Goal: Task Accomplishment & Management: Use online tool/utility

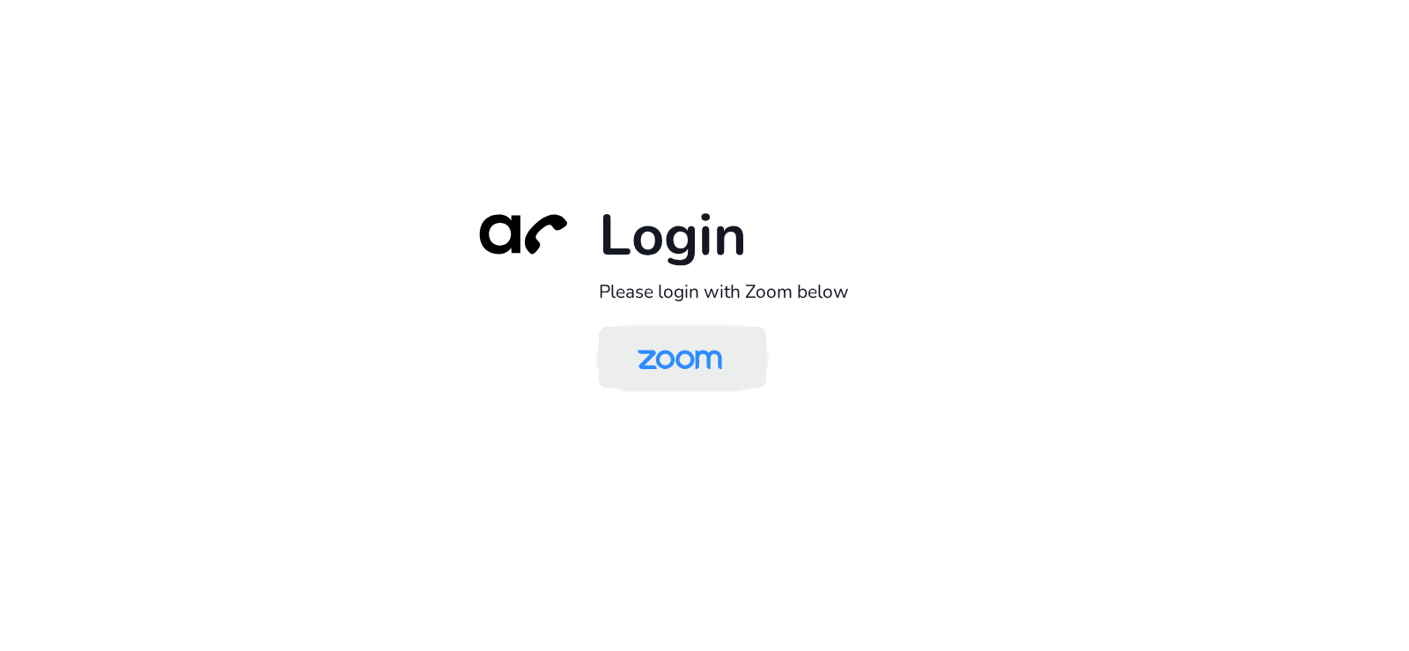
click at [636, 359] on img at bounding box center [680, 358] width 122 height 57
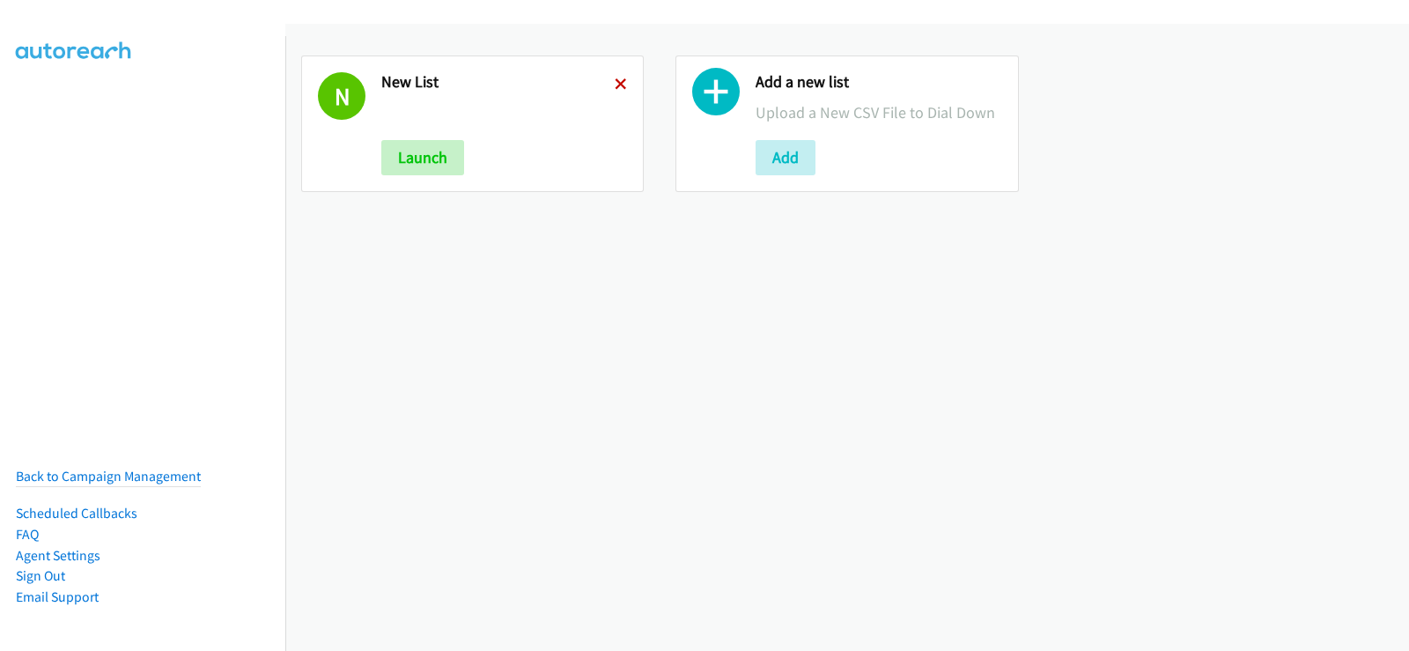
click at [615, 88] on icon at bounding box center [621, 85] width 12 height 12
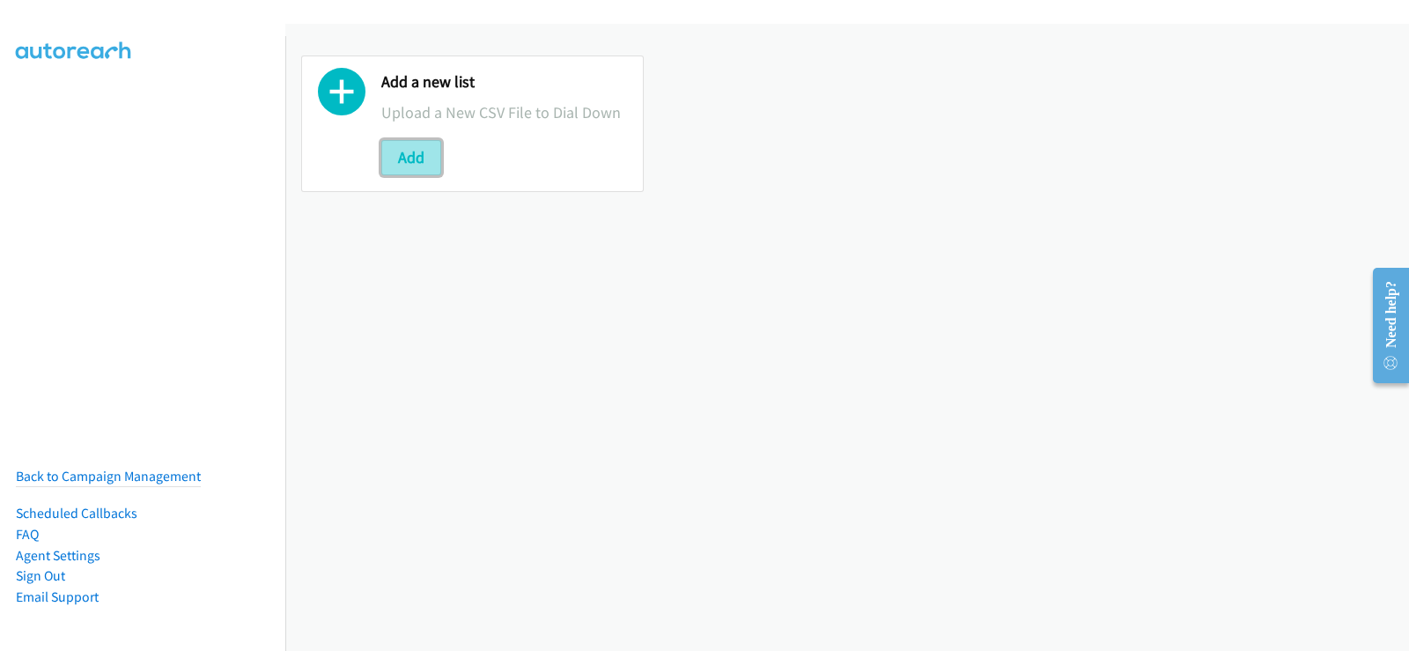
click at [423, 159] on button "Add" at bounding box center [411, 157] width 60 height 35
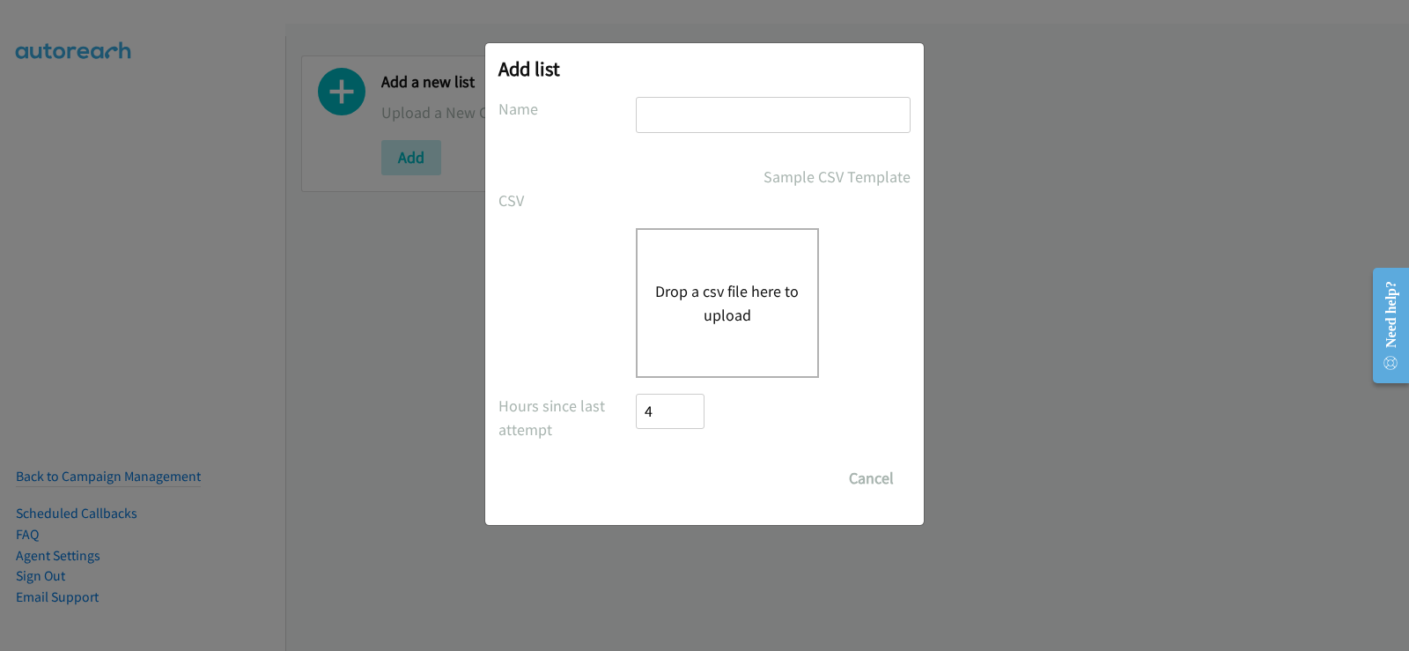
click at [753, 108] on input "text" at bounding box center [773, 115] width 275 height 36
type input "new list"
click at [691, 311] on button "Drop a csv file here to upload" at bounding box center [727, 303] width 144 height 48
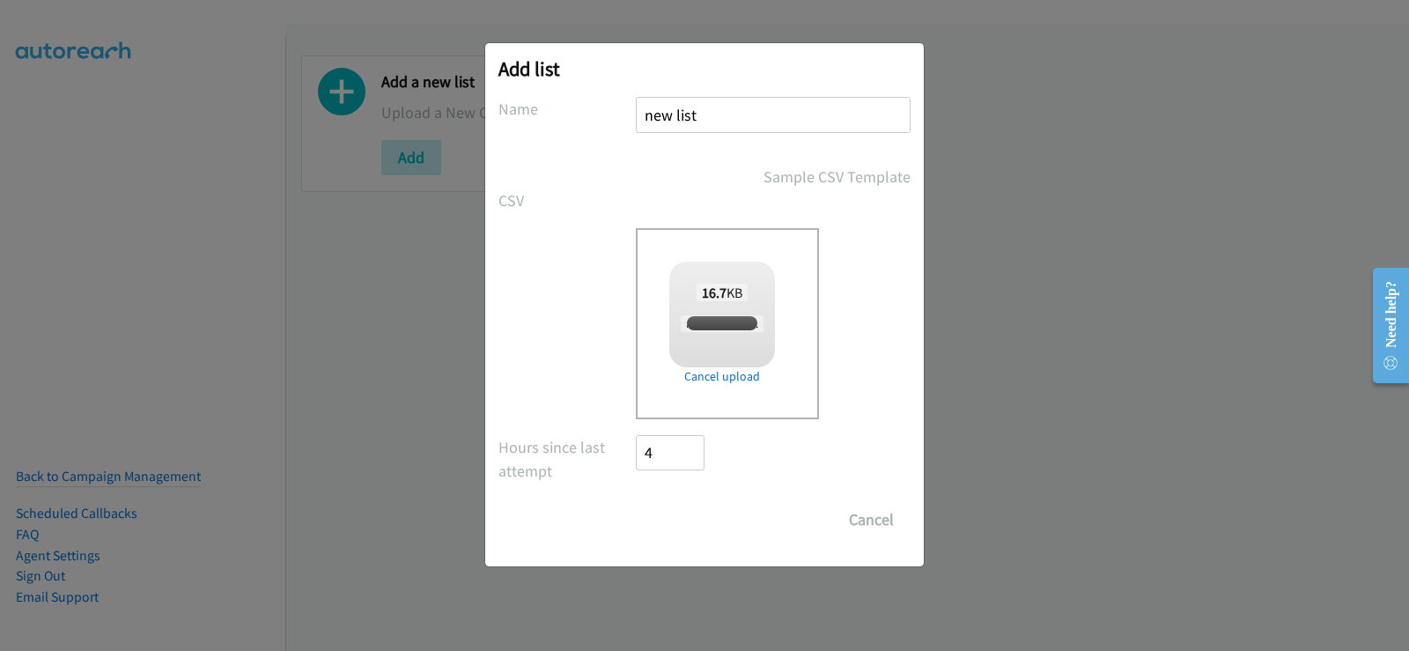
checkbox input "true"
click at [706, 524] on input "Save List" at bounding box center [682, 519] width 92 height 35
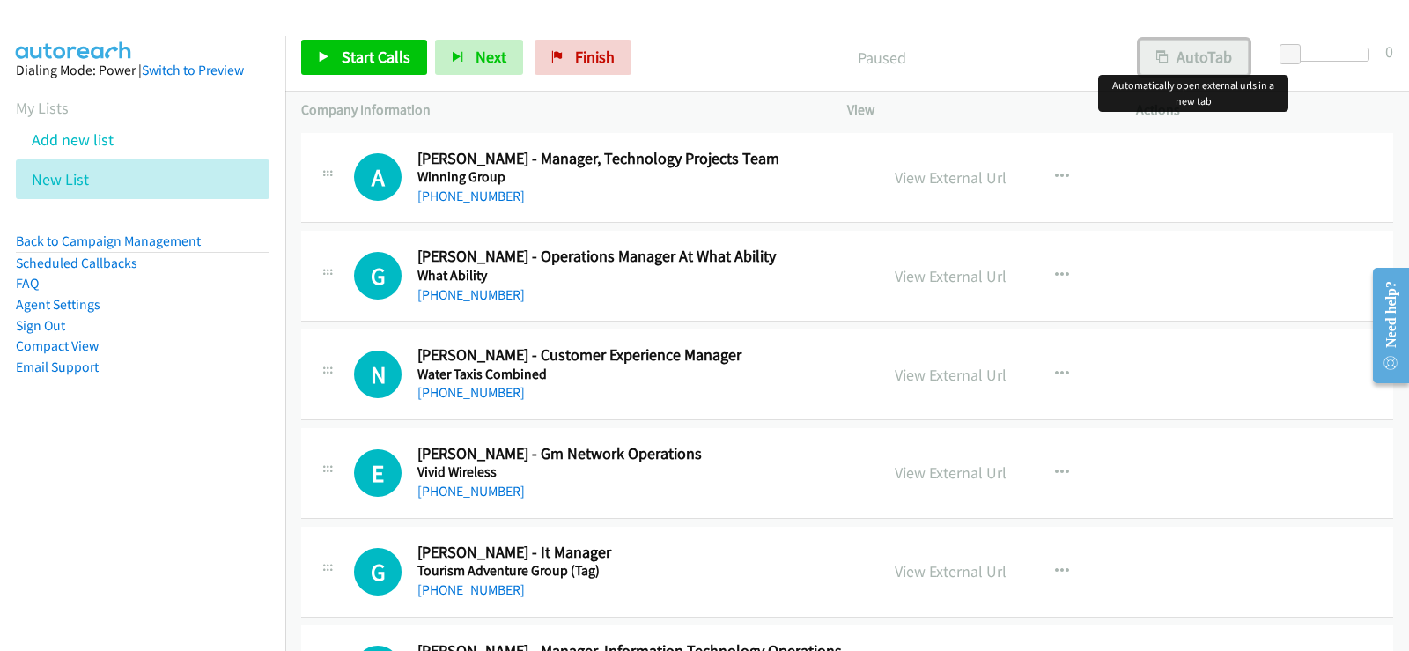
click at [1203, 56] on button "AutoTab" at bounding box center [1194, 57] width 109 height 35
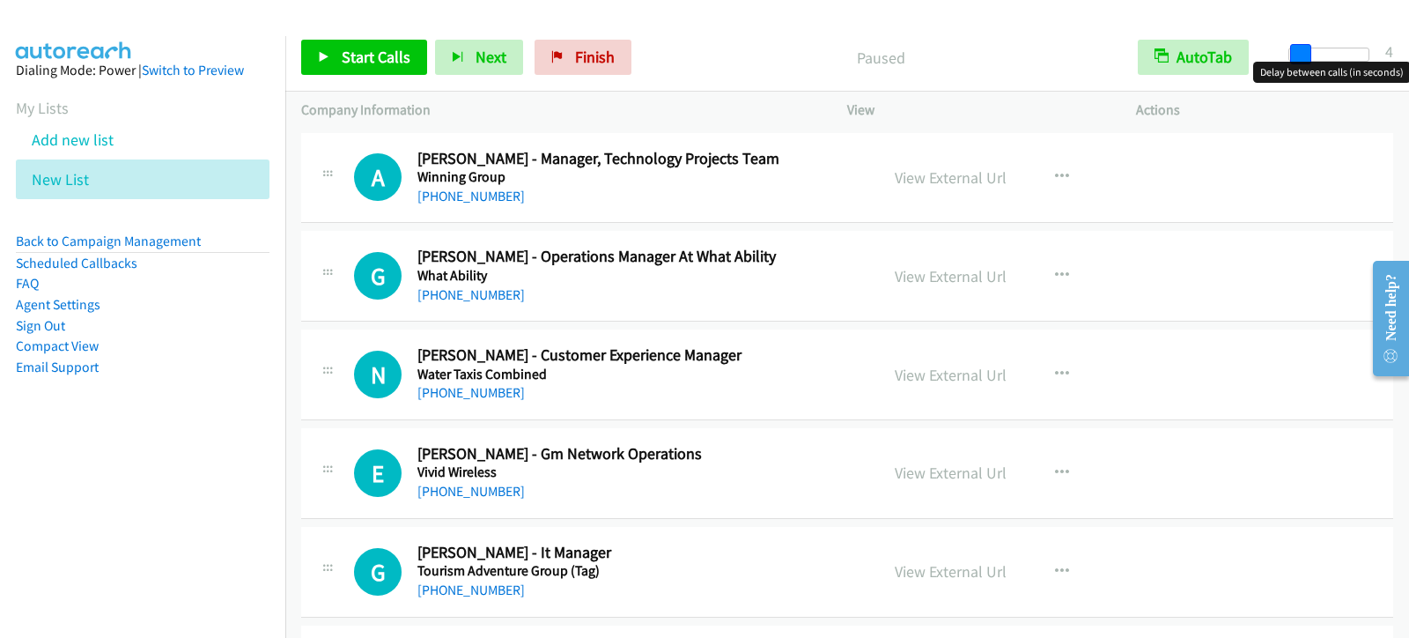
drag, startPoint x: 1297, startPoint y: 57, endPoint x: 1307, endPoint y: 57, distance: 10.6
click at [1307, 57] on span at bounding box center [1300, 54] width 21 height 21
click at [1045, 364] on button "button" at bounding box center [1062, 374] width 48 height 35
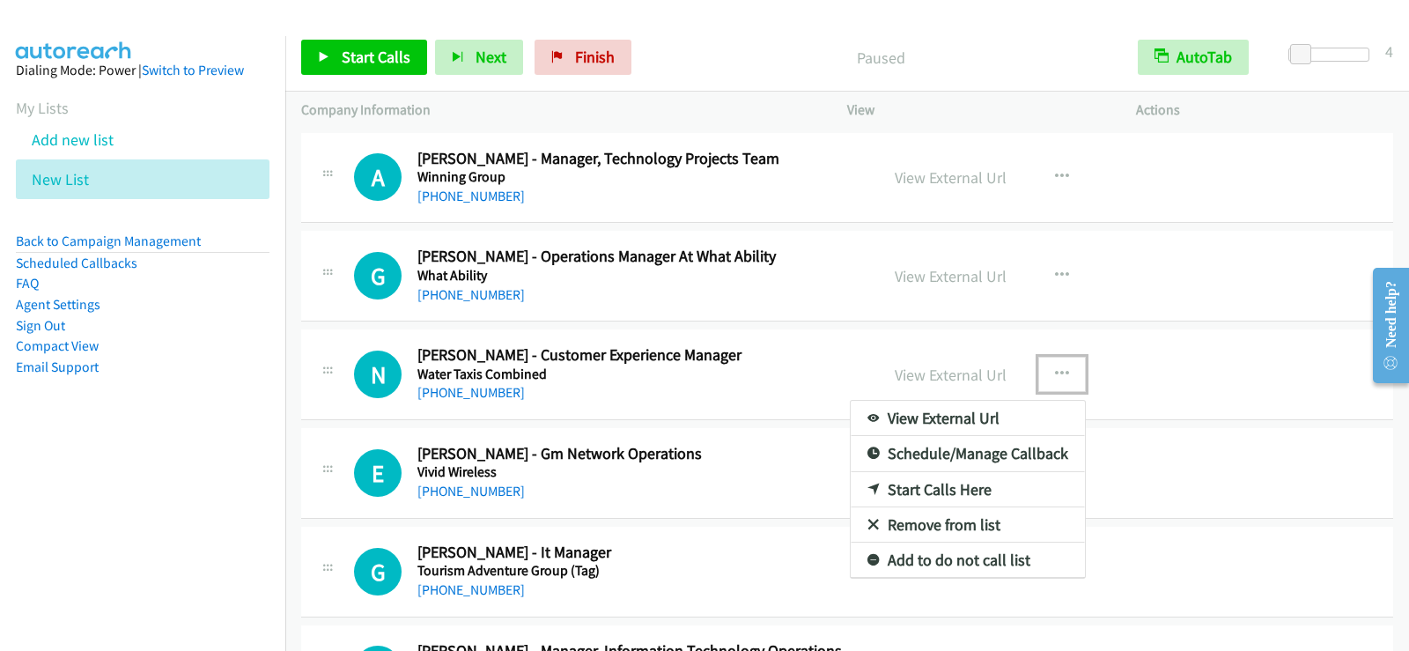
click at [920, 489] on link "Start Calls Here" at bounding box center [968, 489] width 234 height 35
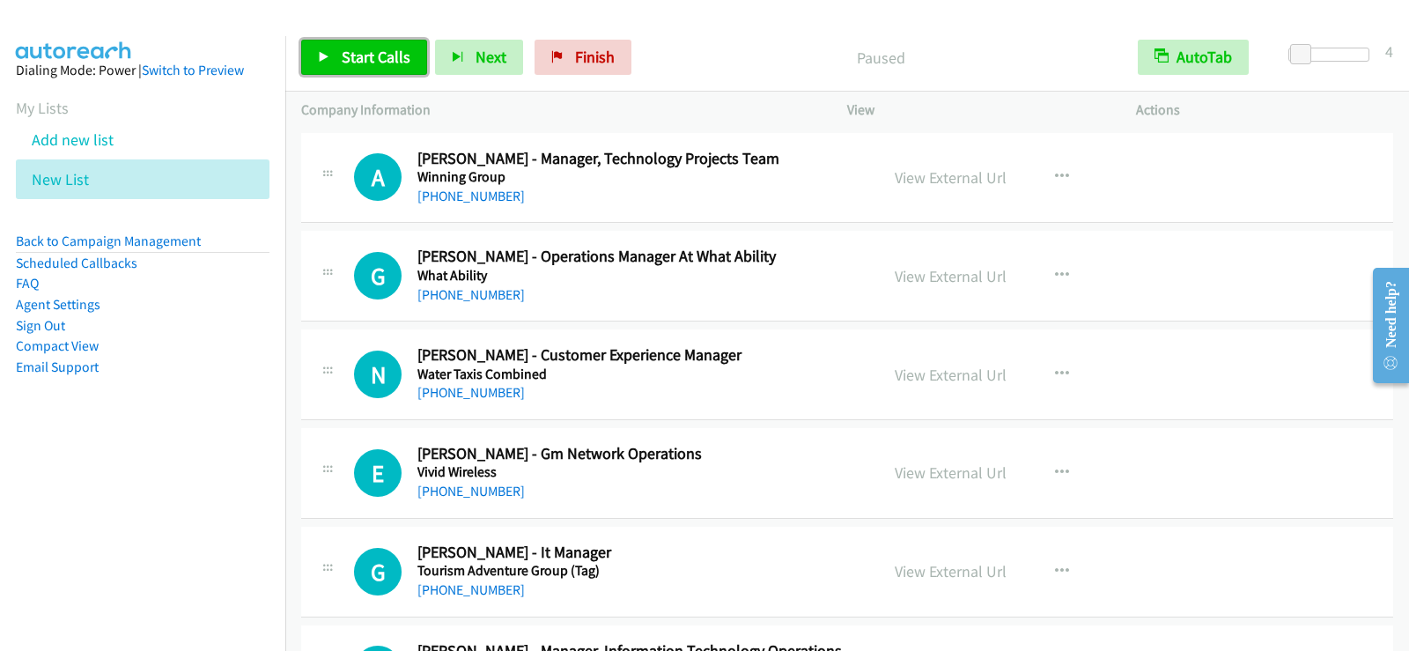
click at [351, 48] on span "Start Calls" at bounding box center [376, 57] width 69 height 20
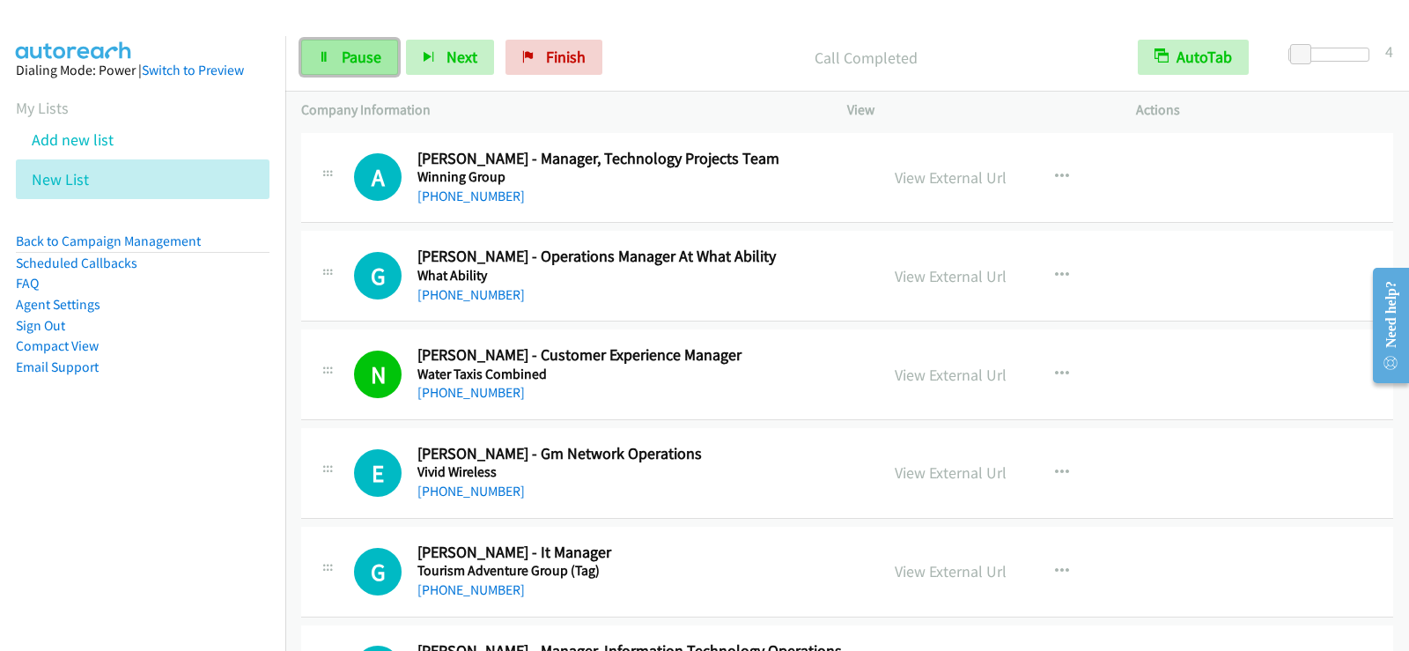
click at [375, 58] on span "Pause" at bounding box center [362, 57] width 40 height 20
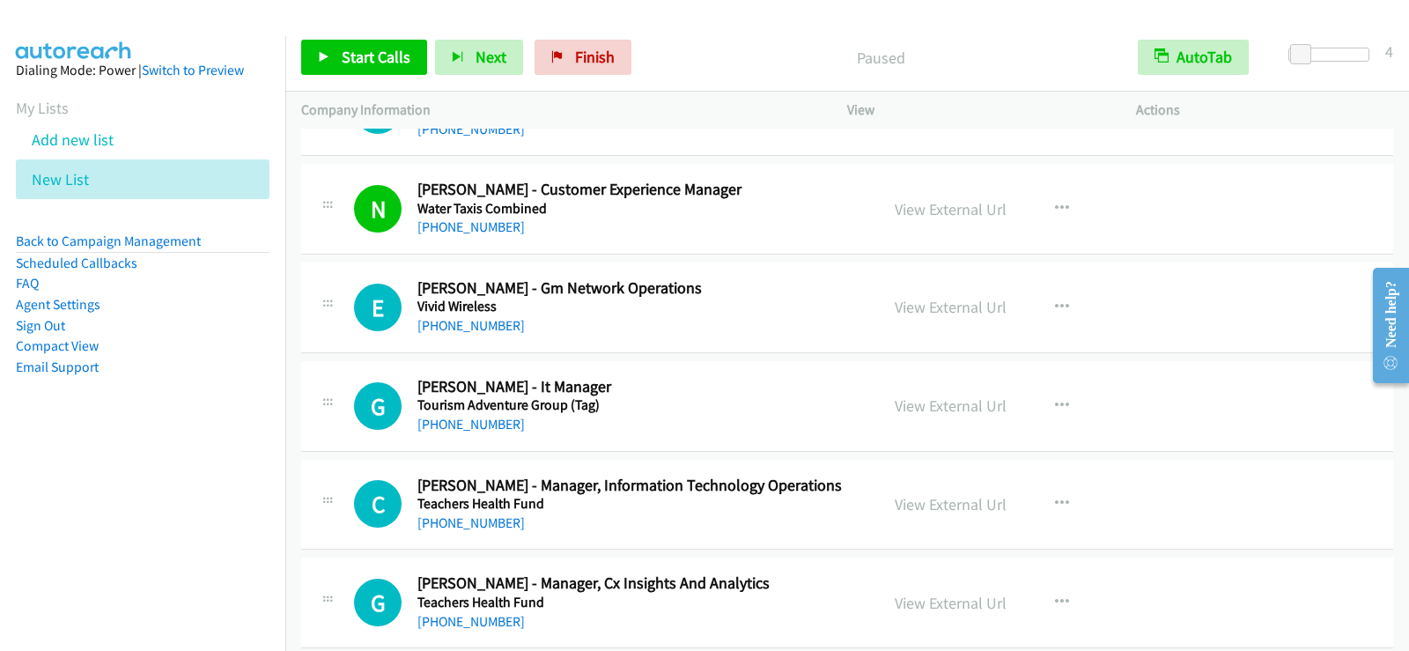
scroll to position [264, 0]
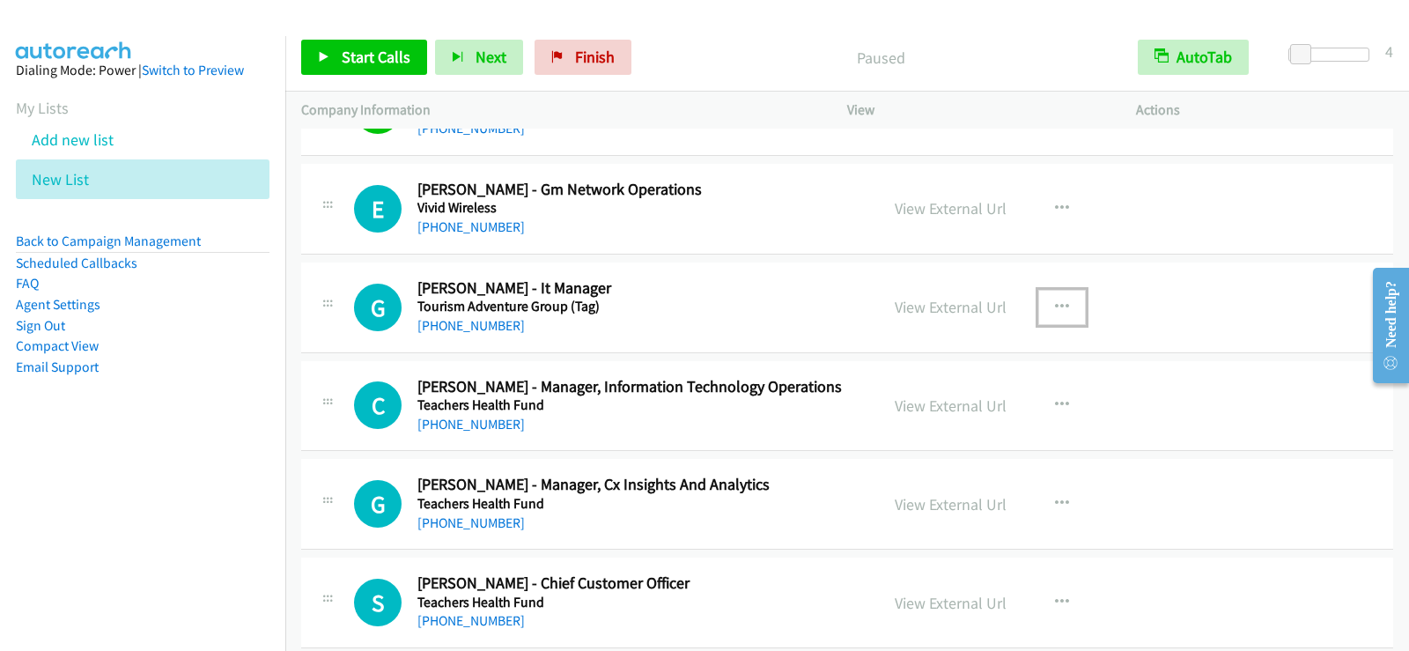
click at [1055, 300] on icon "button" at bounding box center [1062, 307] width 14 height 14
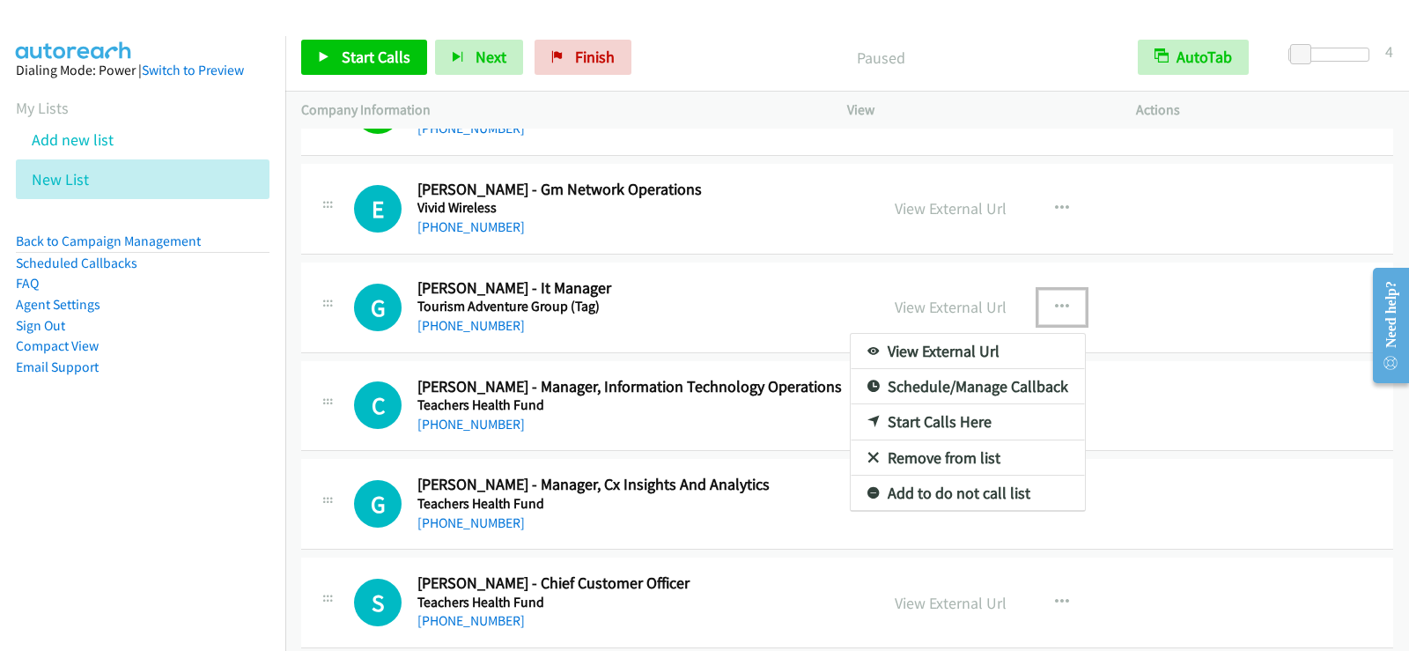
click at [957, 419] on link "Start Calls Here" at bounding box center [968, 421] width 234 height 35
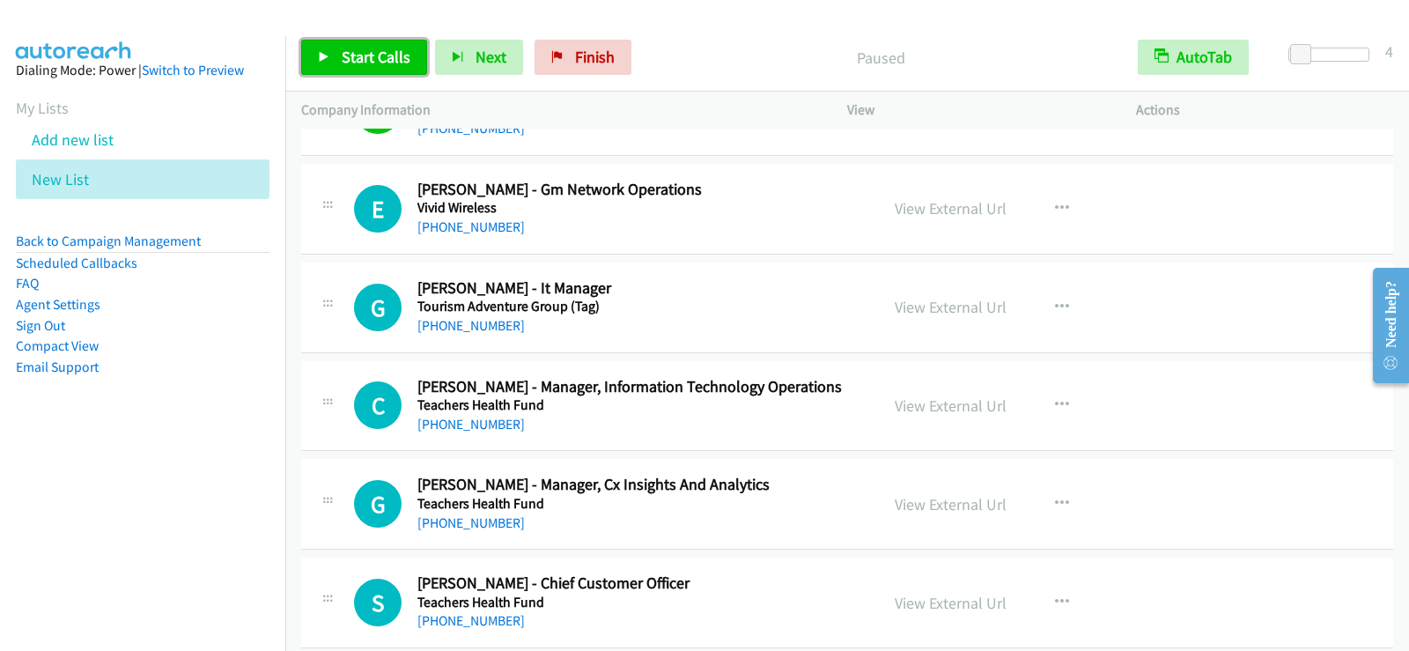
click at [381, 55] on span "Start Calls" at bounding box center [376, 57] width 69 height 20
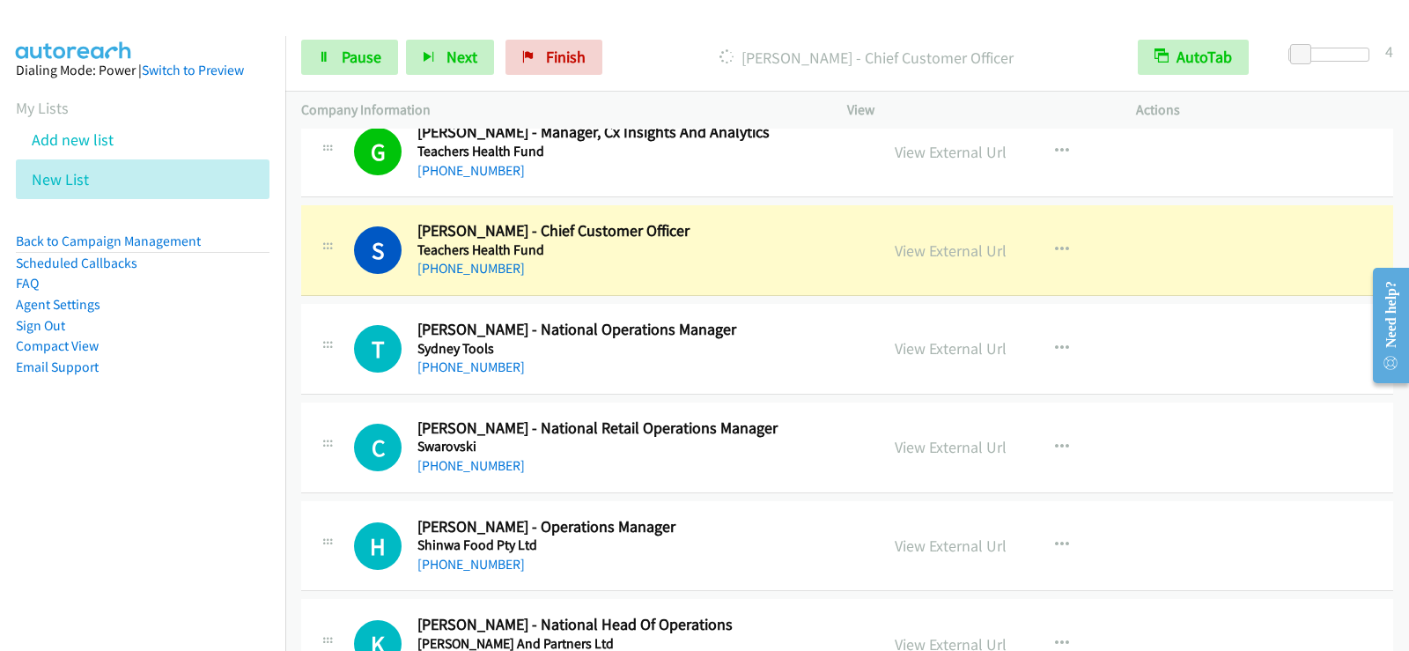
scroll to position [705, 0]
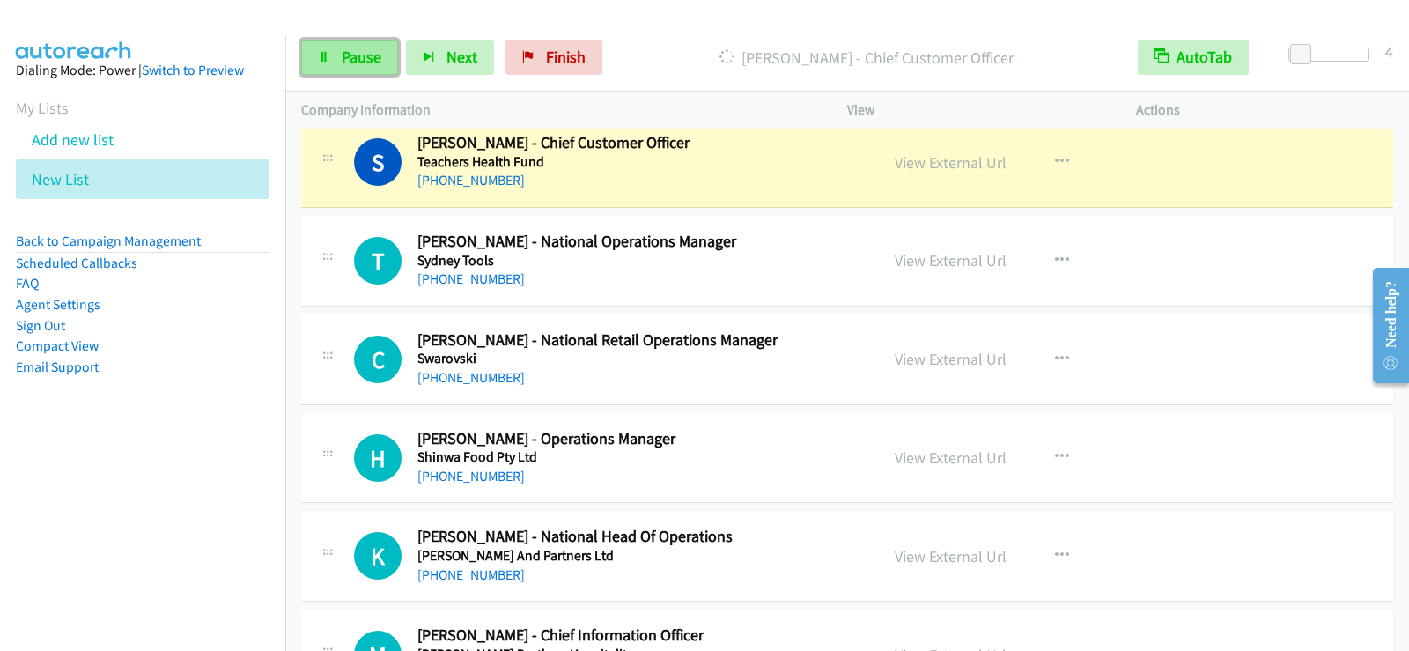
click at [366, 48] on span "Pause" at bounding box center [362, 57] width 40 height 20
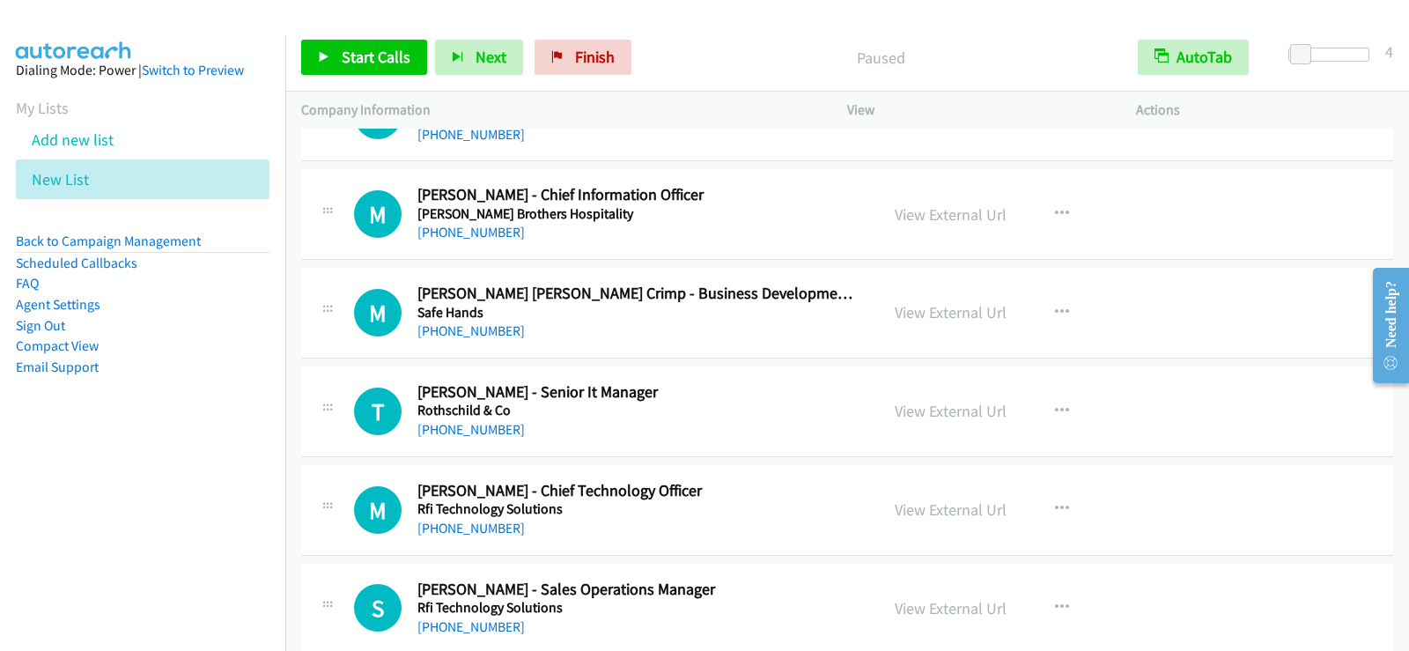
scroll to position [1233, 0]
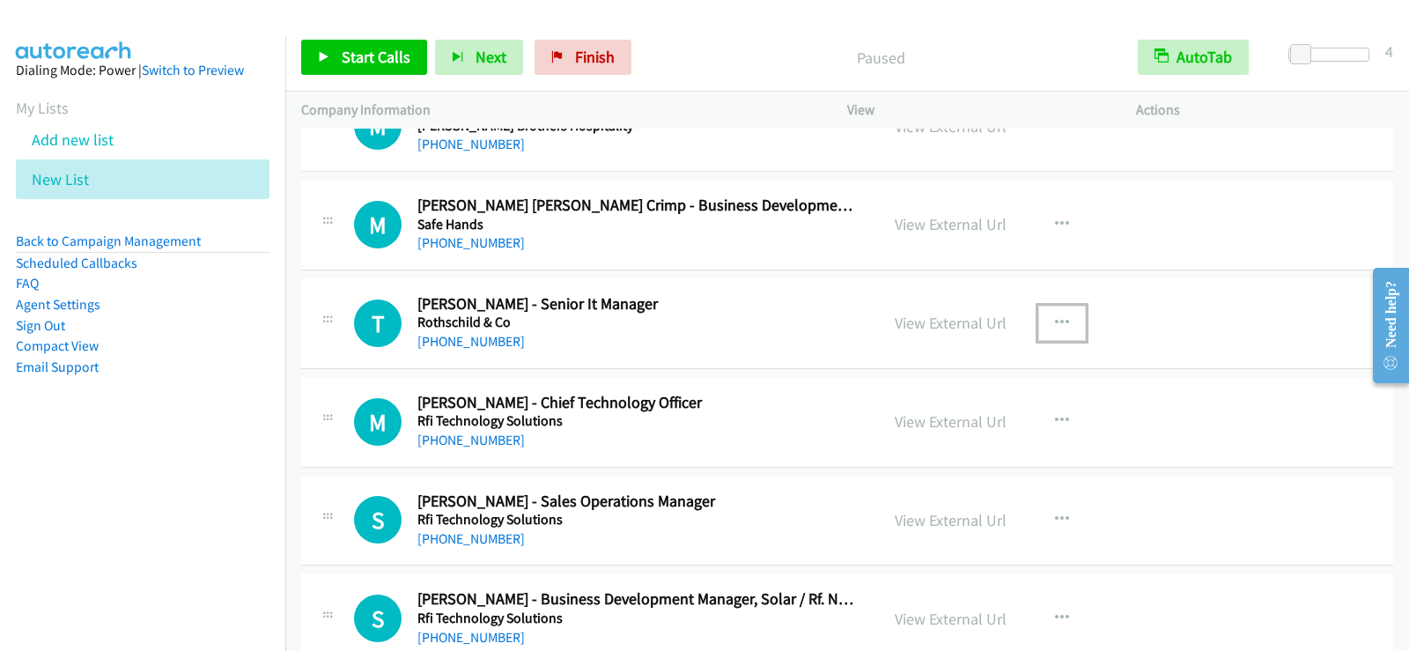
click at [1052, 314] on button "button" at bounding box center [1062, 323] width 48 height 35
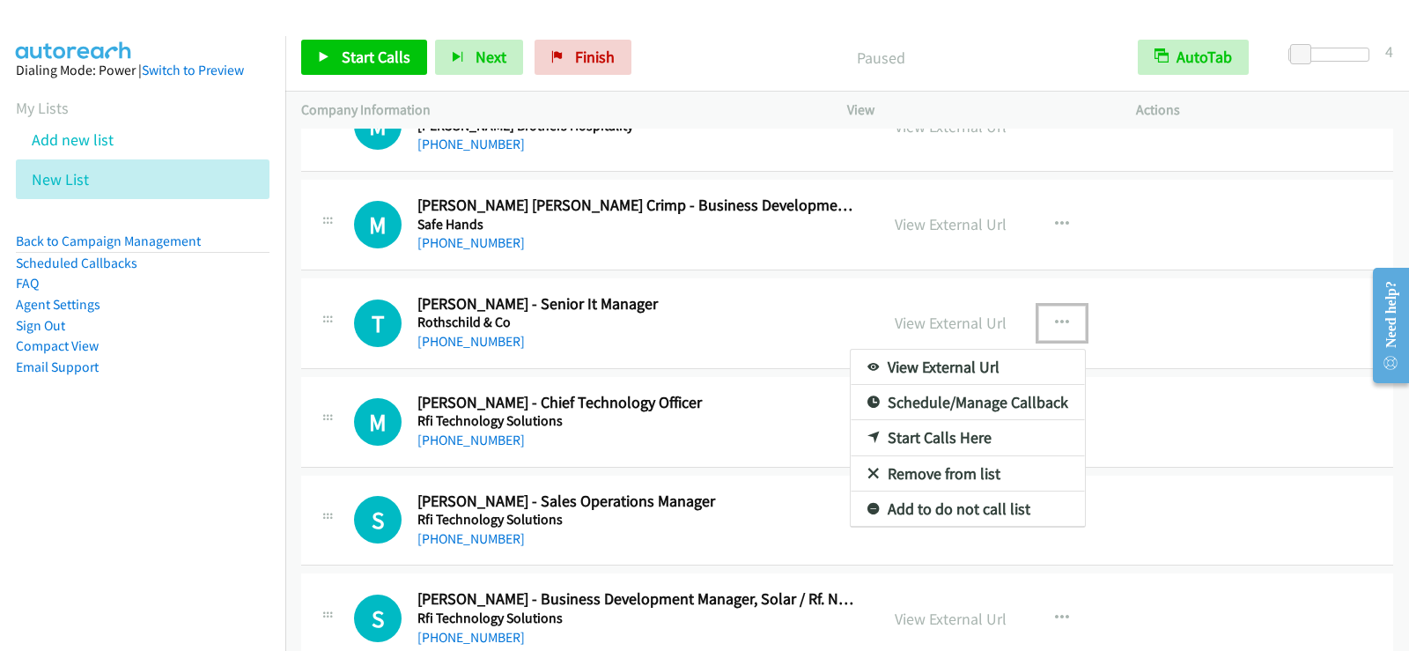
click at [923, 439] on link "Start Calls Here" at bounding box center [968, 437] width 234 height 35
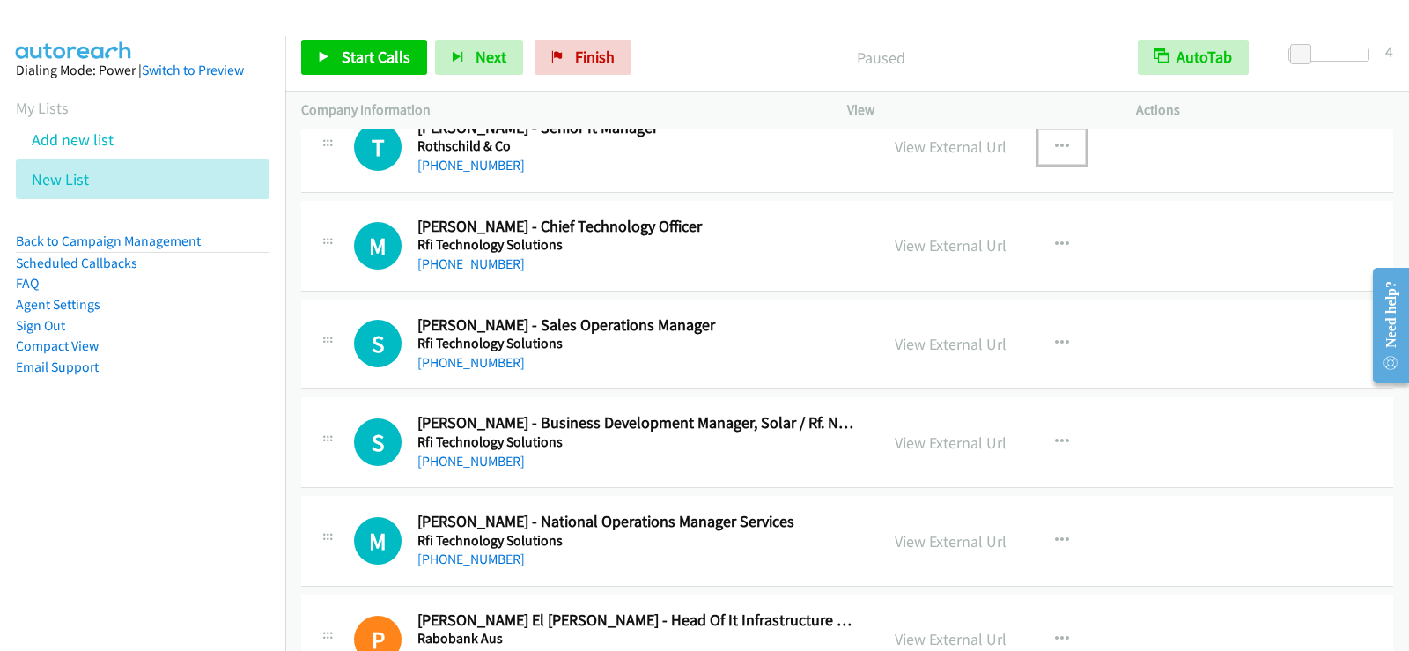
scroll to position [1321, 0]
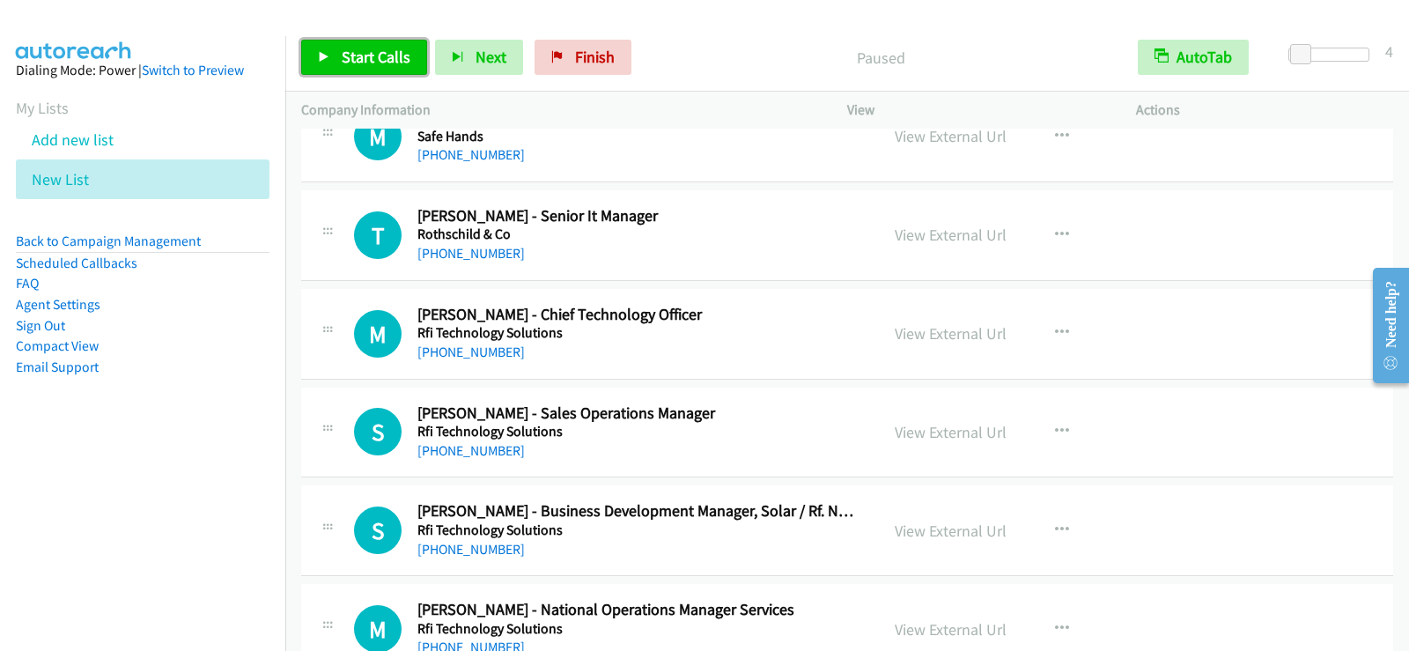
click at [392, 62] on span "Start Calls" at bounding box center [376, 57] width 69 height 20
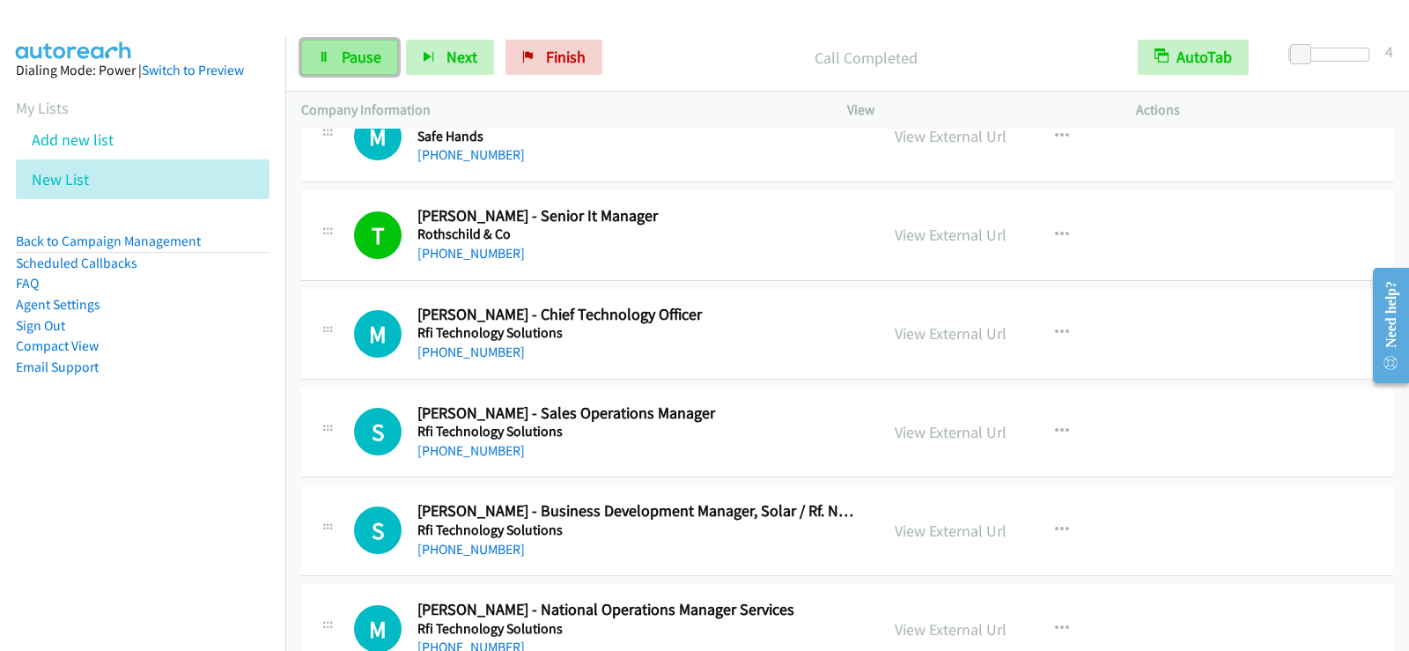
click at [339, 52] on link "Pause" at bounding box center [349, 57] width 97 height 35
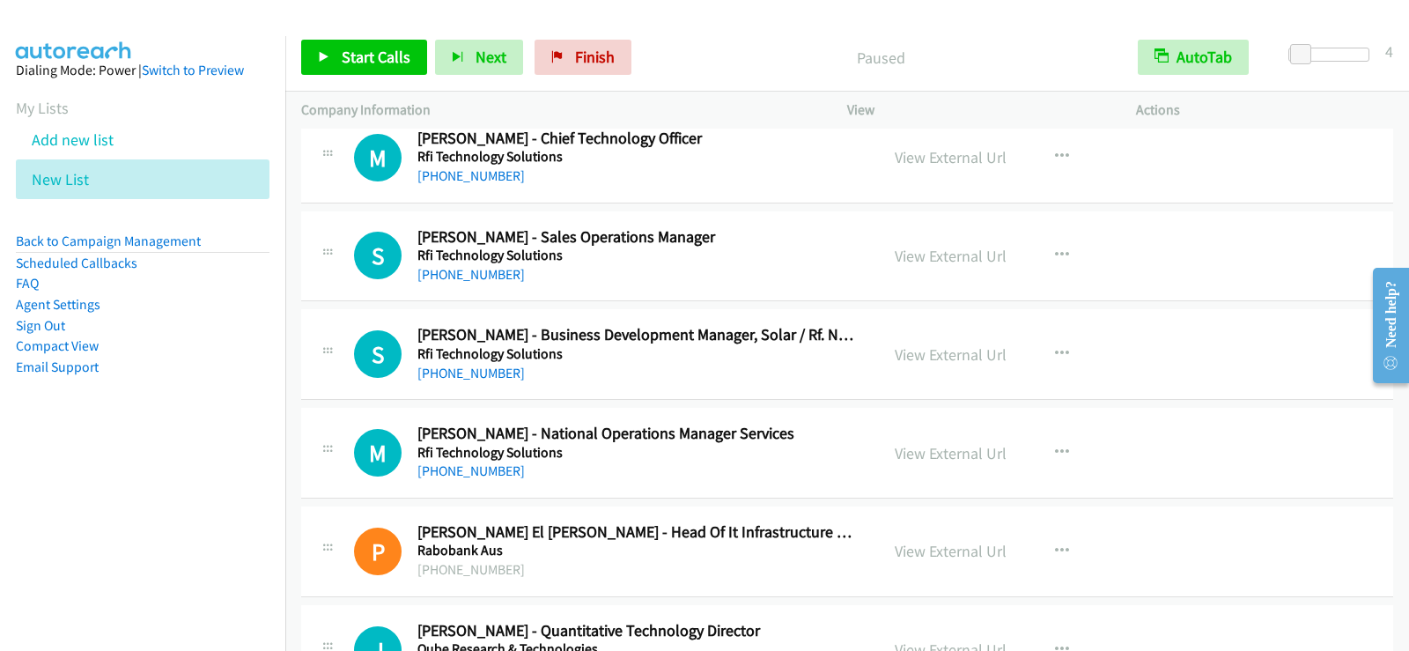
scroll to position [1409, 0]
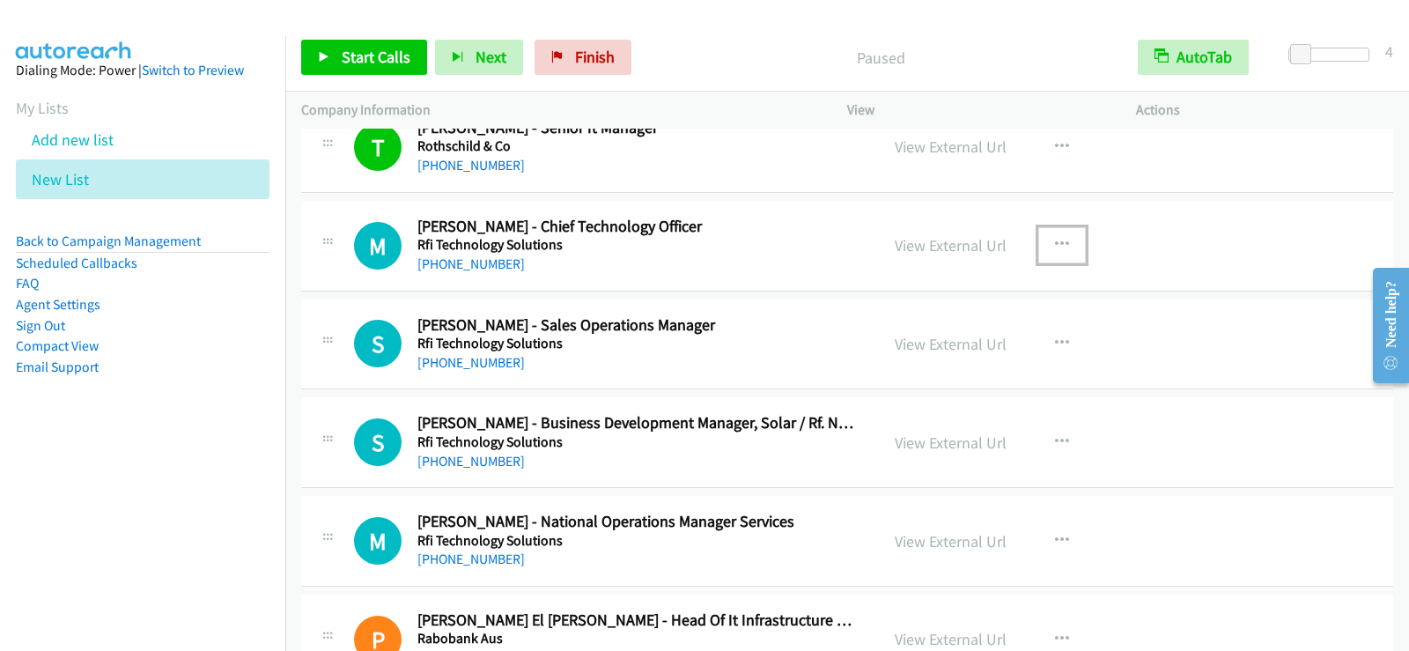
click at [1063, 243] on button "button" at bounding box center [1062, 244] width 48 height 35
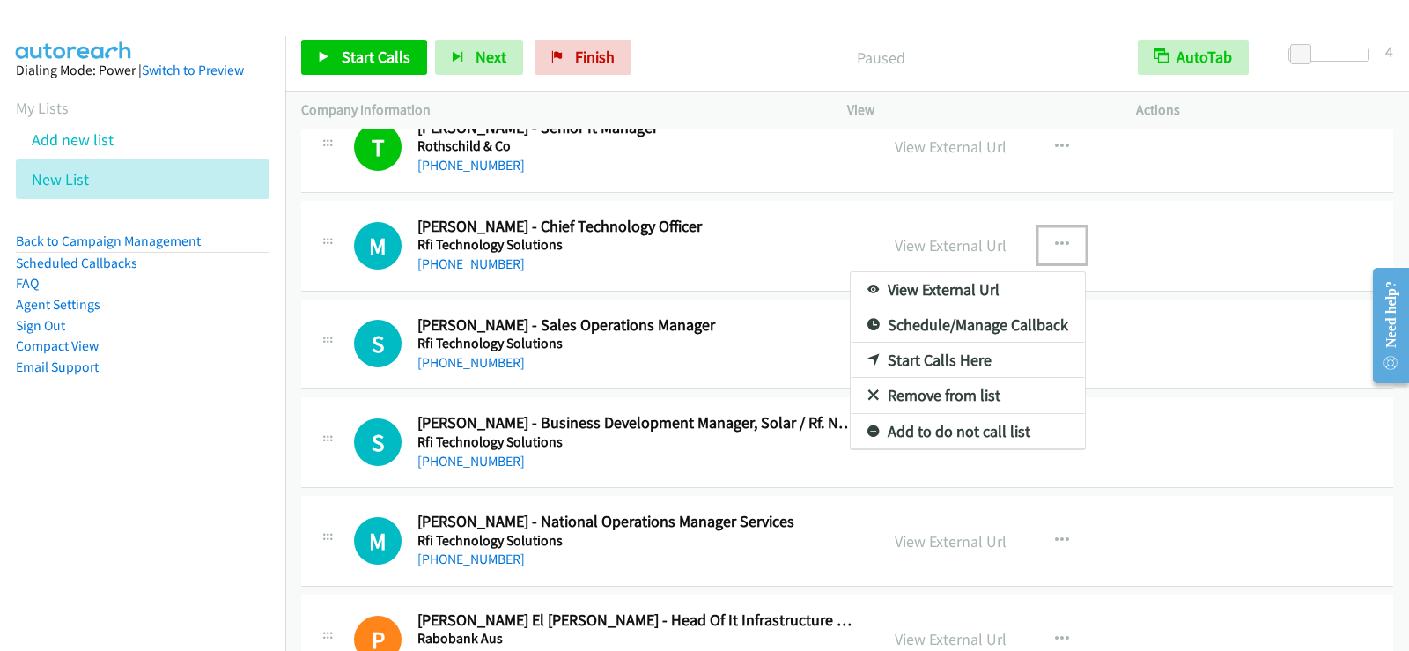
click at [939, 362] on link "Start Calls Here" at bounding box center [968, 360] width 234 height 35
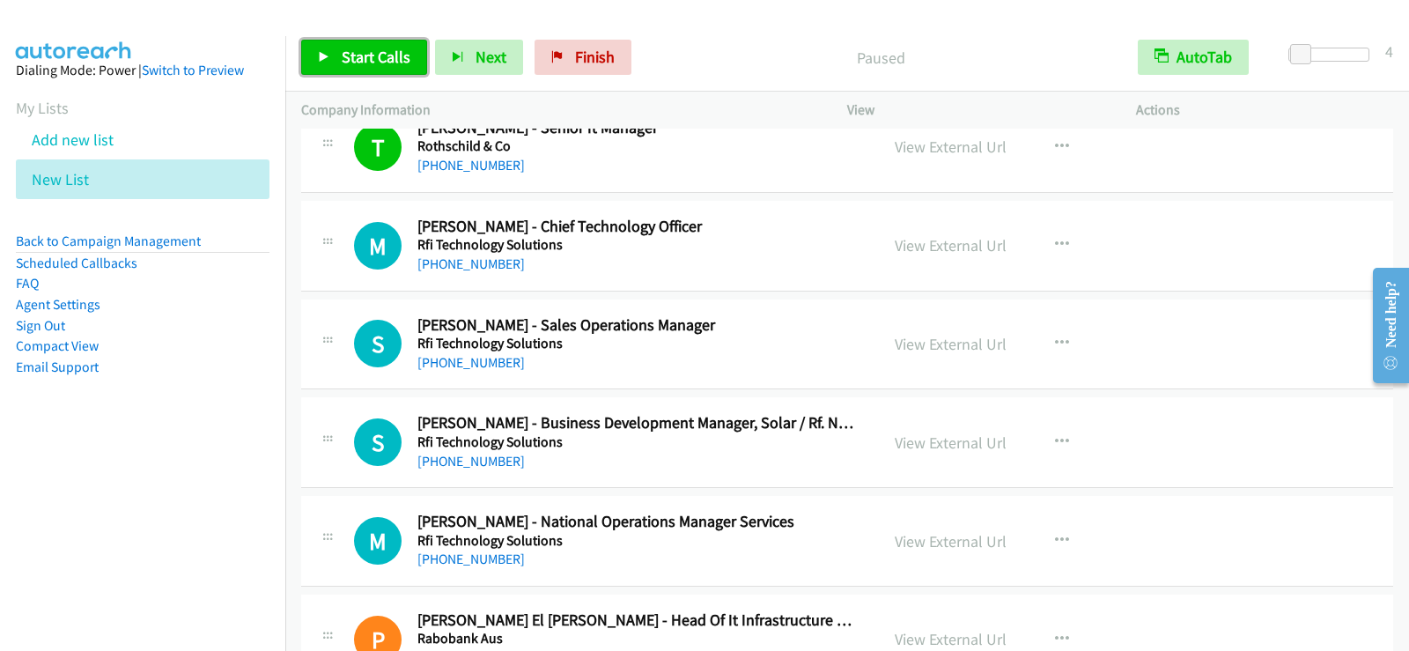
click at [369, 67] on link "Start Calls" at bounding box center [364, 57] width 126 height 35
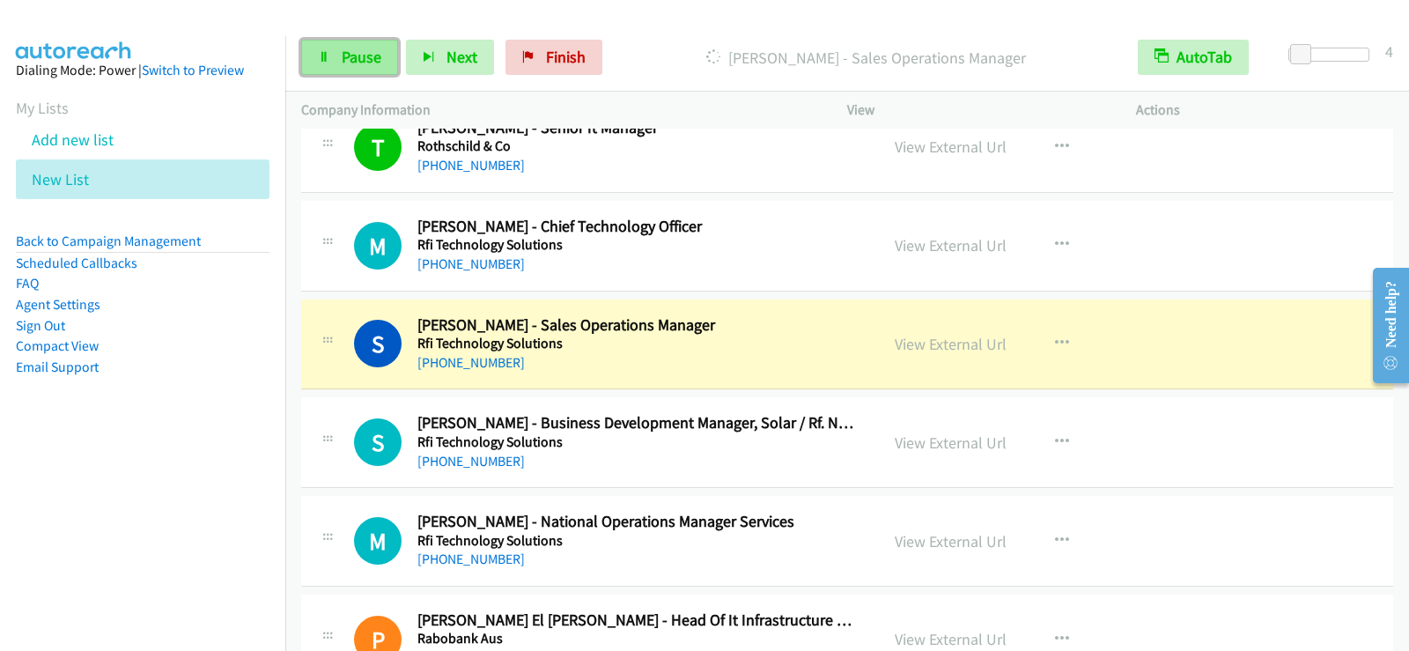
drag, startPoint x: 342, startPoint y: 46, endPoint x: 345, endPoint y: 62, distance: 16.2
click at [342, 46] on link "Pause" at bounding box center [349, 57] width 97 height 35
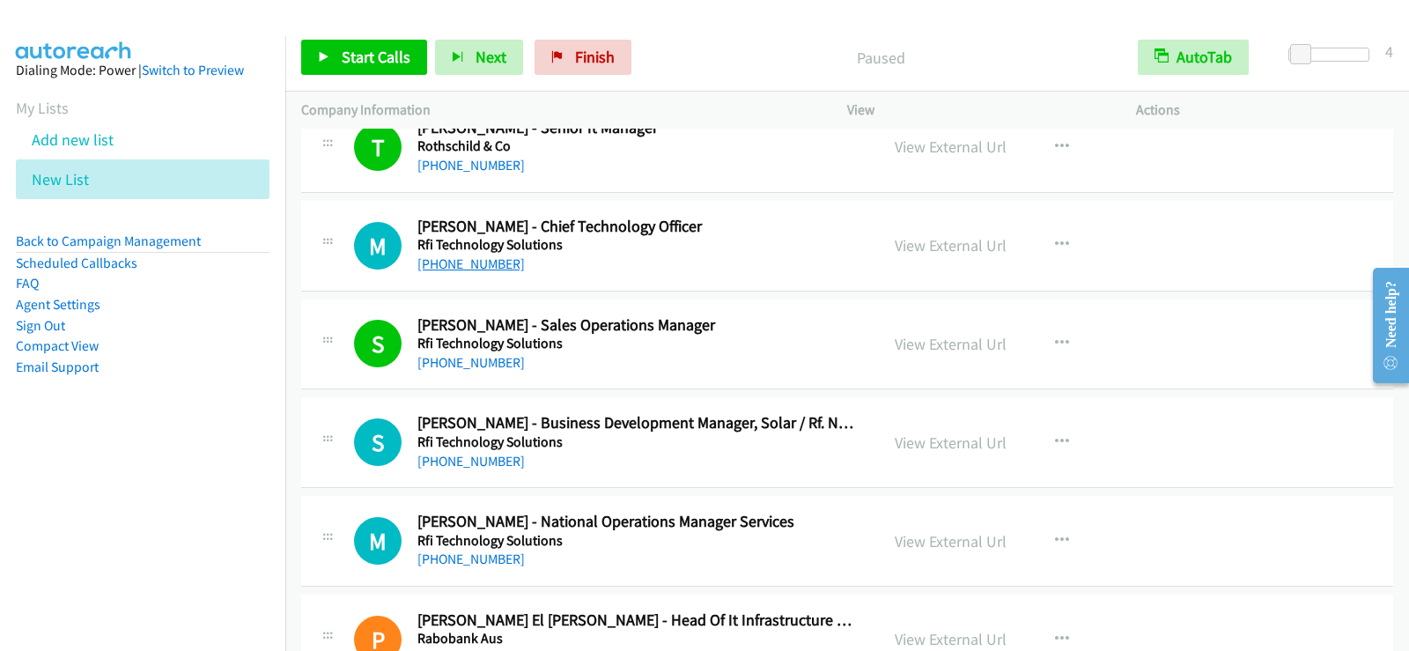
click at [475, 256] on link "+61 414 960 132" at bounding box center [470, 263] width 107 height 17
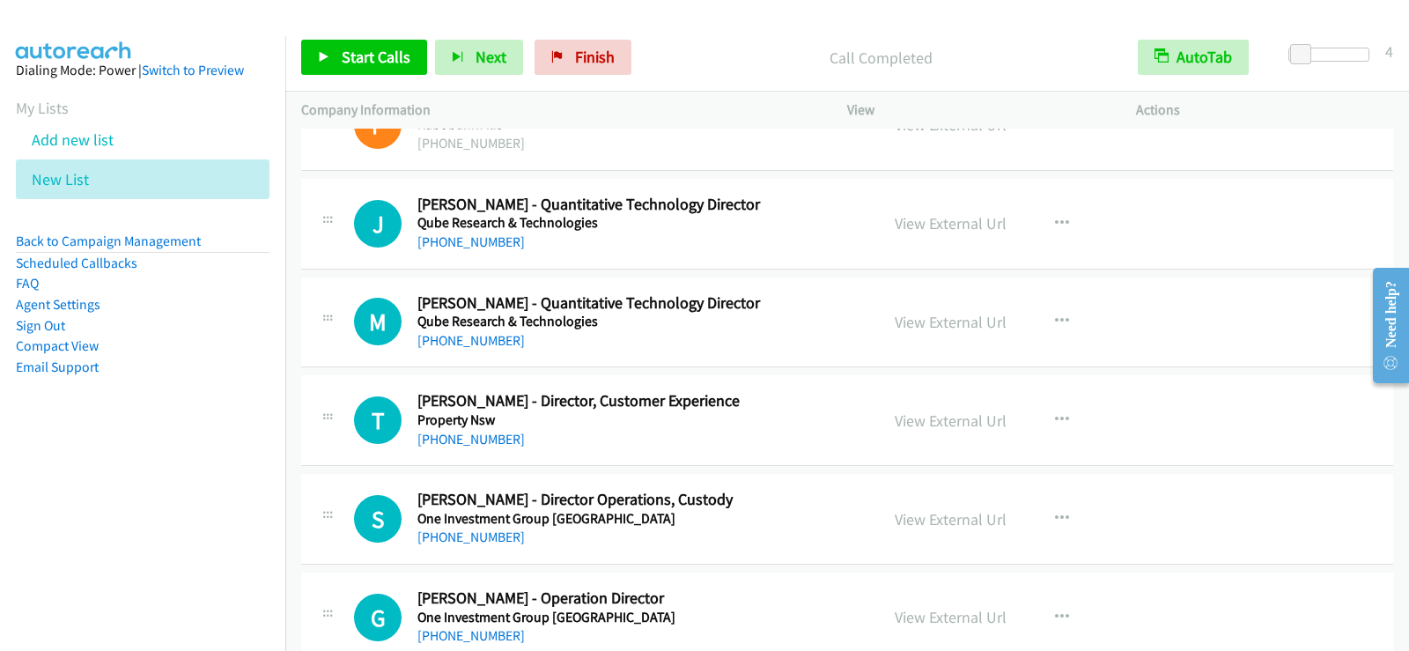
scroll to position [2026, 0]
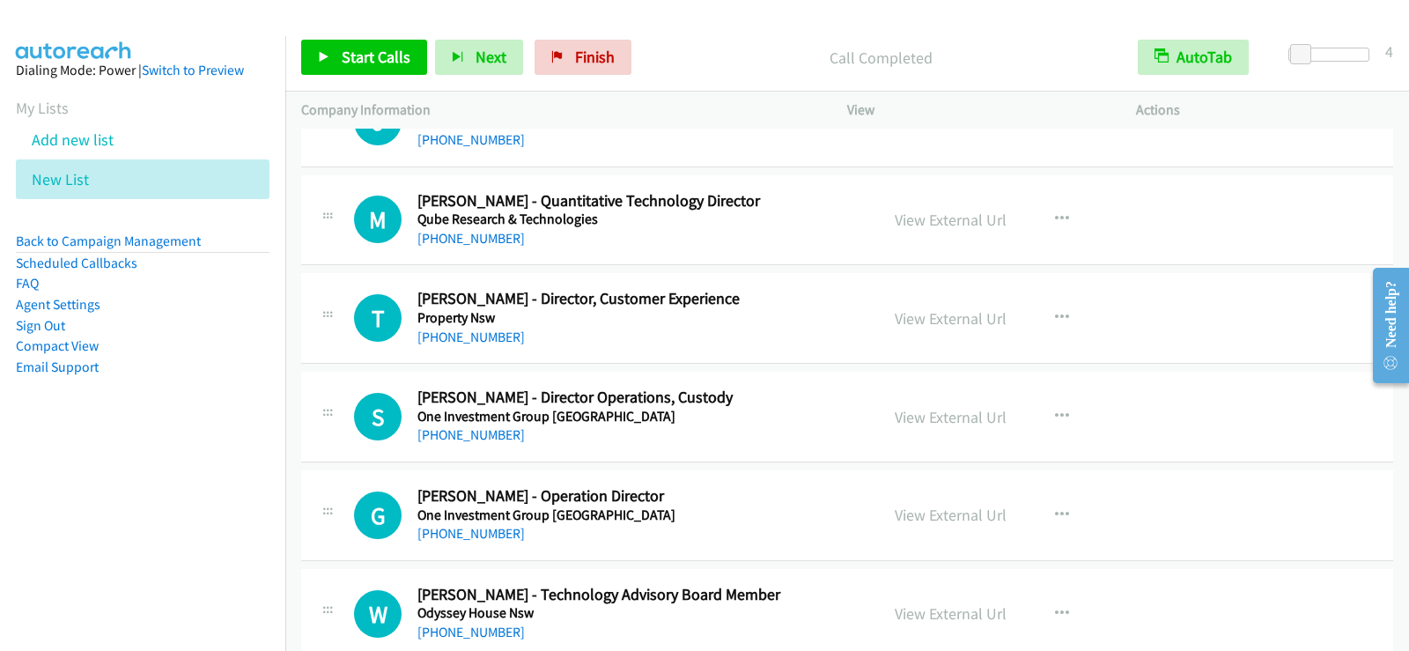
click at [763, 341] on div "+61 411 235 575" at bounding box center [637, 337] width 440 height 21
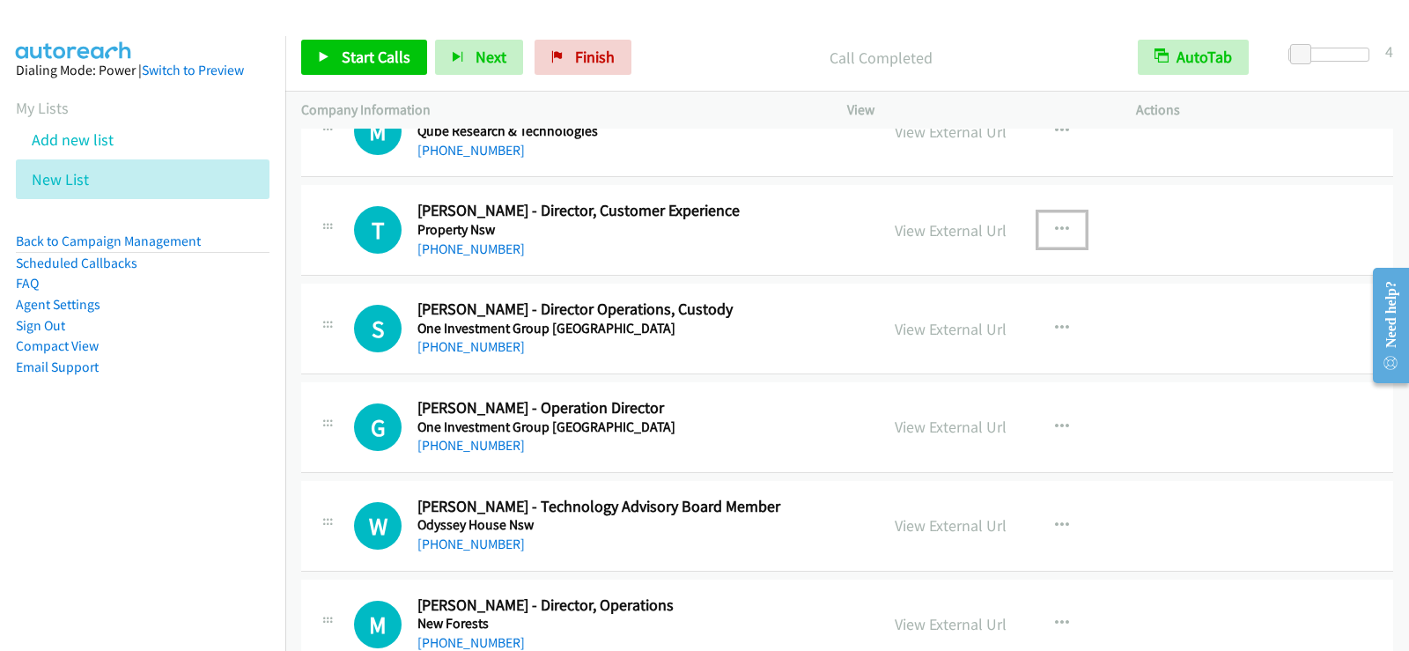
click at [1061, 237] on button "button" at bounding box center [1062, 229] width 48 height 35
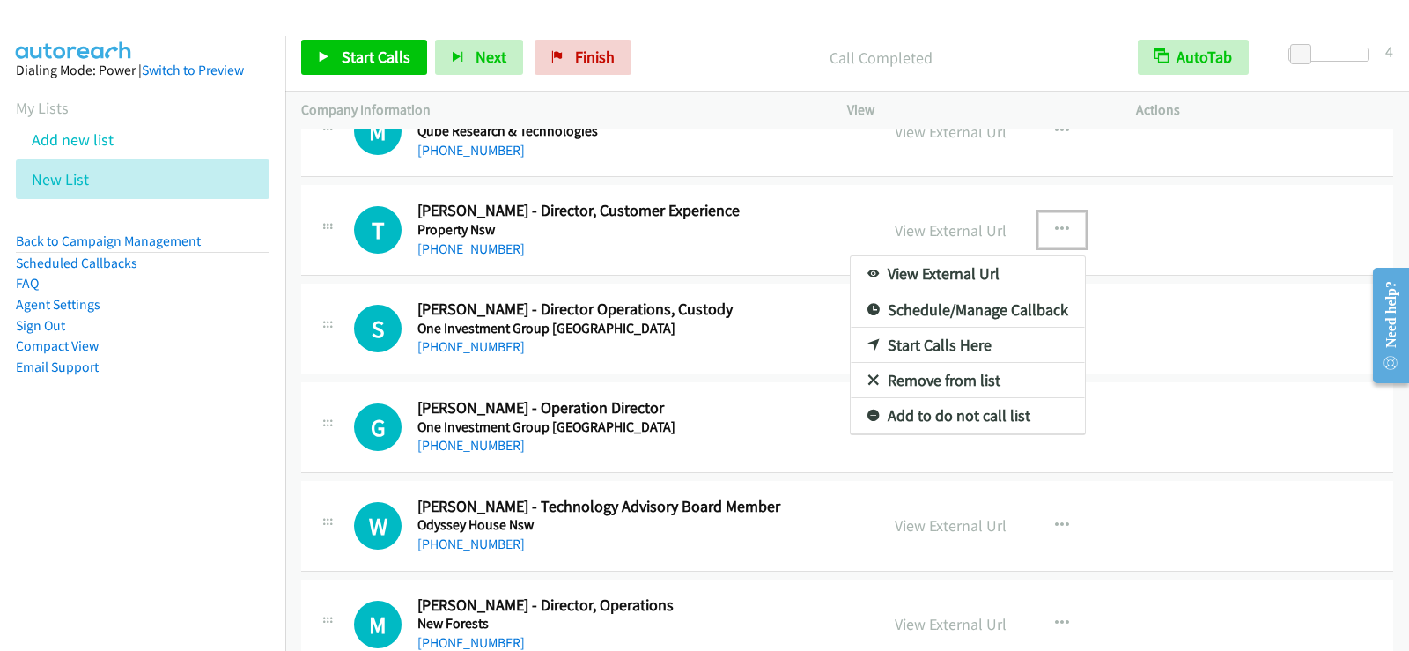
click at [937, 347] on link "Start Calls Here" at bounding box center [968, 345] width 234 height 35
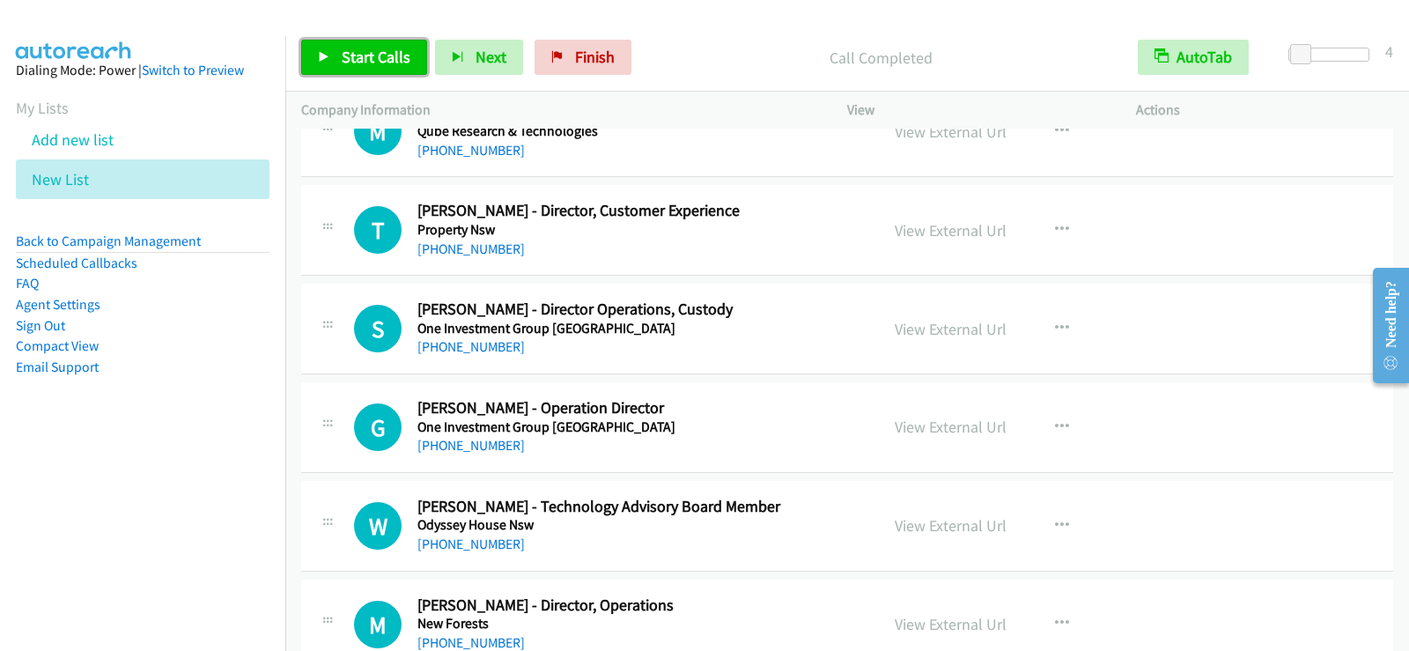
click at [343, 56] on span "Start Calls" at bounding box center [376, 57] width 69 height 20
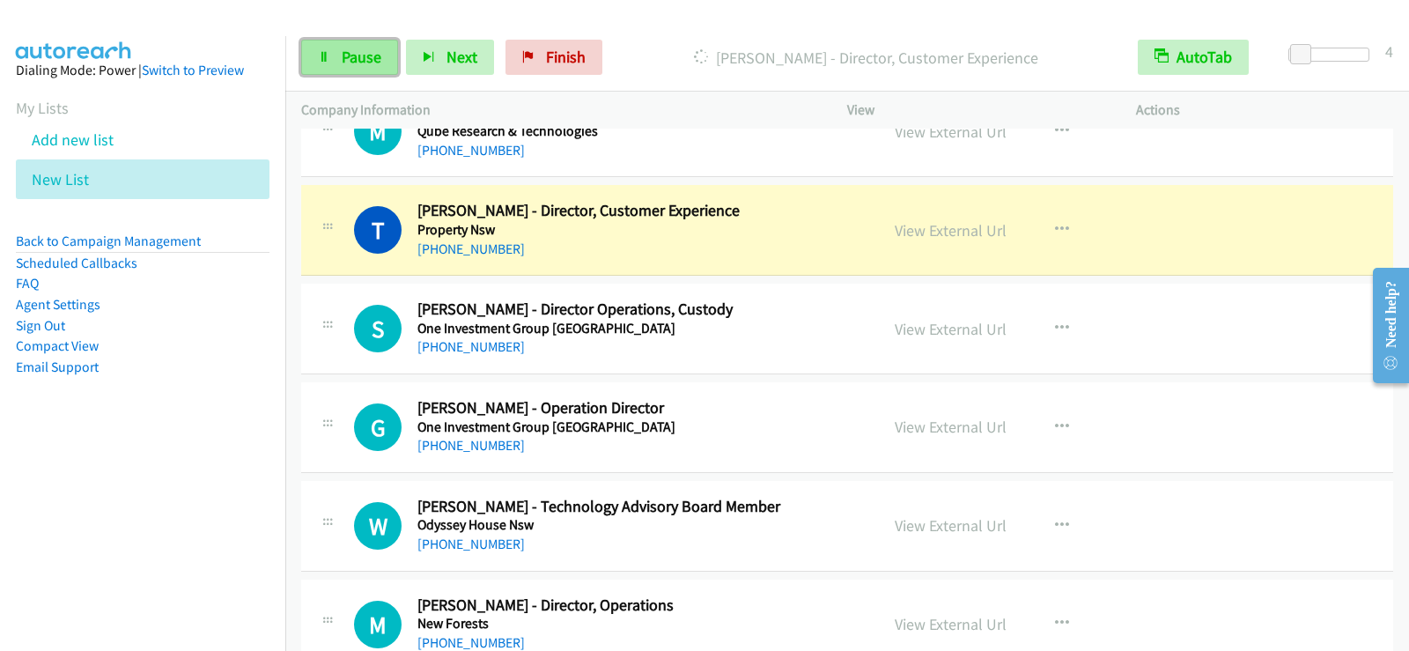
click at [346, 61] on span "Pause" at bounding box center [362, 57] width 40 height 20
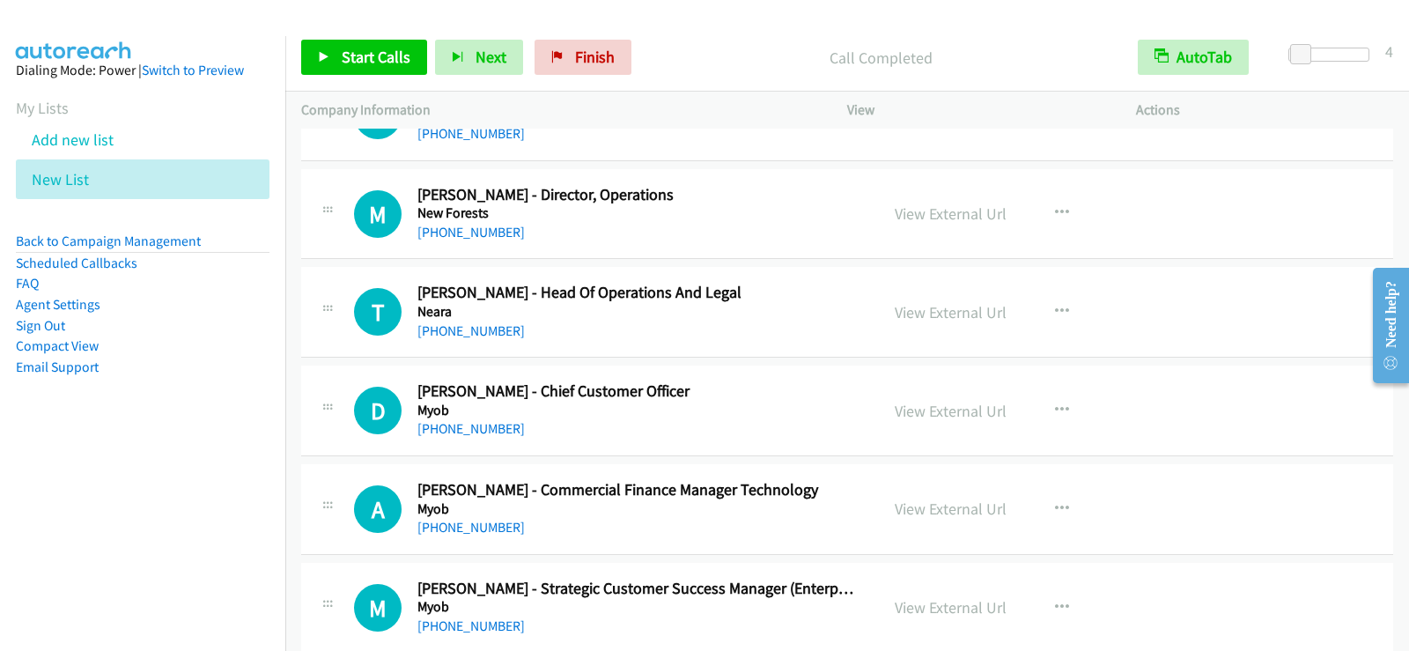
scroll to position [2554, 0]
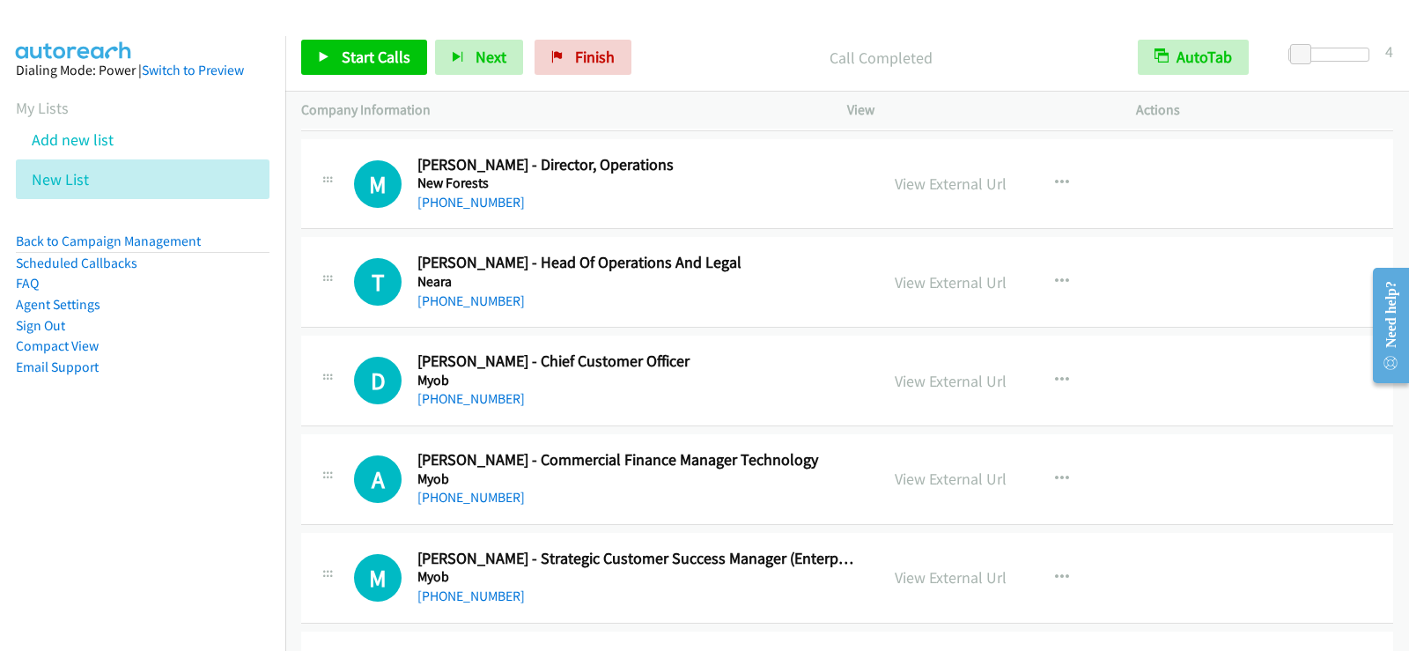
click at [683, 388] on h5 "Myob" at bounding box center [637, 381] width 440 height 18
click at [1055, 380] on icon "button" at bounding box center [1062, 380] width 14 height 14
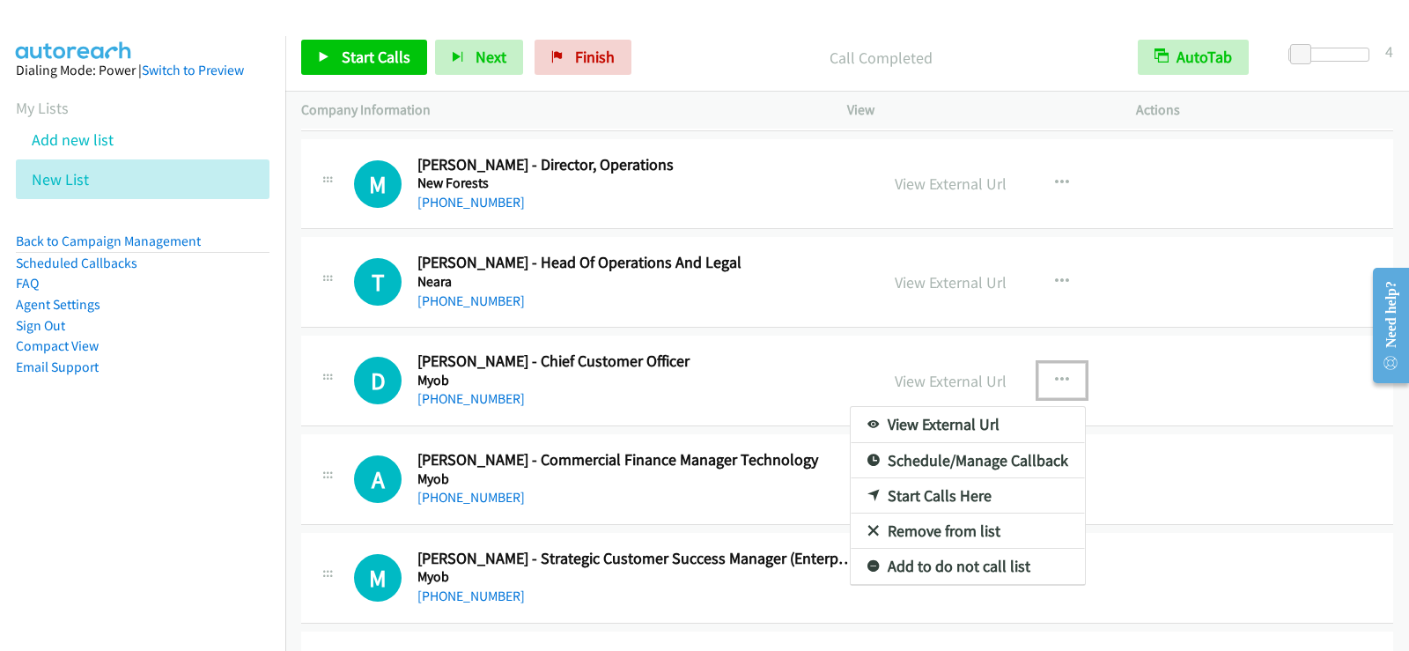
click at [912, 496] on link "Start Calls Here" at bounding box center [968, 495] width 234 height 35
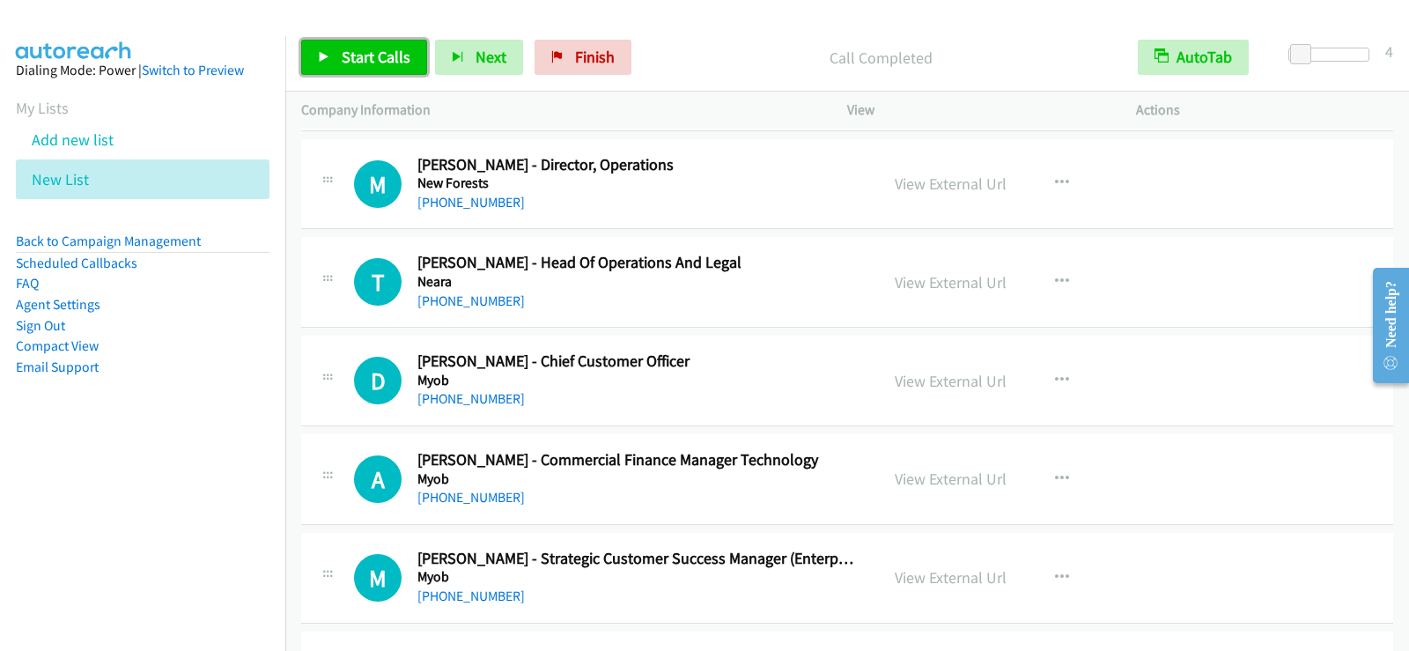
click at [364, 58] on span "Start Calls" at bounding box center [376, 57] width 69 height 20
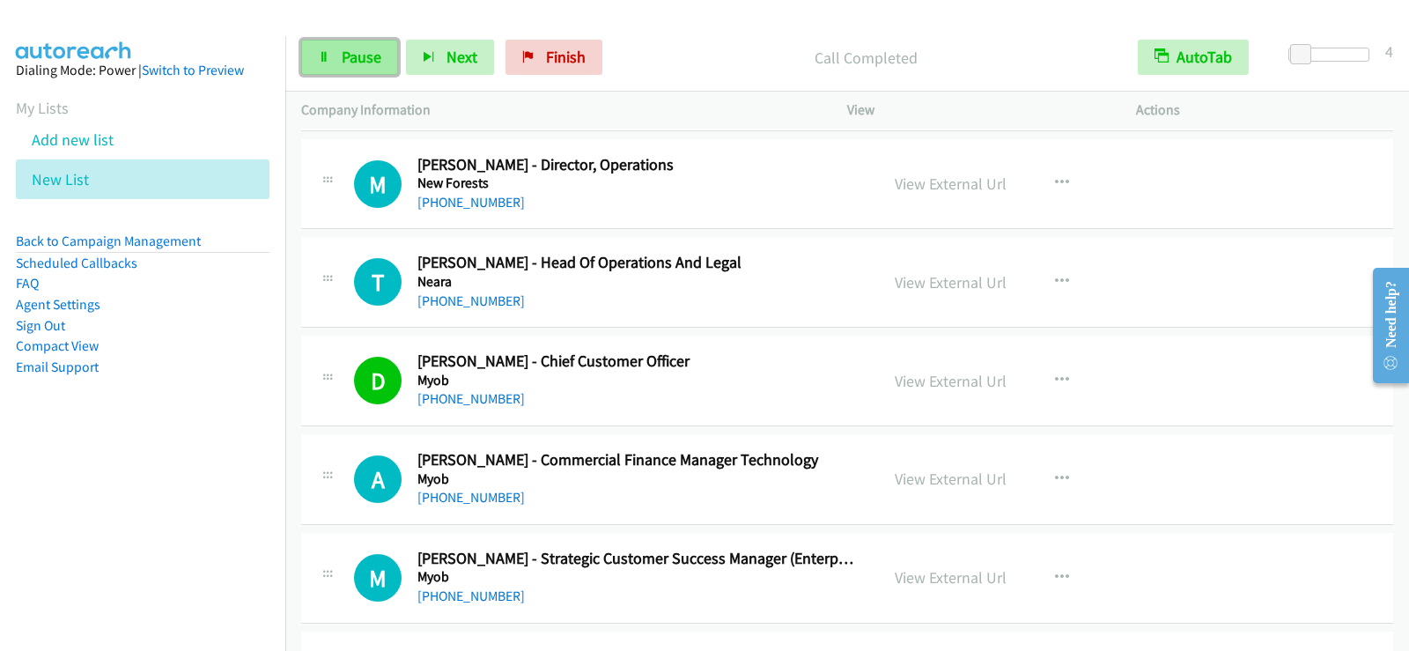
click at [351, 54] on span "Pause" at bounding box center [362, 57] width 40 height 20
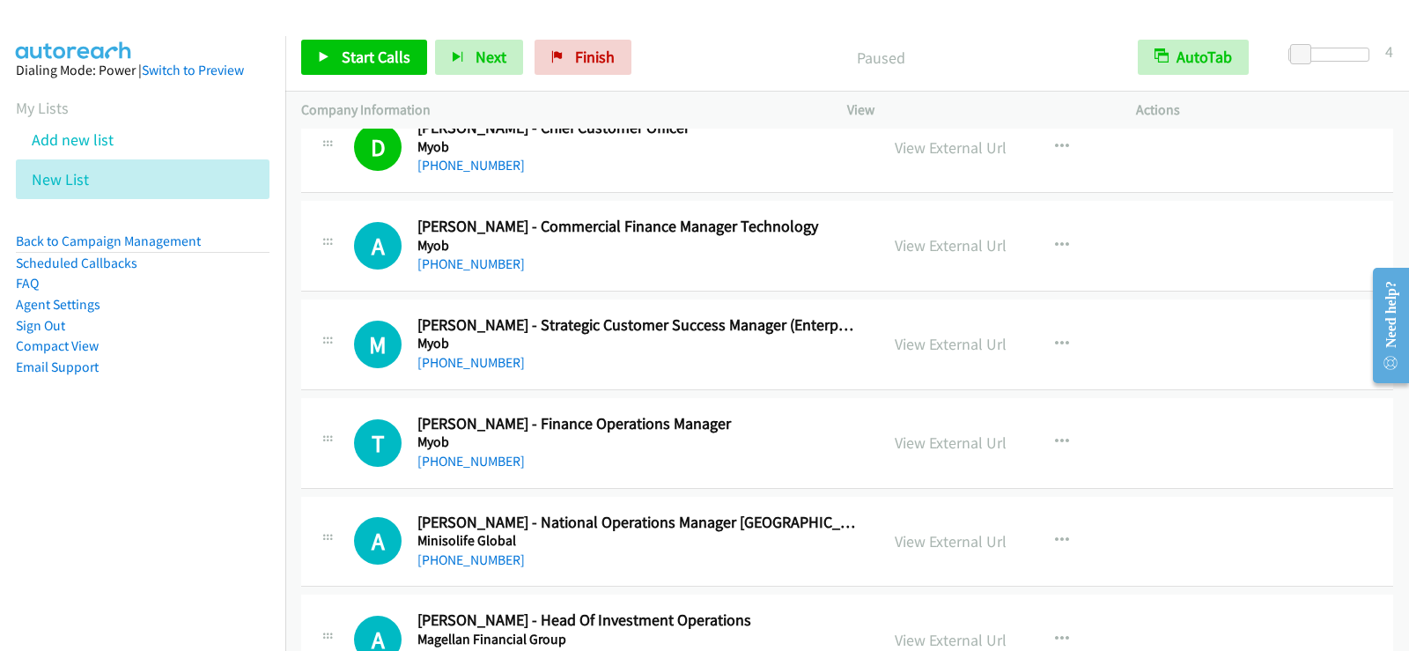
scroll to position [2819, 0]
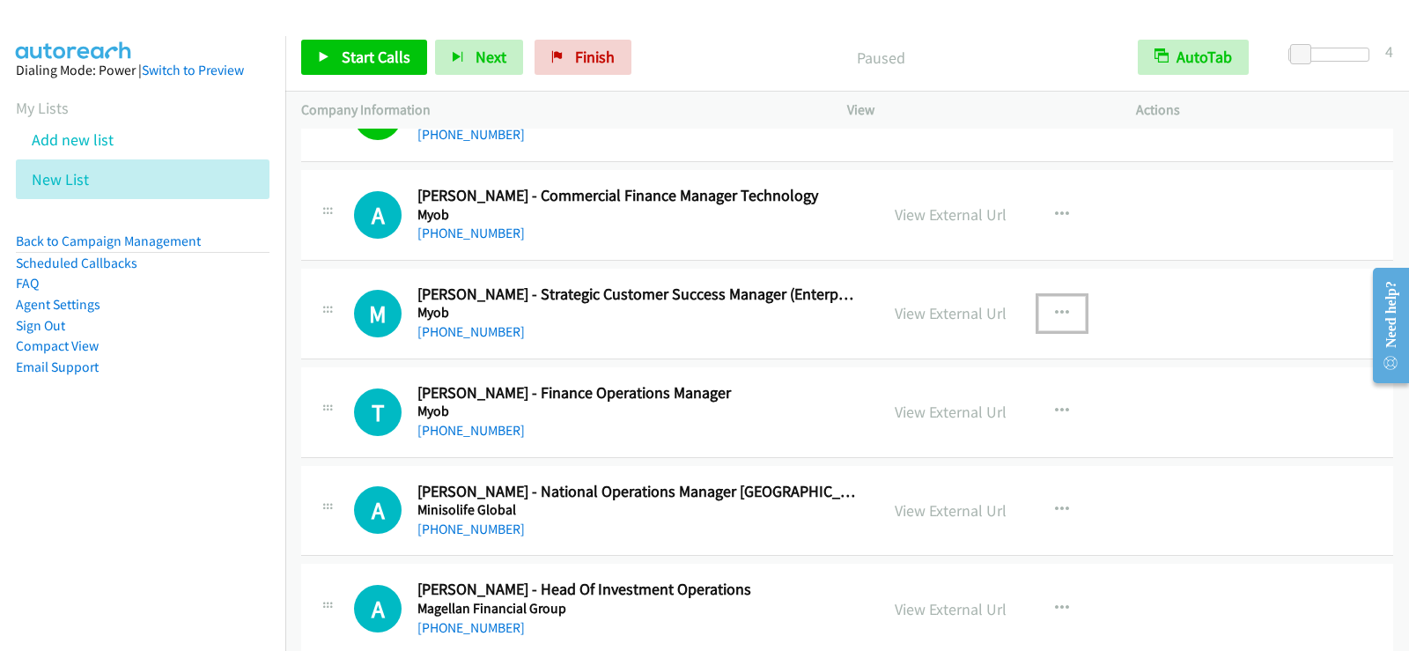
click at [1056, 314] on icon "button" at bounding box center [1062, 314] width 14 height 14
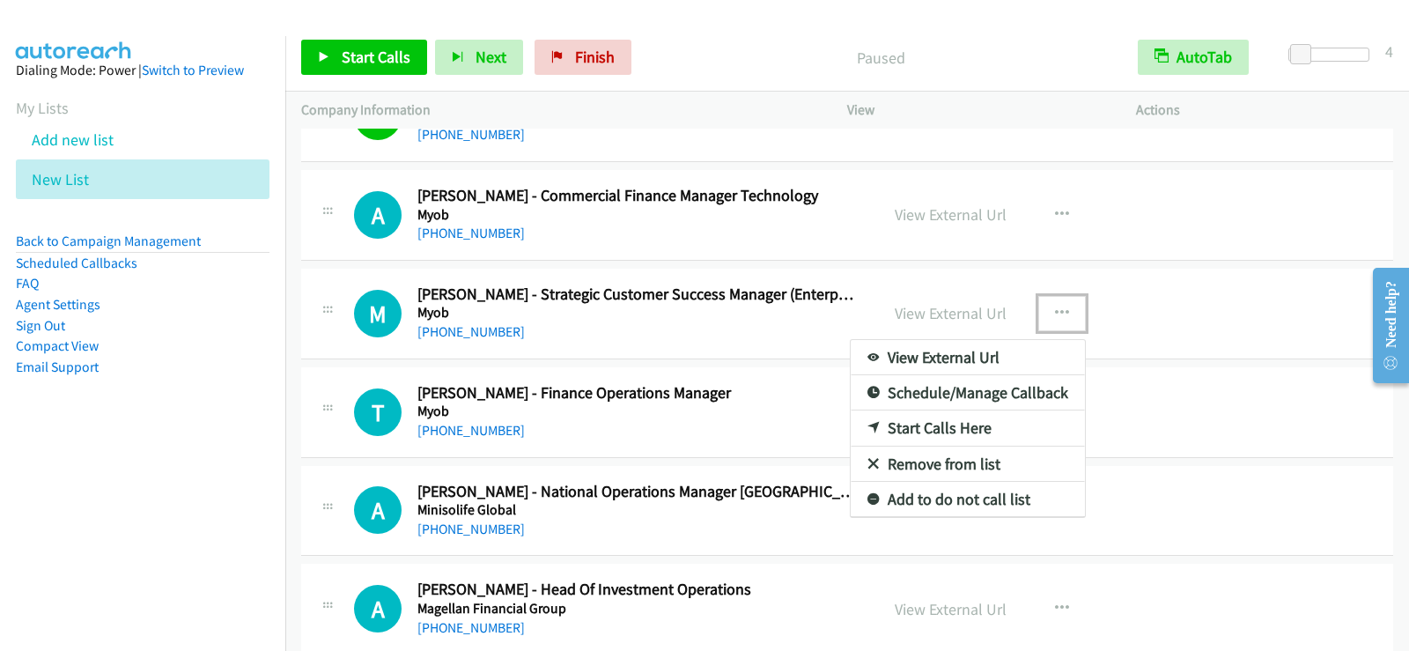
click at [956, 430] on link "Start Calls Here" at bounding box center [968, 427] width 234 height 35
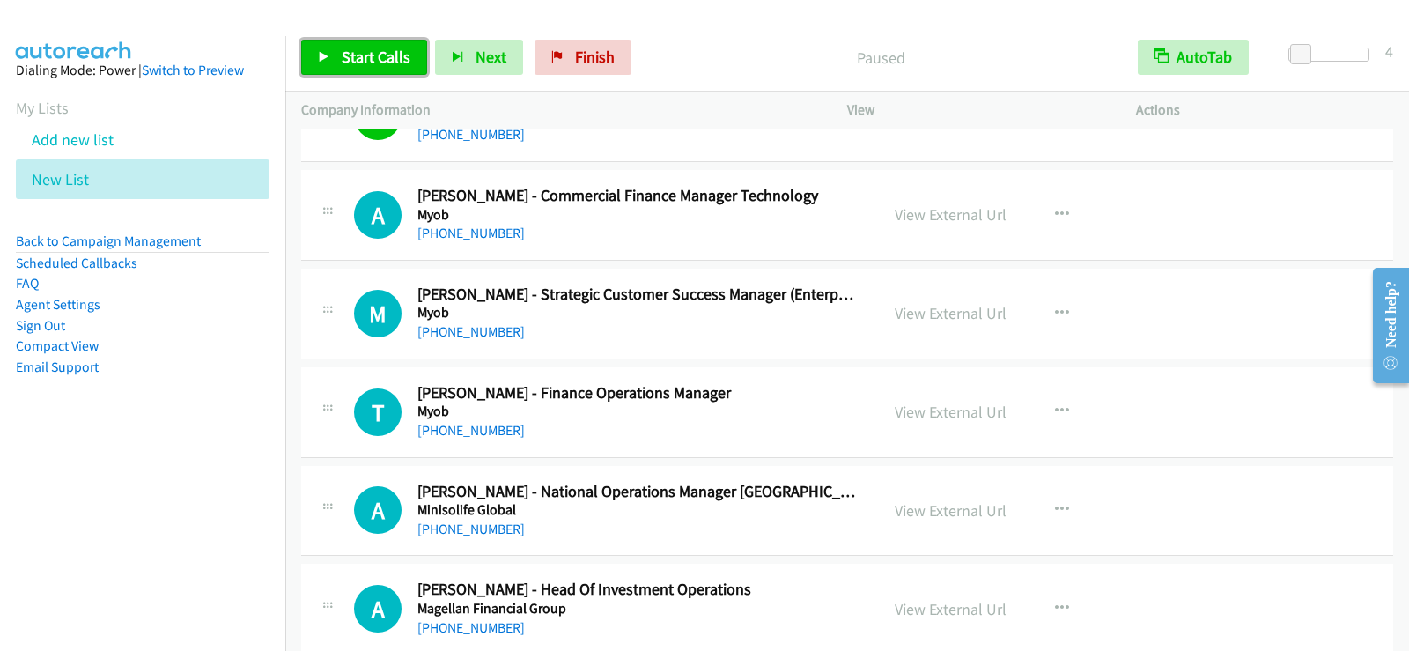
click at [377, 69] on link "Start Calls" at bounding box center [364, 57] width 126 height 35
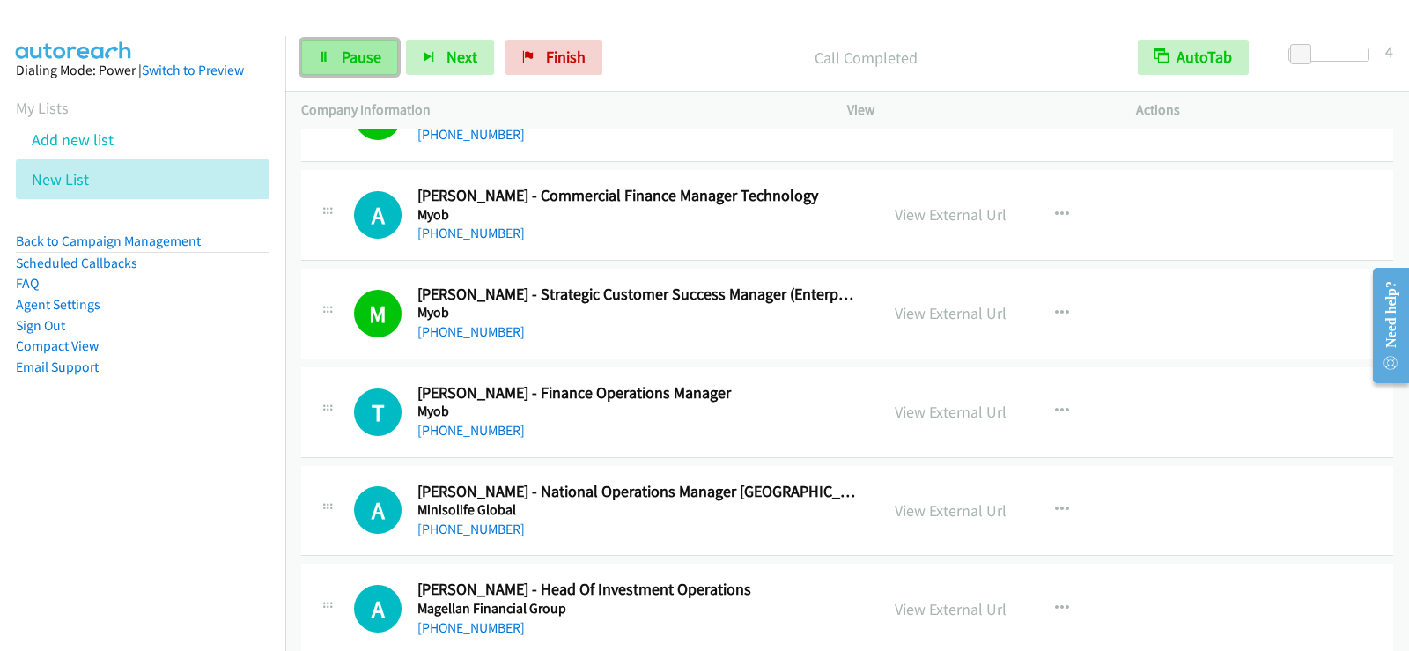
drag, startPoint x: 340, startPoint y: 59, endPoint x: 344, endPoint y: 70, distance: 11.5
click at [340, 59] on link "Pause" at bounding box center [349, 57] width 97 height 35
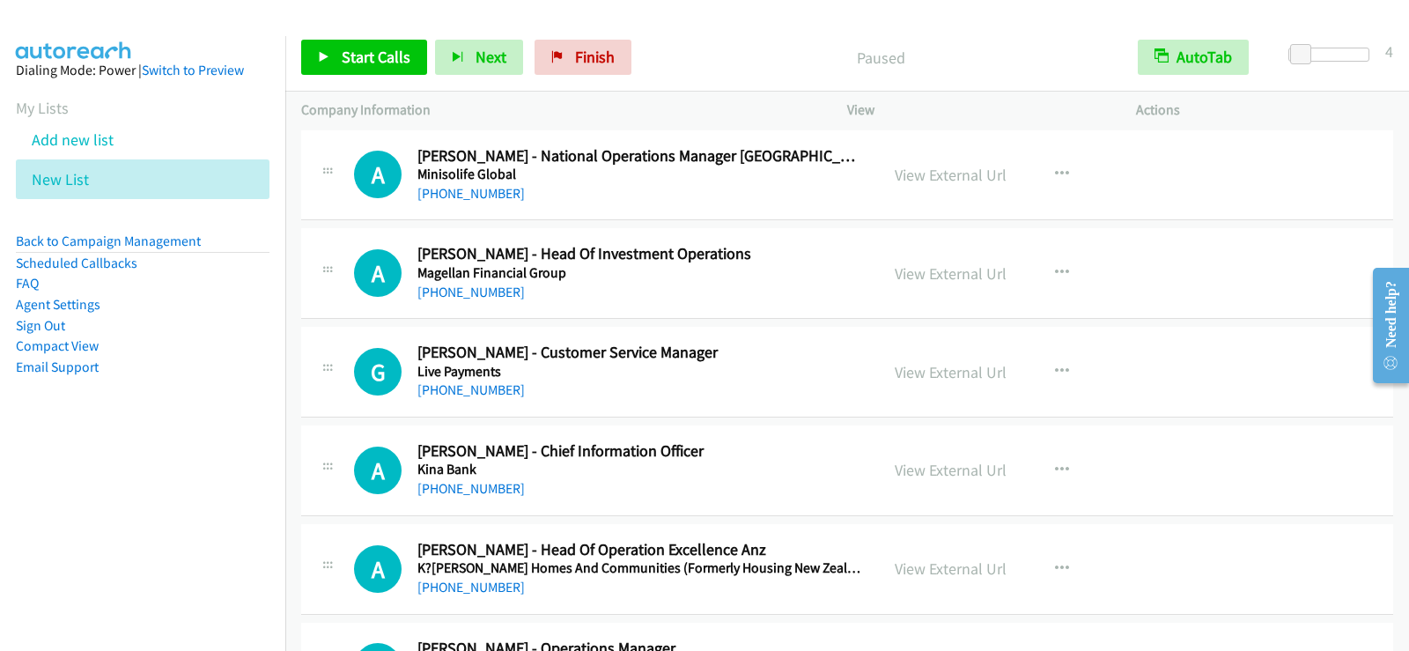
scroll to position [3171, 0]
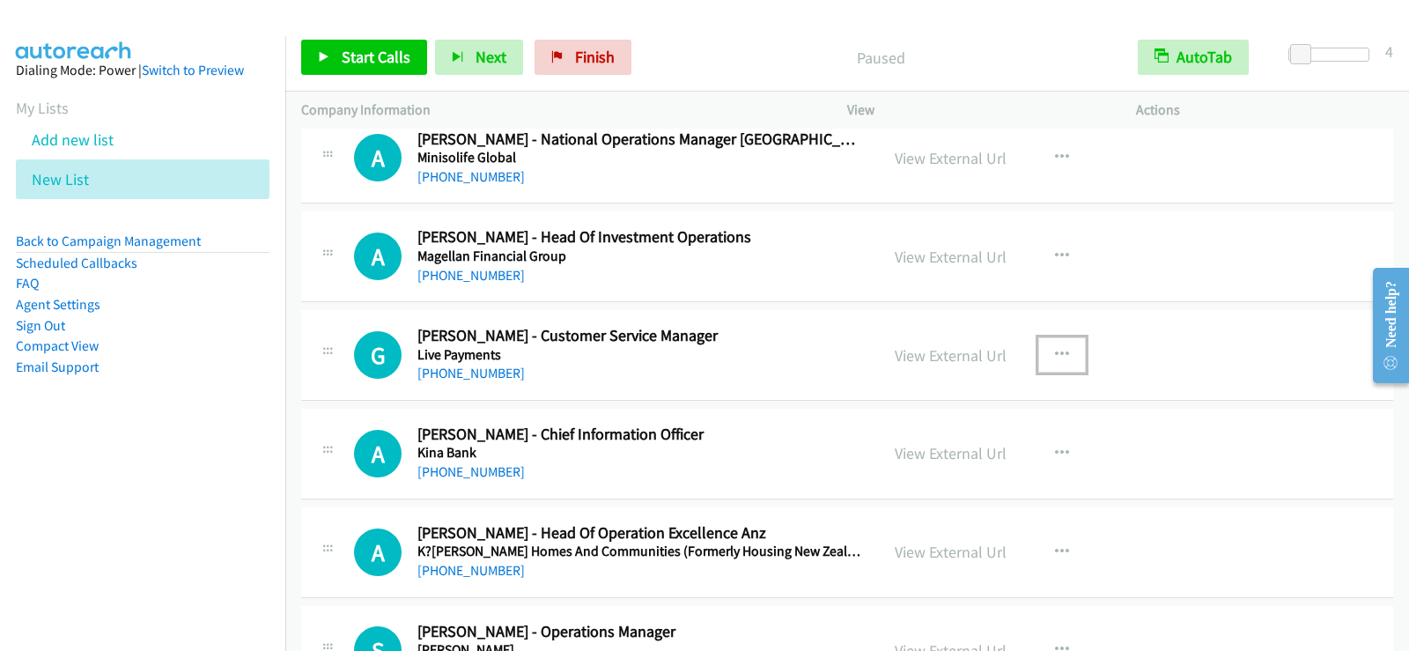
click at [1055, 355] on icon "button" at bounding box center [1062, 355] width 14 height 14
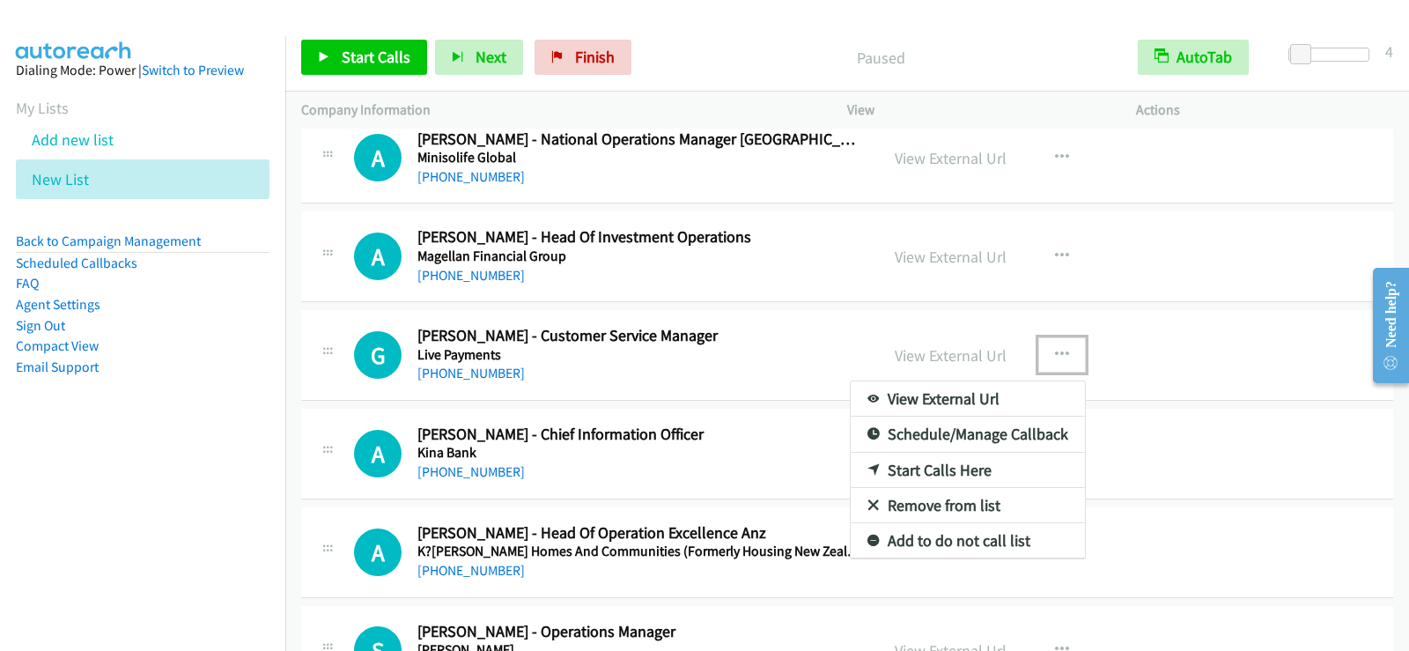
click at [933, 463] on link "Start Calls Here" at bounding box center [968, 470] width 234 height 35
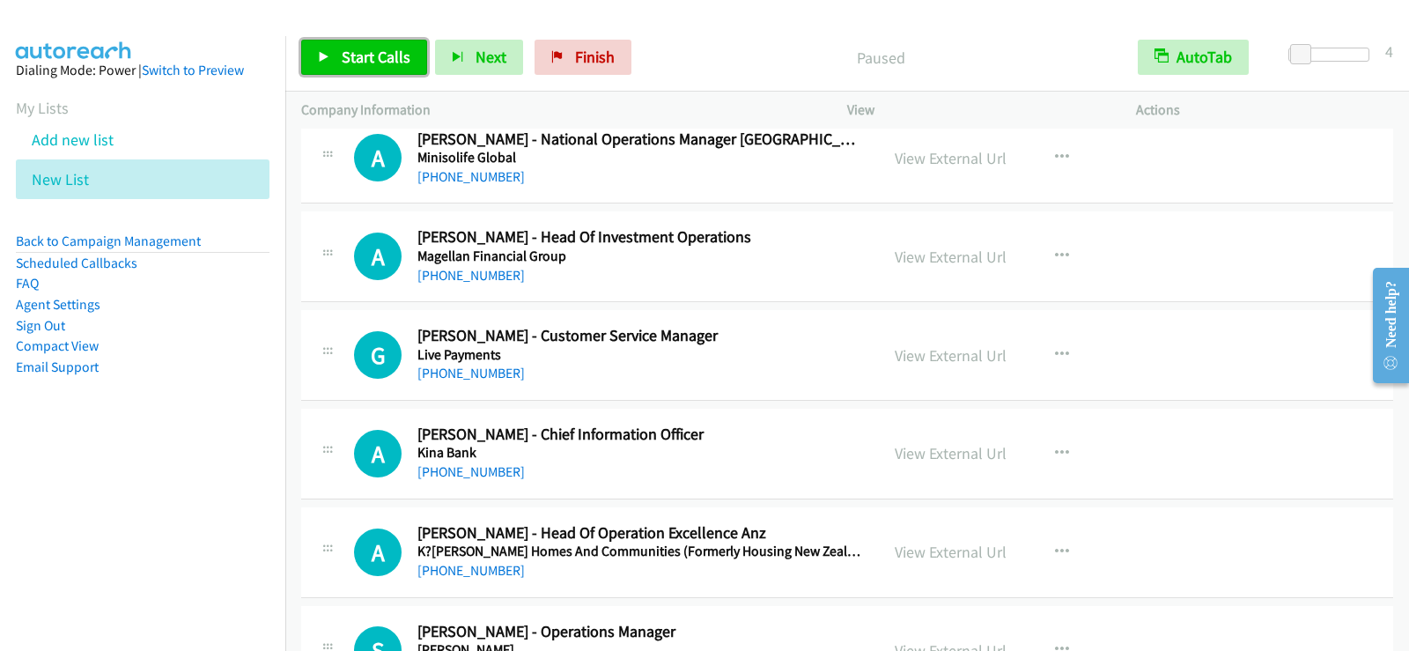
click at [396, 63] on span "Start Calls" at bounding box center [376, 57] width 69 height 20
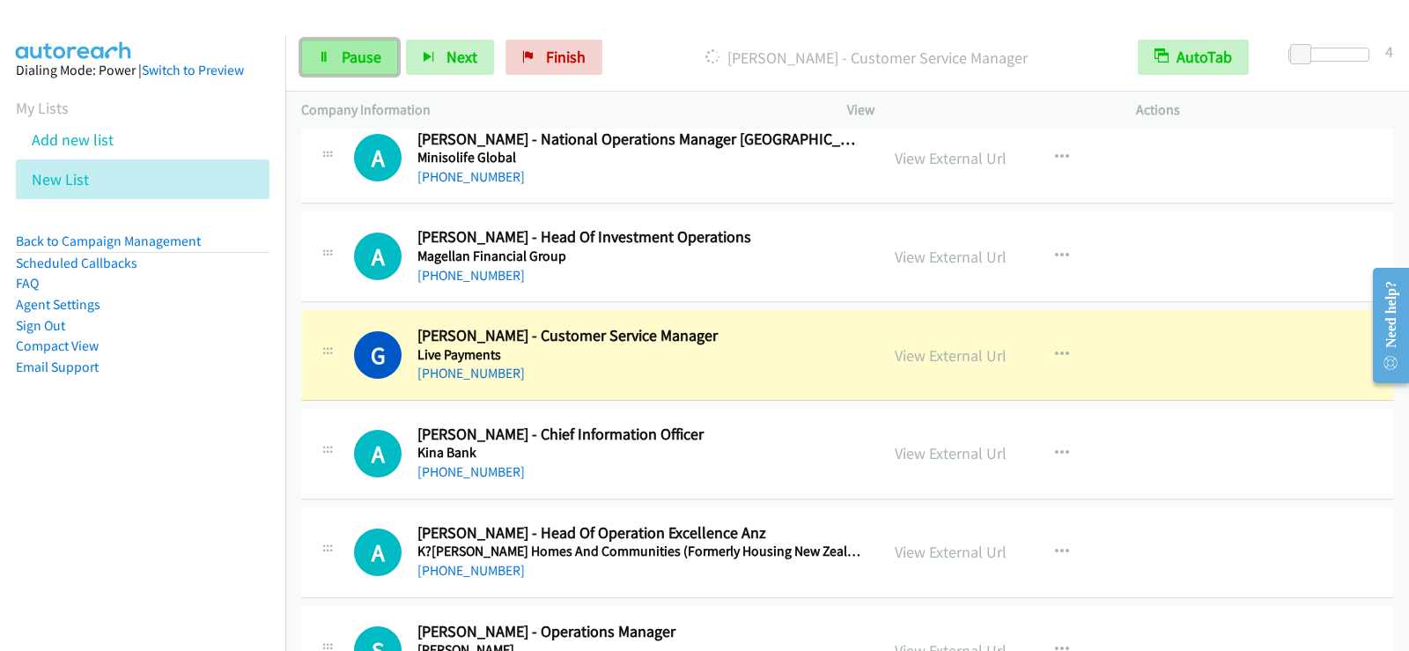
click at [348, 73] on link "Pause" at bounding box center [349, 57] width 97 height 35
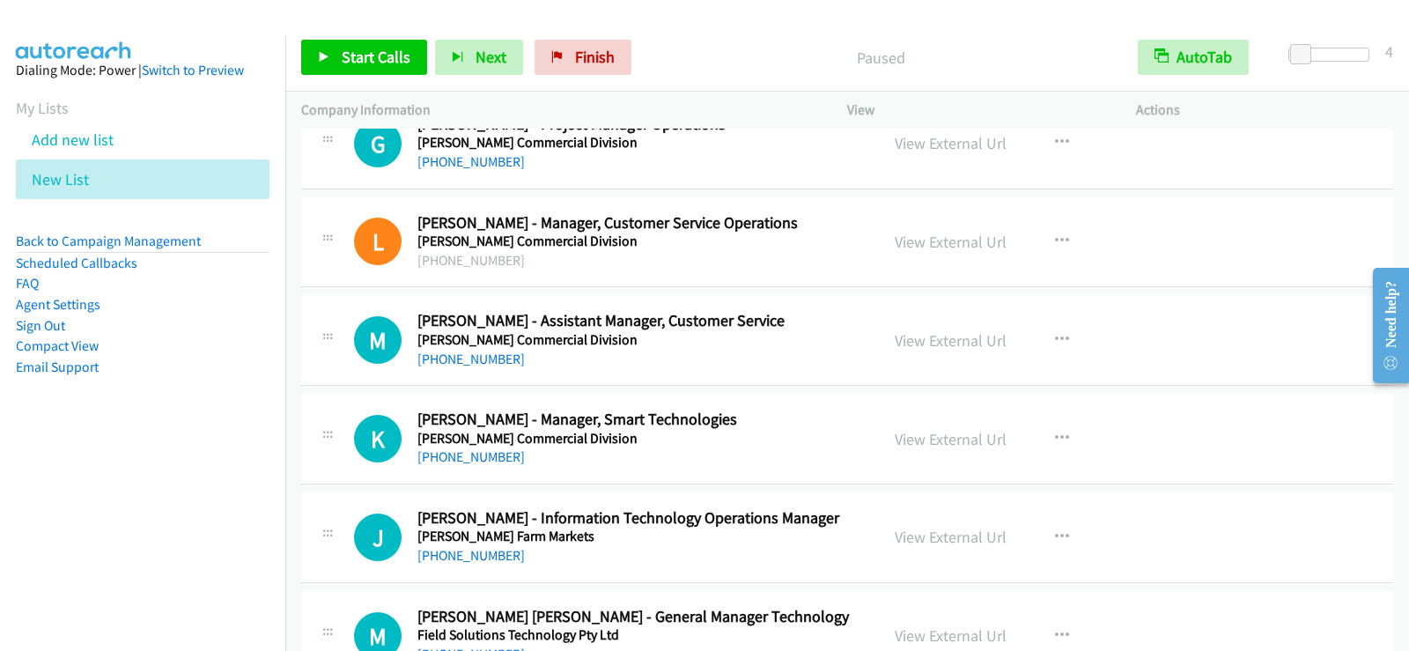
scroll to position [4668, 0]
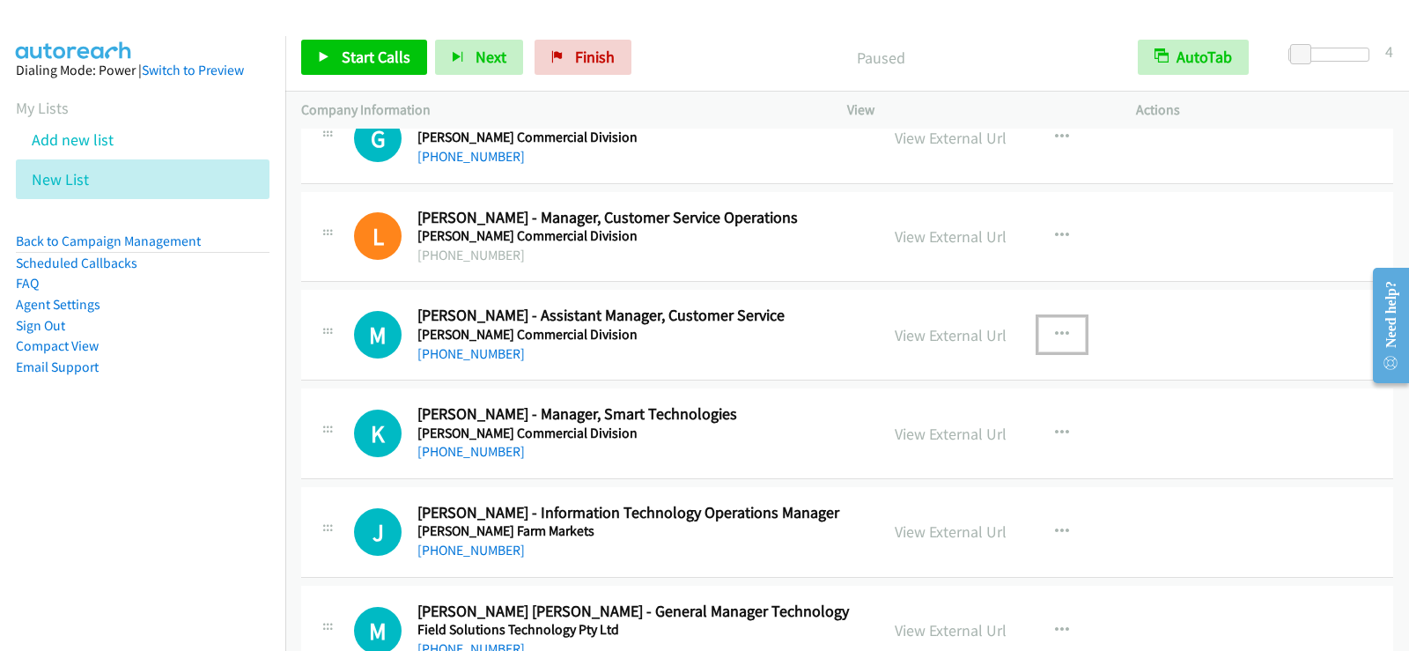
click at [1055, 328] on icon "button" at bounding box center [1062, 335] width 14 height 14
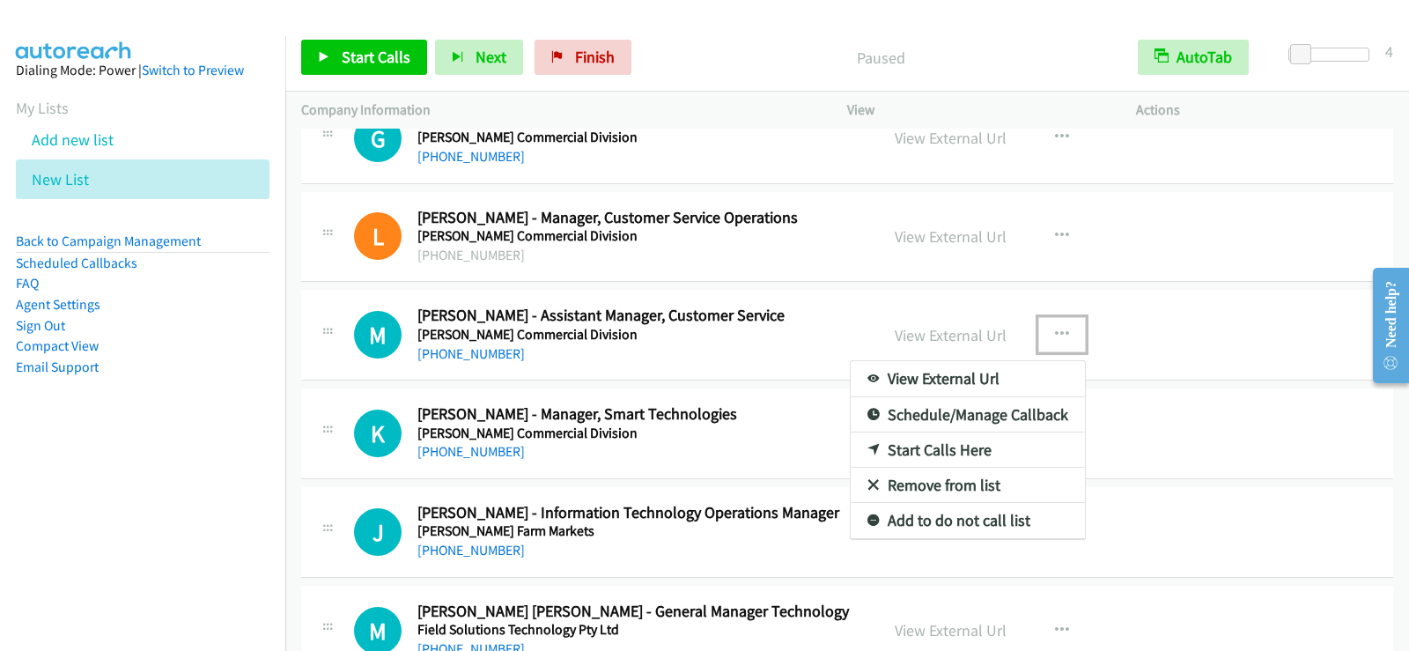
click at [955, 450] on link "Start Calls Here" at bounding box center [968, 449] width 234 height 35
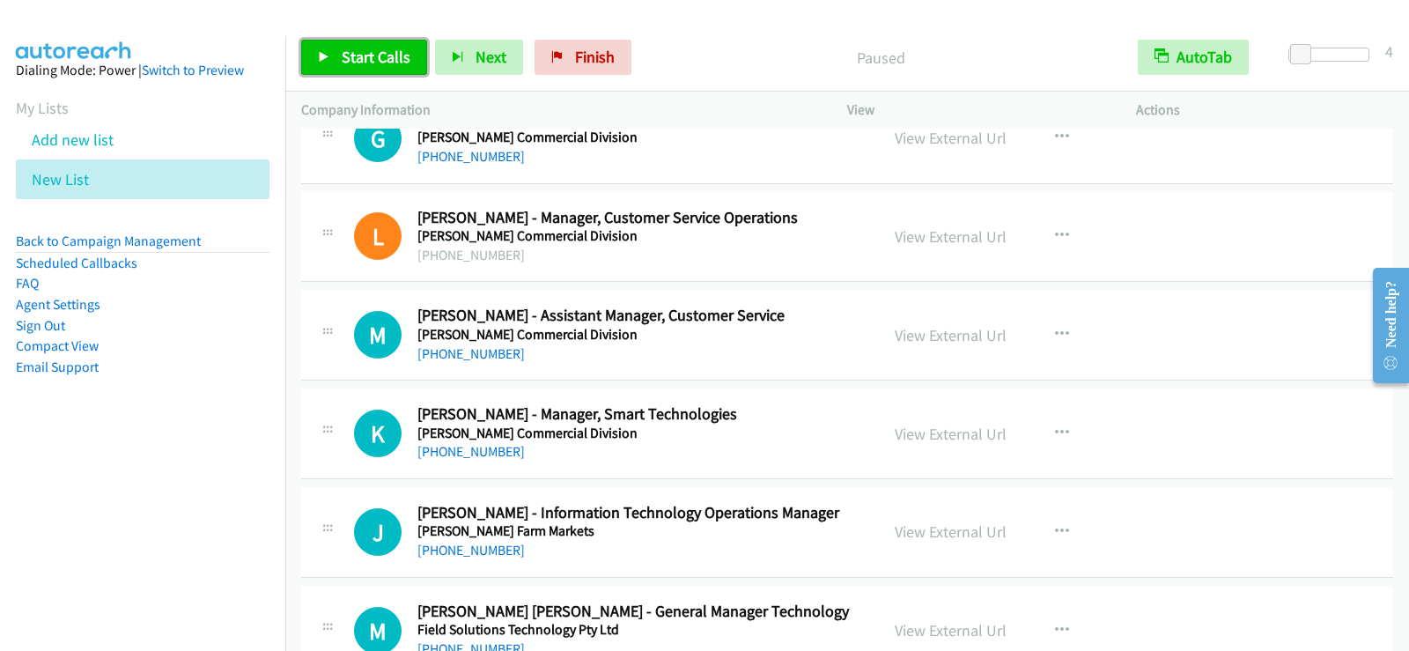
click at [375, 58] on span "Start Calls" at bounding box center [376, 57] width 69 height 20
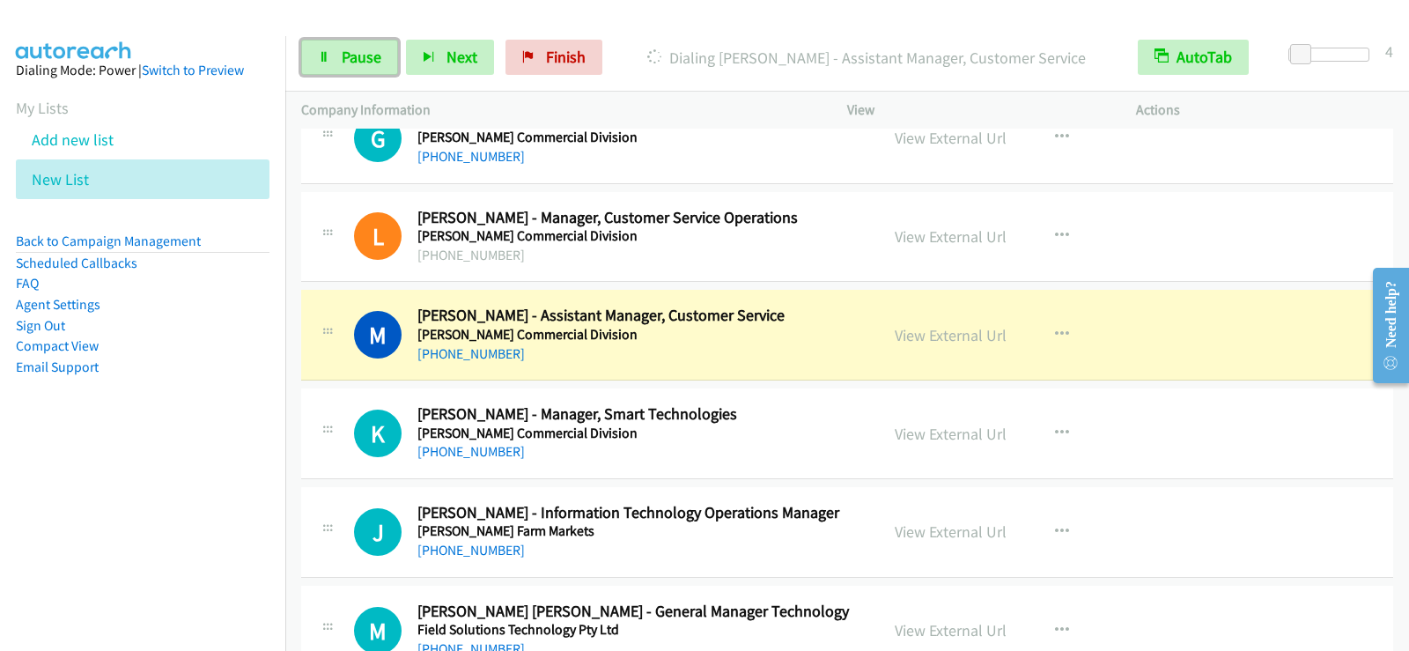
drag, startPoint x: 366, startPoint y: 68, endPoint x: 368, endPoint y: 79, distance: 11.8
click at [366, 68] on link "Pause" at bounding box center [349, 57] width 97 height 35
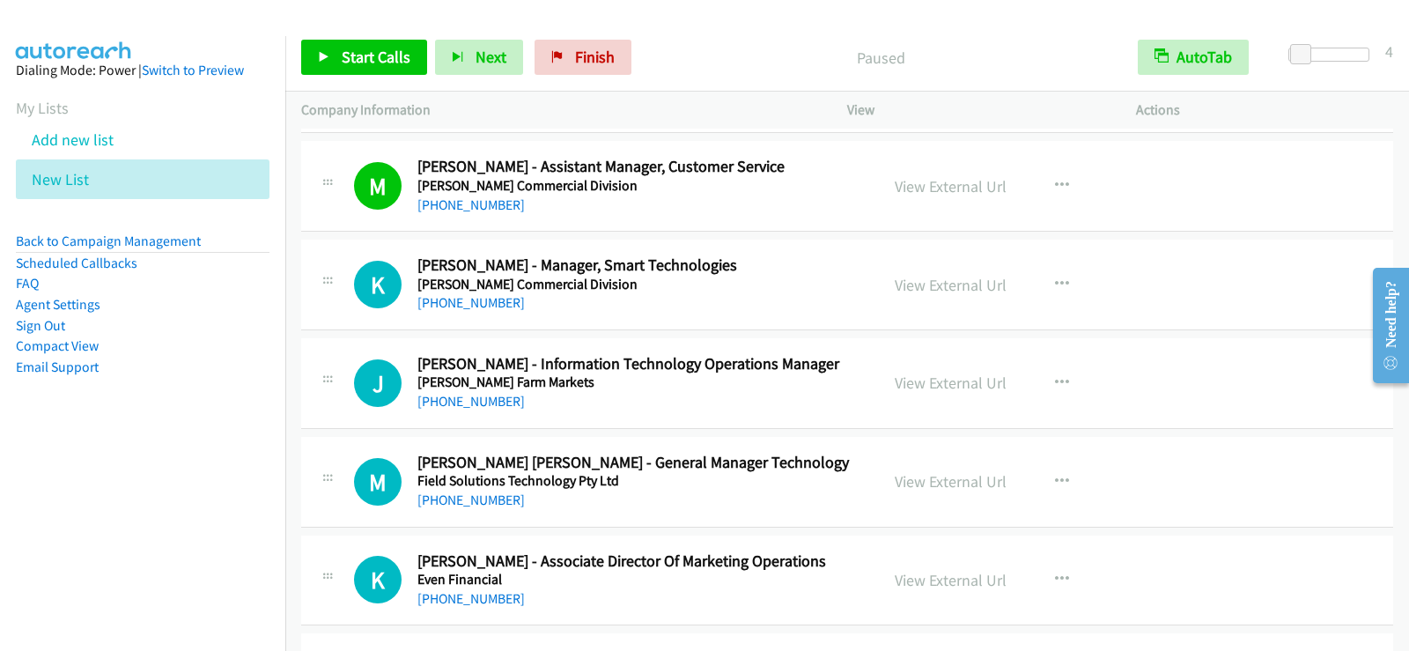
scroll to position [4844, 0]
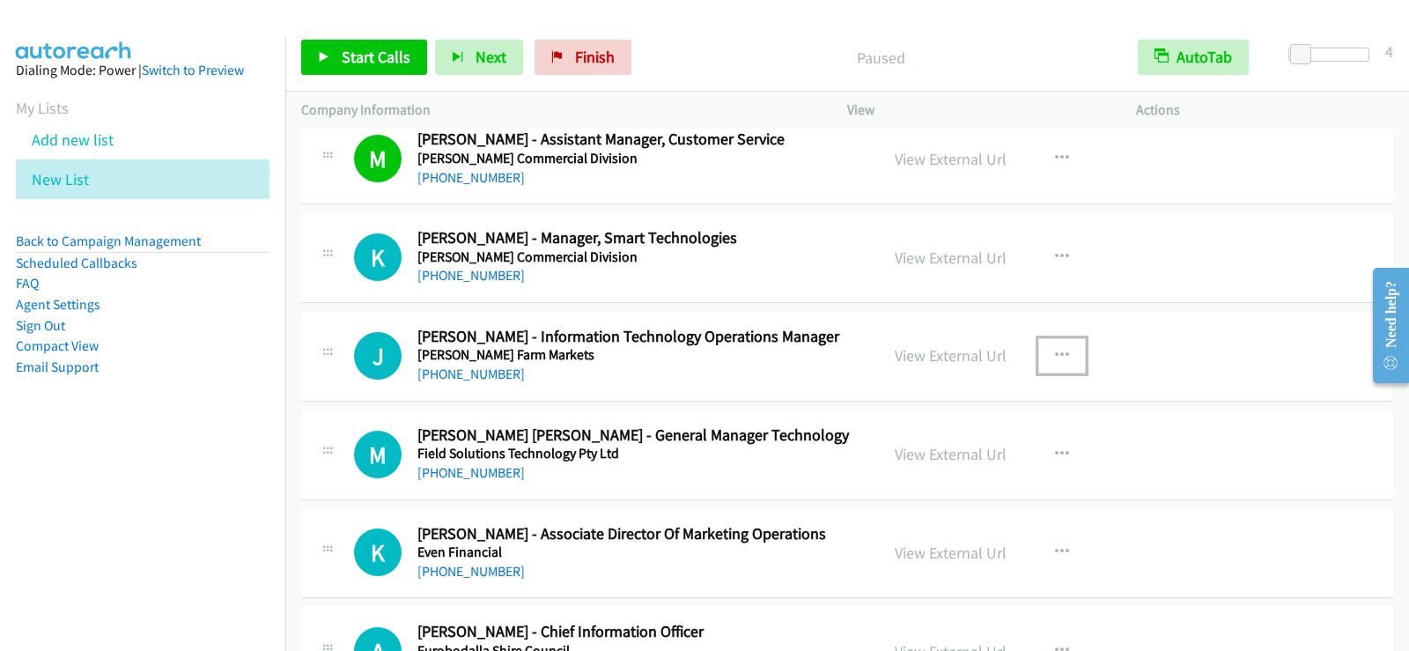
click at [1058, 357] on icon "button" at bounding box center [1062, 356] width 14 height 14
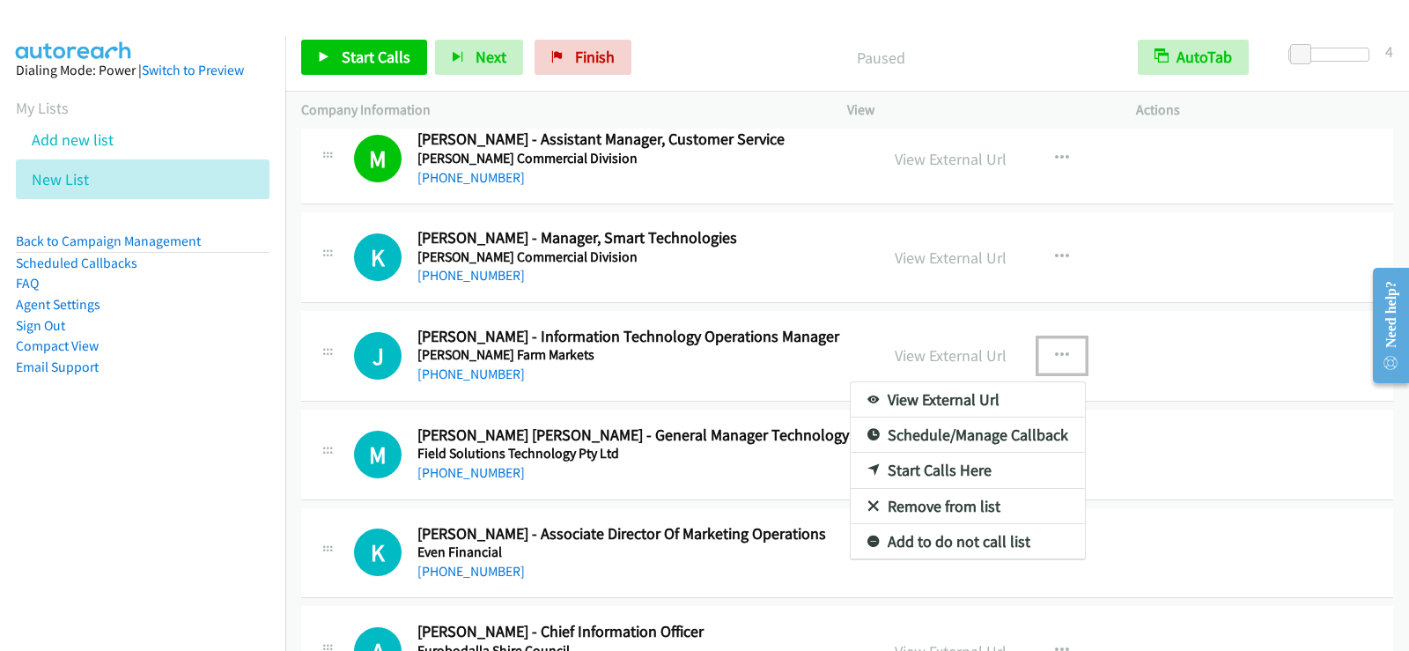
click at [957, 466] on link "Start Calls Here" at bounding box center [968, 470] width 234 height 35
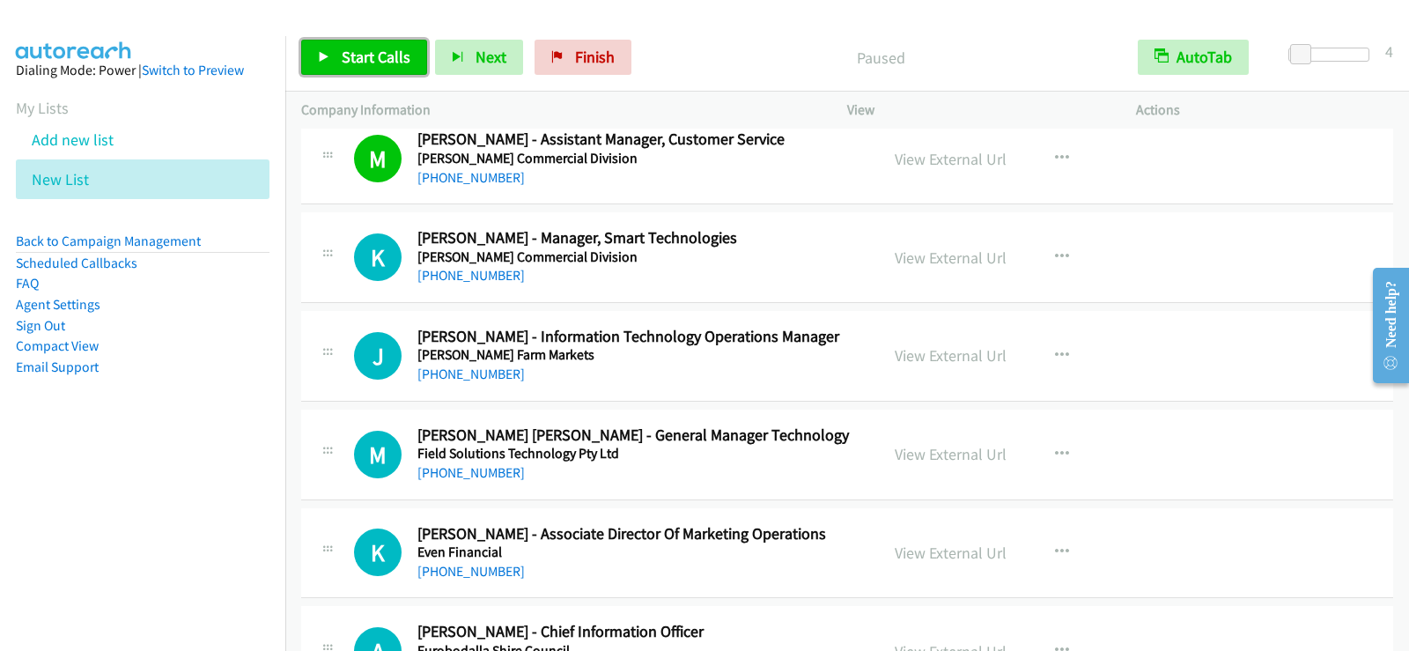
click at [382, 55] on span "Start Calls" at bounding box center [376, 57] width 69 height 20
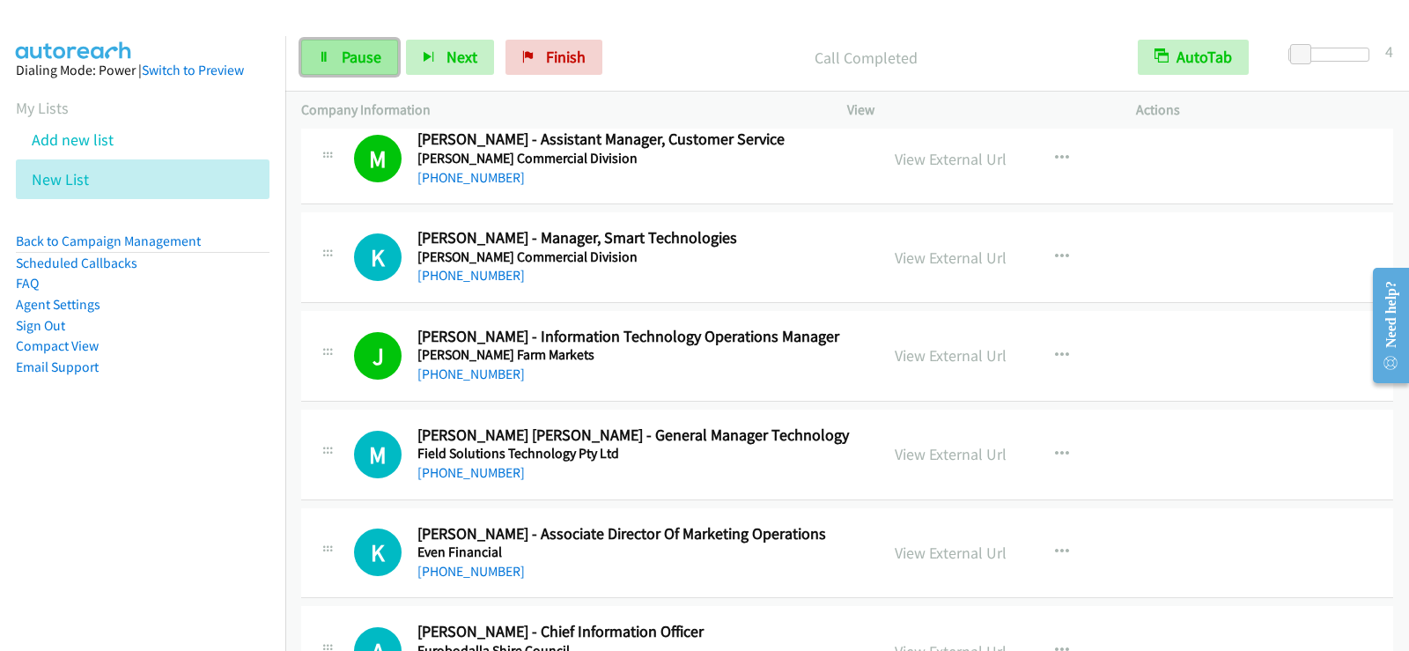
click at [366, 64] on span "Pause" at bounding box center [362, 57] width 40 height 20
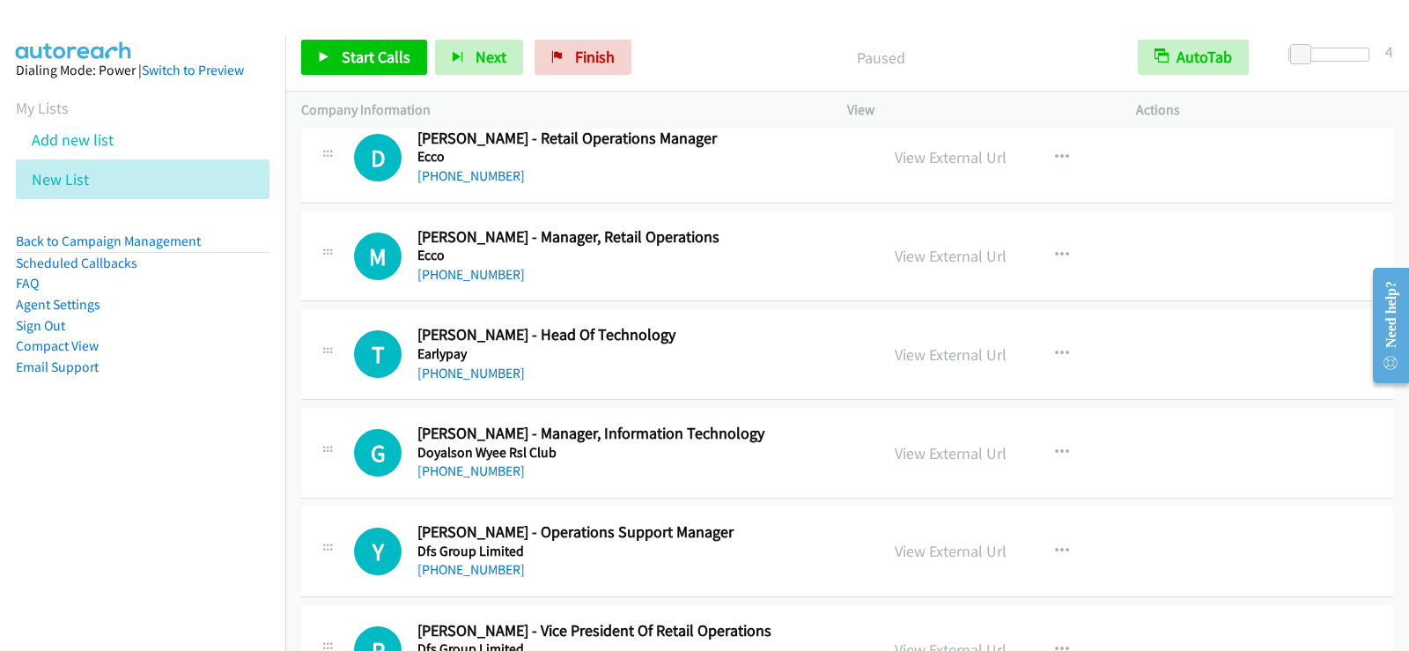
scroll to position [5637, 0]
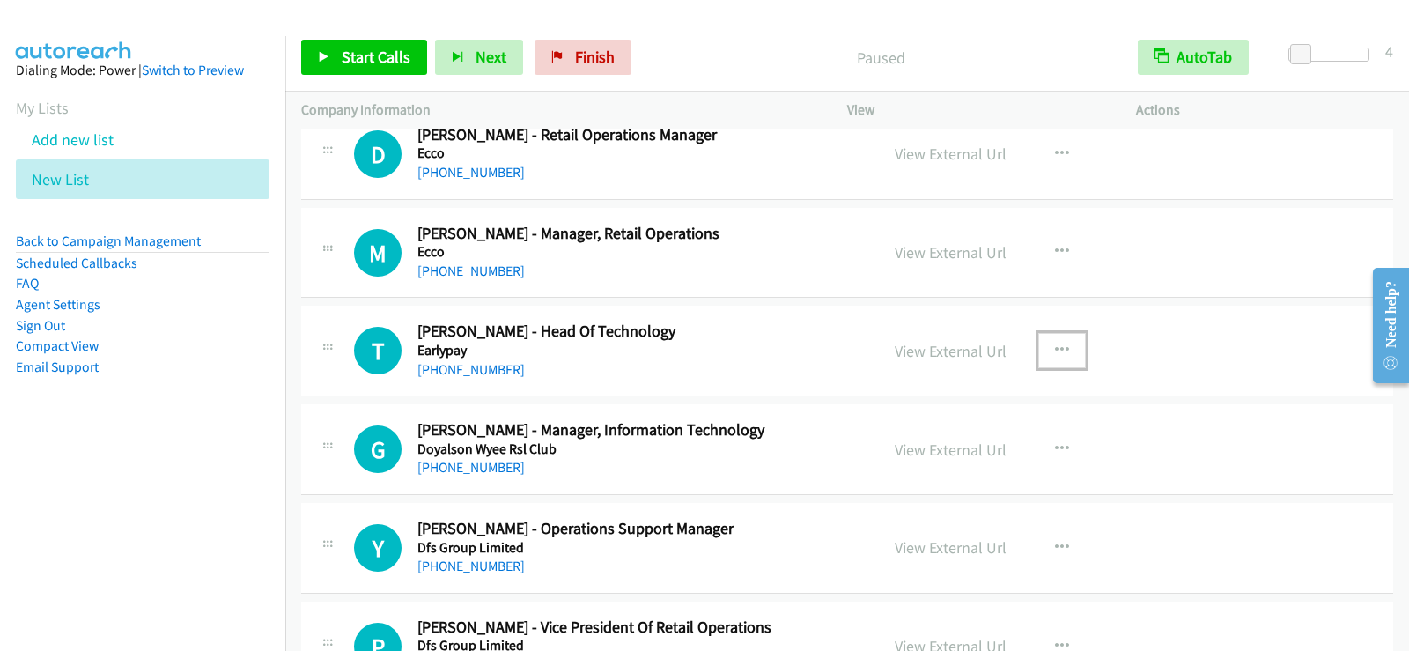
click at [1067, 347] on button "button" at bounding box center [1062, 350] width 48 height 35
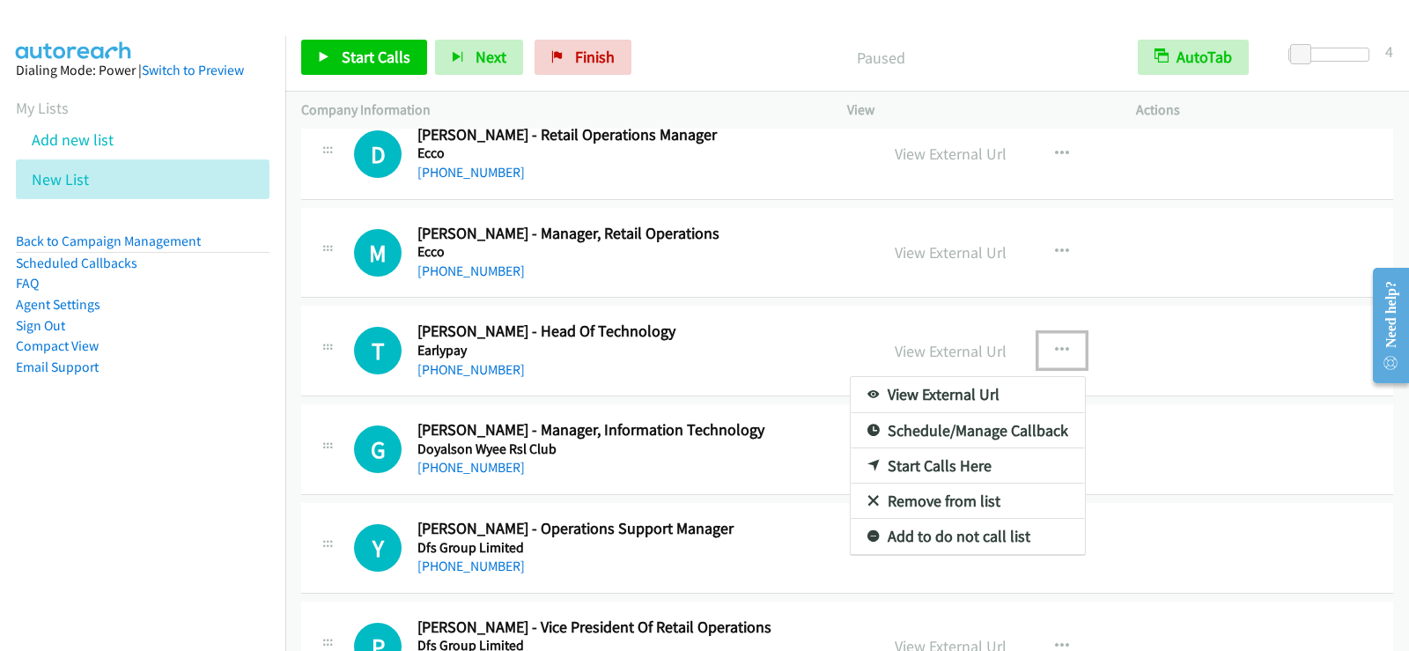
click at [948, 463] on link "Start Calls Here" at bounding box center [968, 465] width 234 height 35
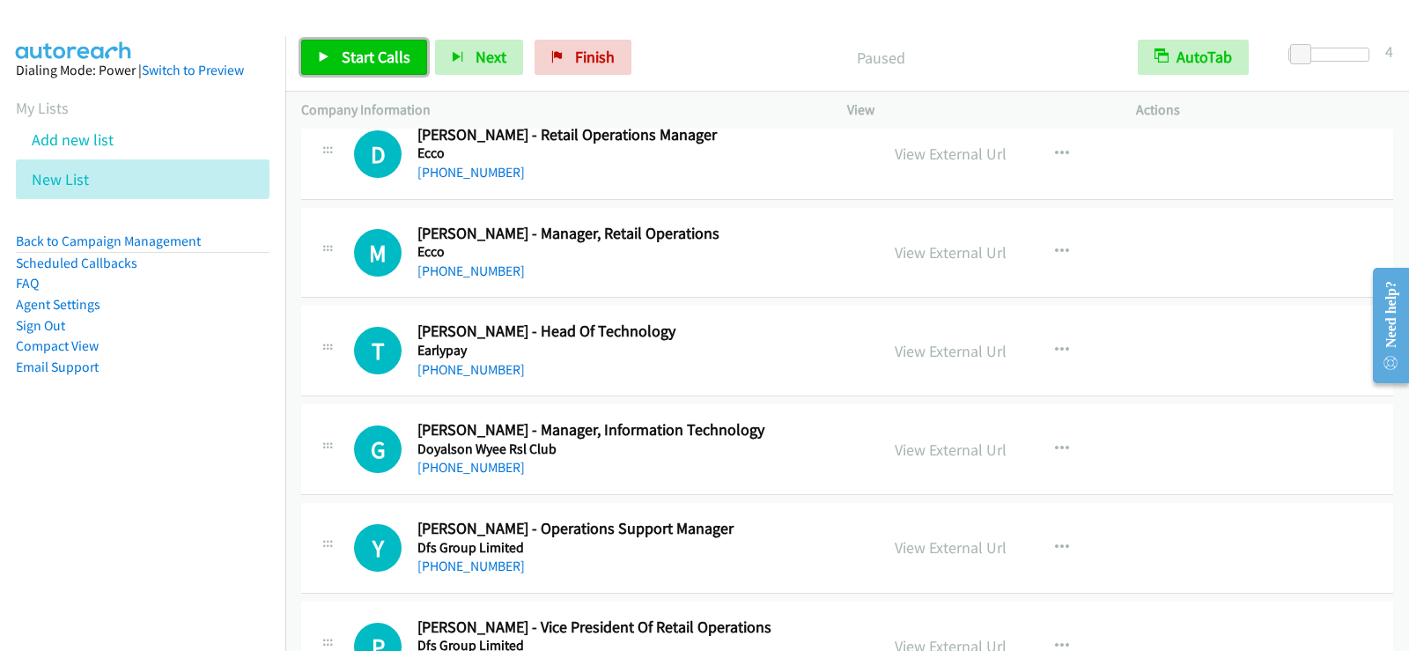
click at [366, 56] on span "Start Calls" at bounding box center [376, 57] width 69 height 20
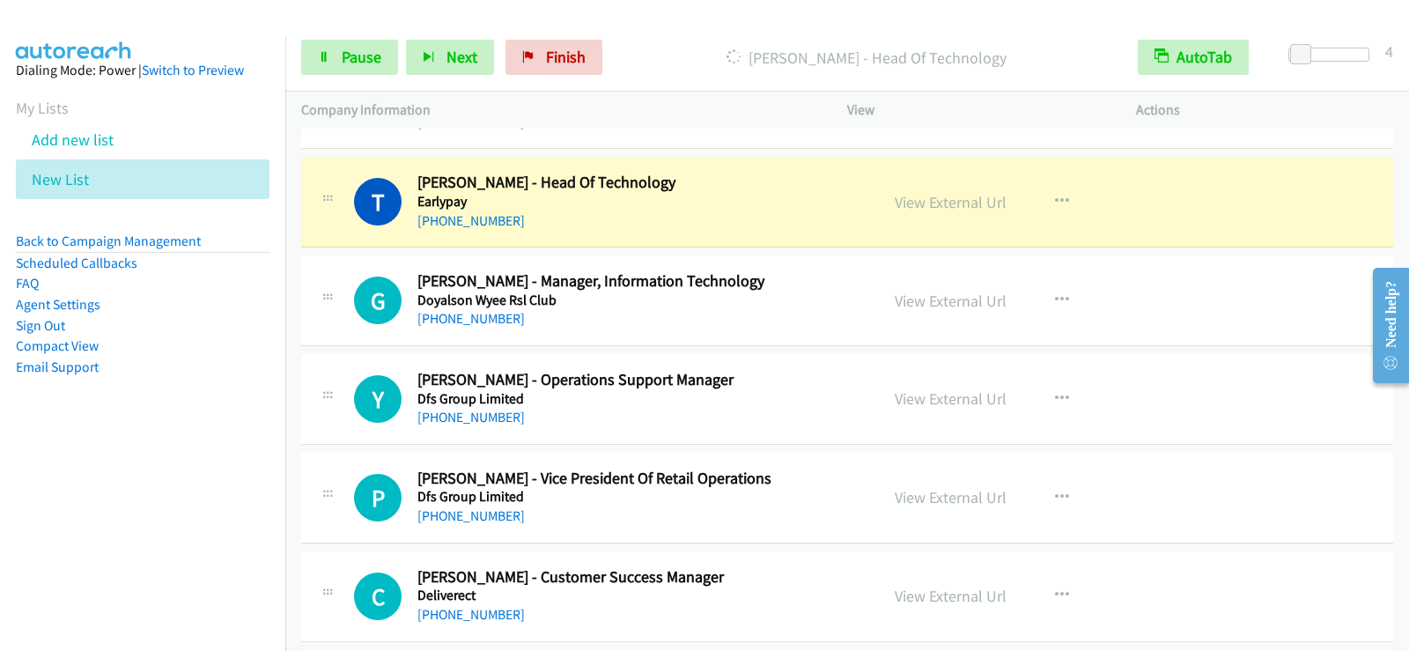
scroll to position [5813, 0]
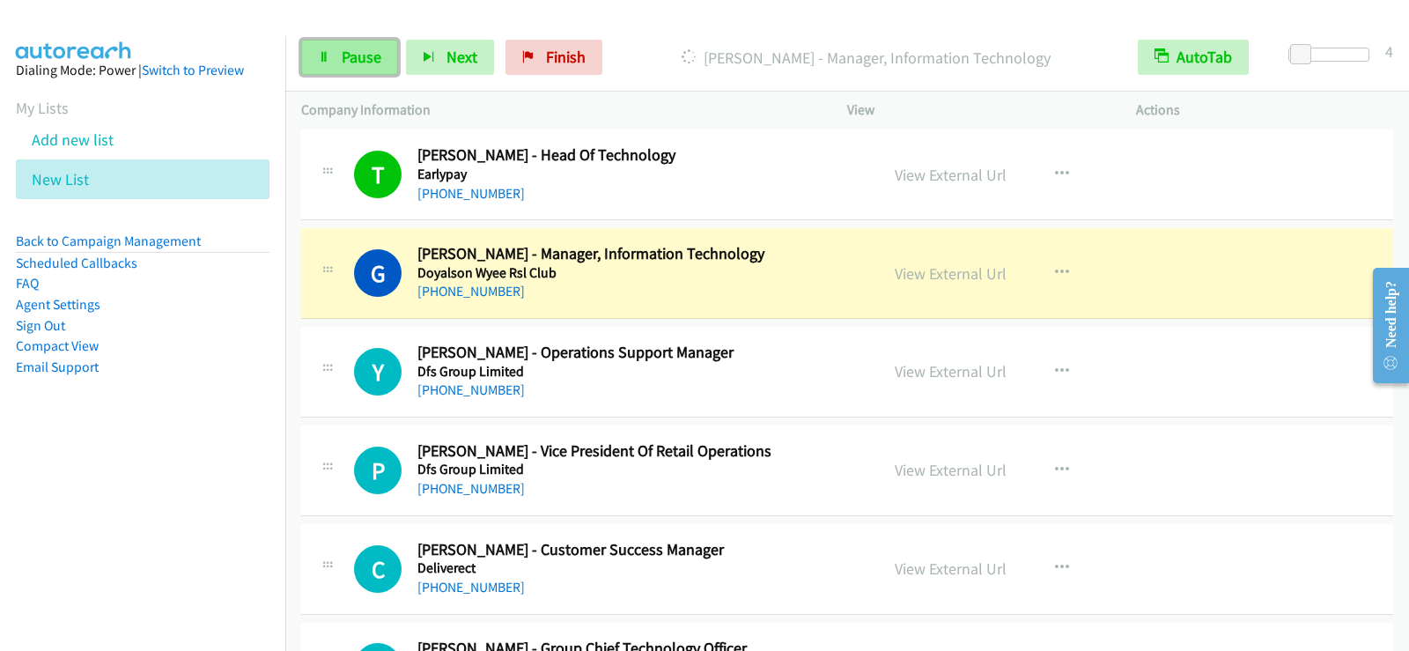
click at [375, 62] on span "Pause" at bounding box center [362, 57] width 40 height 20
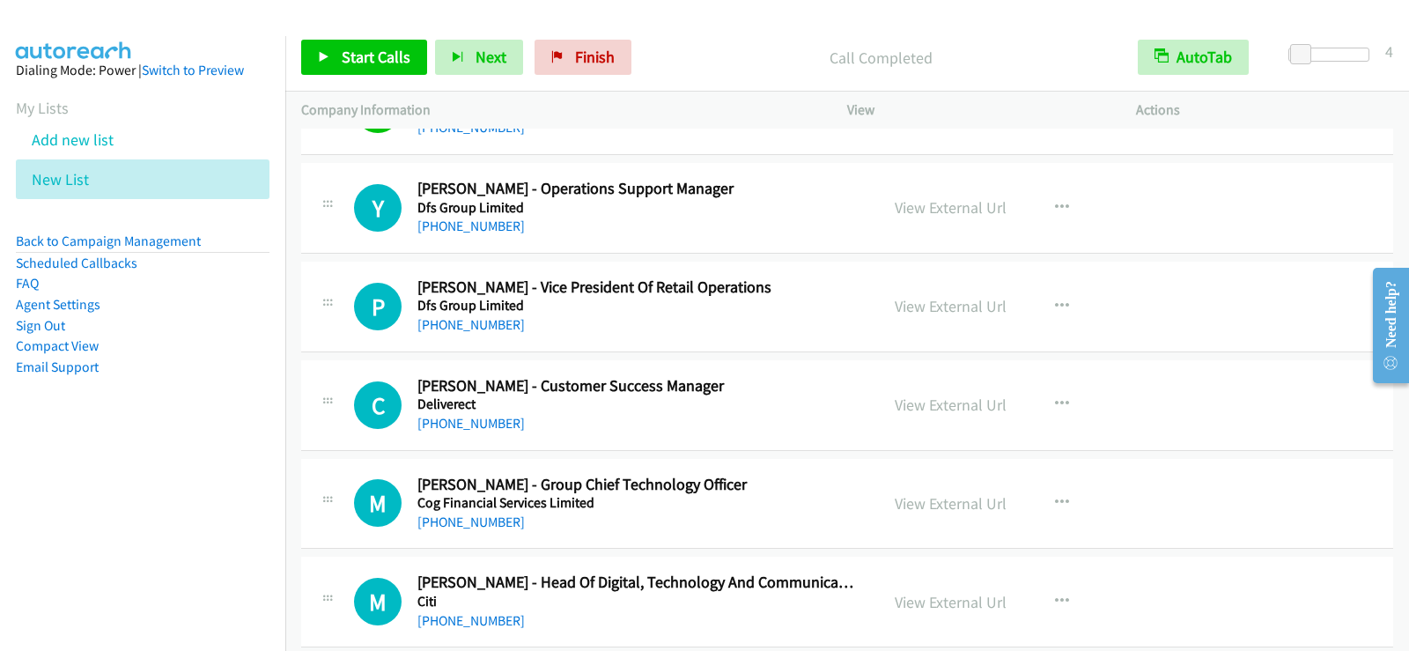
scroll to position [5989, 0]
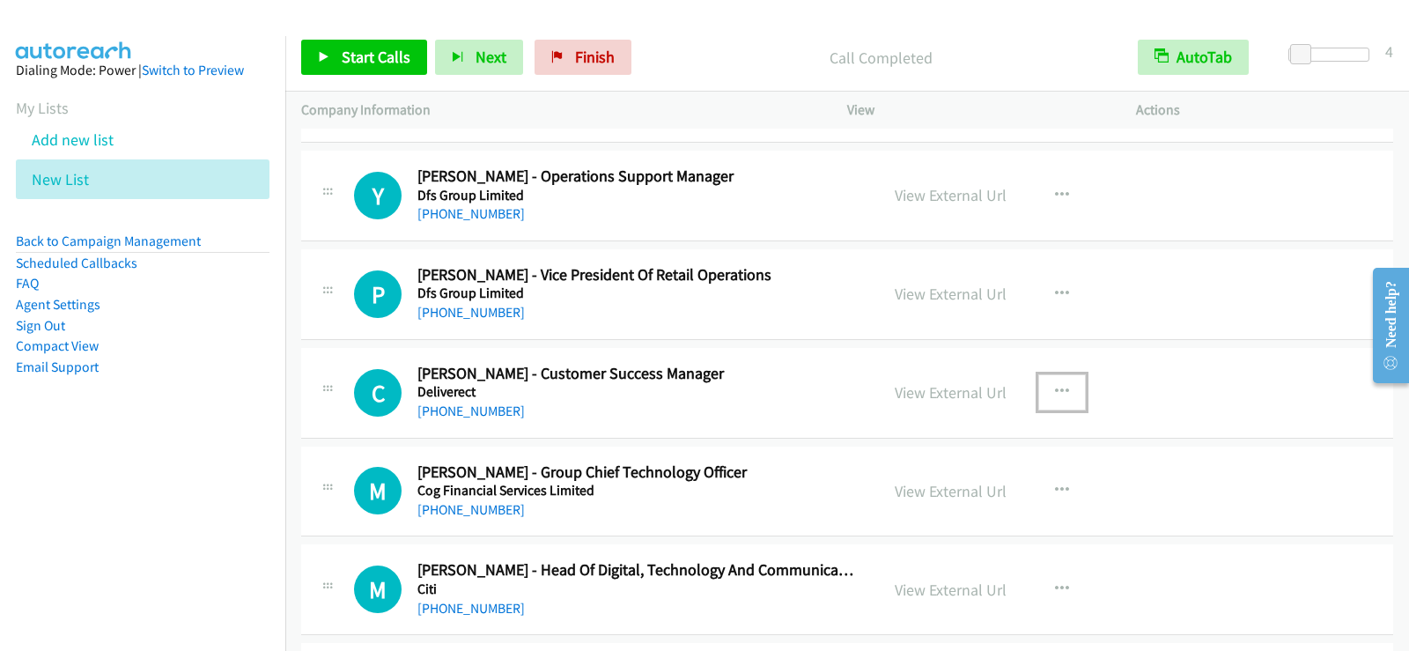
click at [1046, 388] on button "button" at bounding box center [1062, 391] width 48 height 35
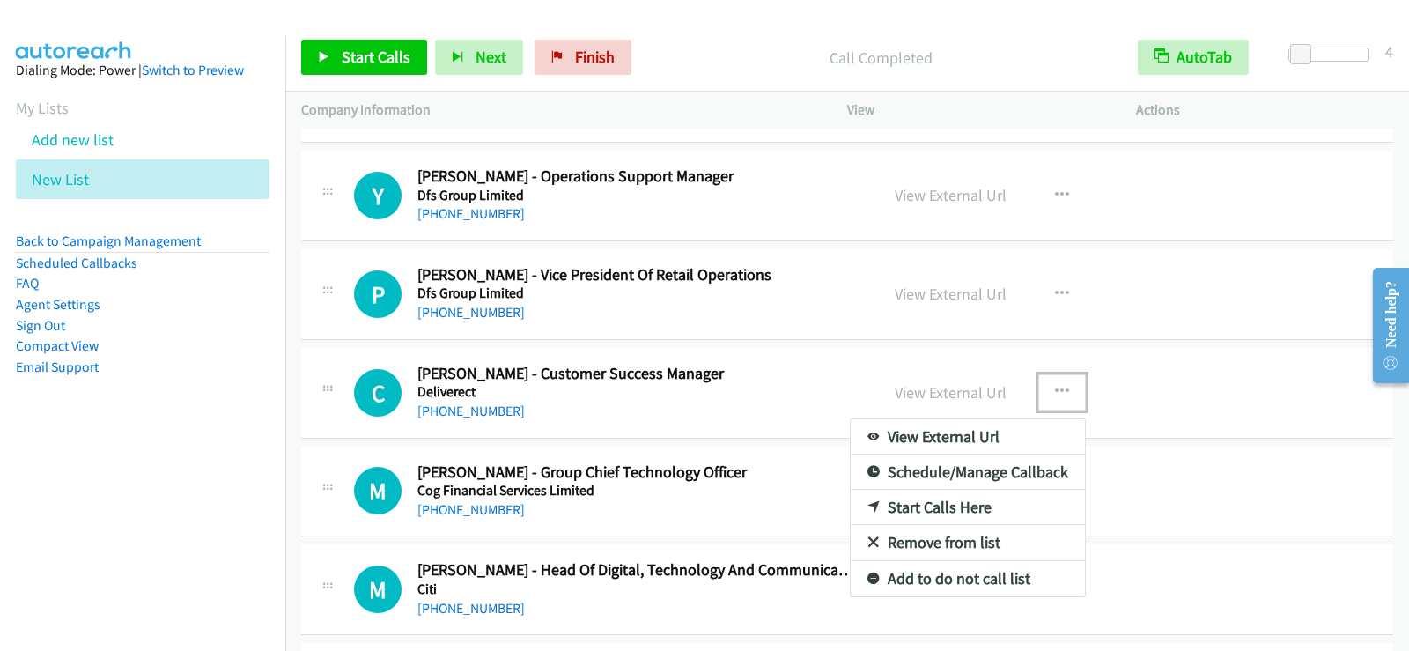
click at [901, 503] on link "Start Calls Here" at bounding box center [968, 507] width 234 height 35
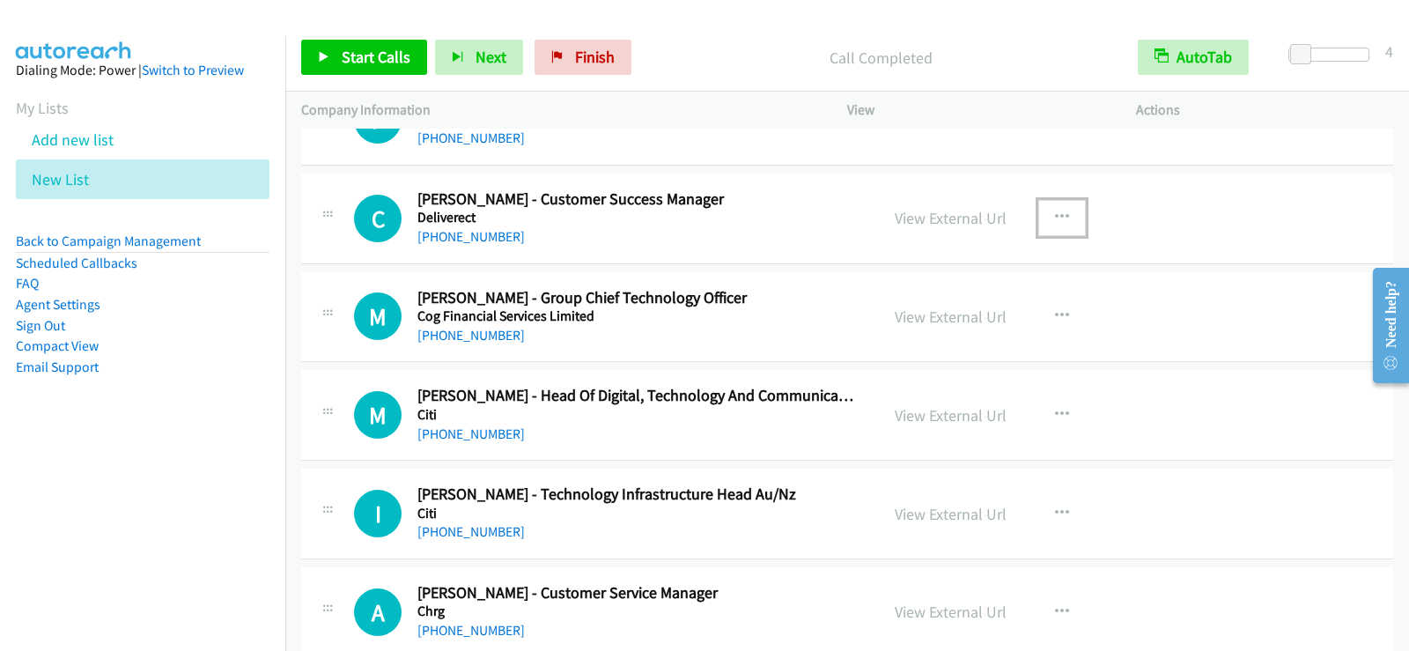
scroll to position [6165, 0]
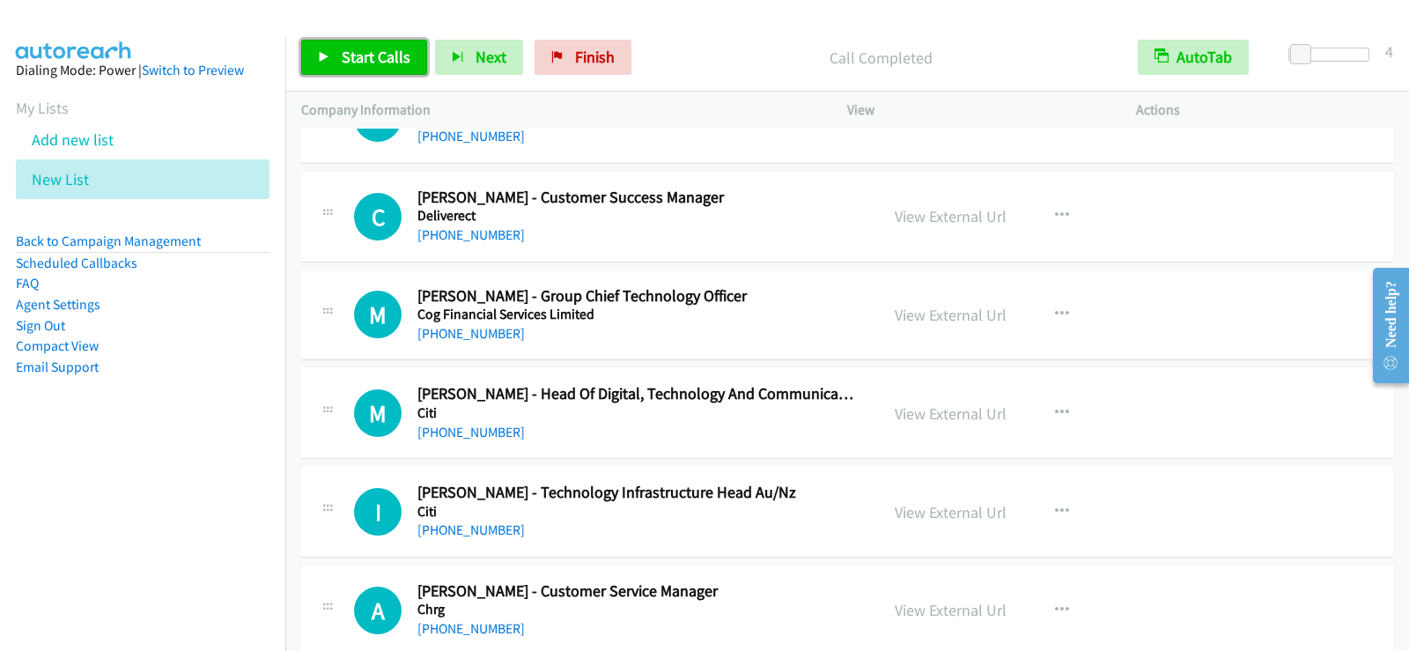
click at [349, 59] on span "Start Calls" at bounding box center [376, 57] width 69 height 20
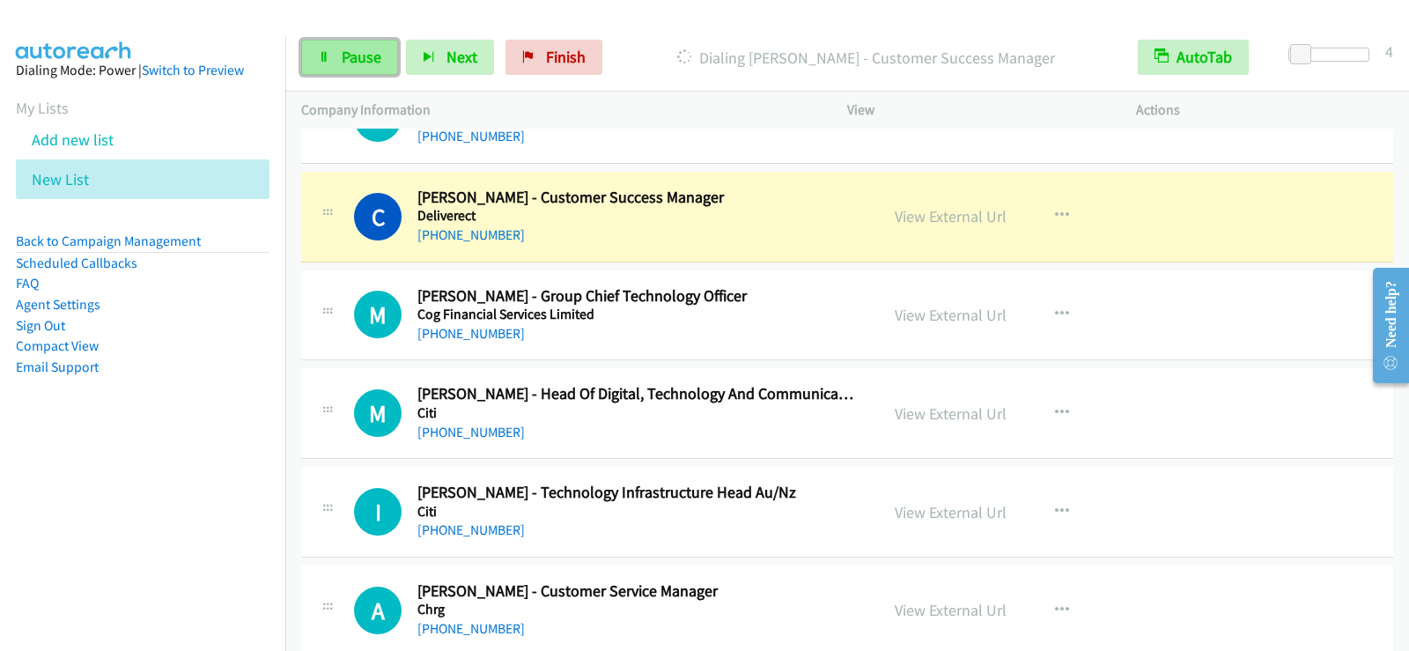
click at [337, 62] on link "Pause" at bounding box center [349, 57] width 97 height 35
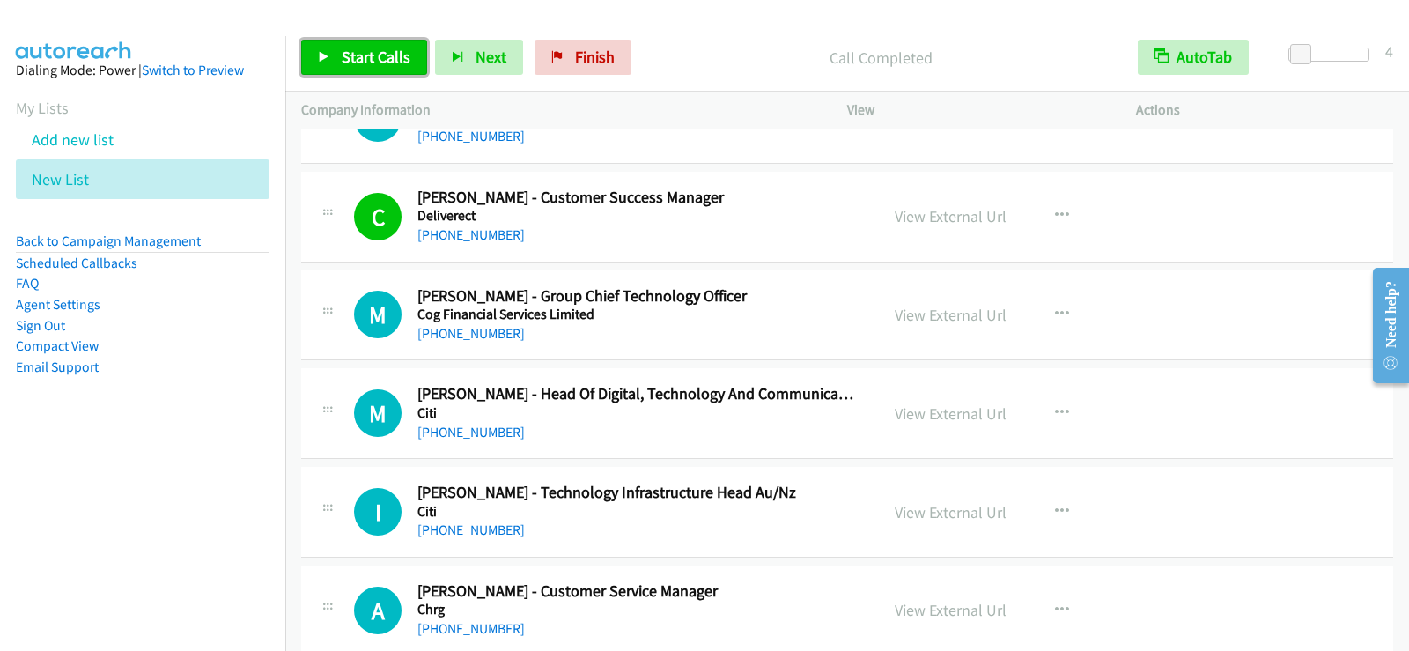
click at [365, 70] on link "Start Calls" at bounding box center [364, 57] width 126 height 35
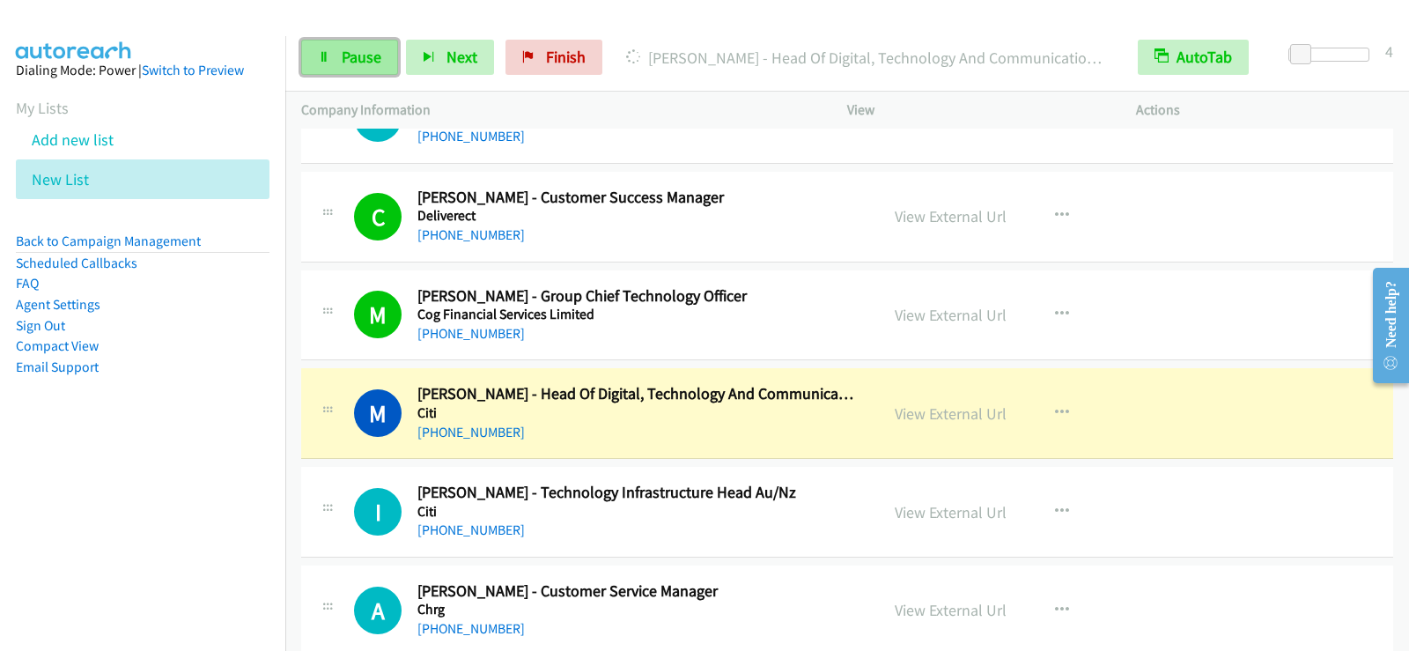
click at [380, 57] on span "Pause" at bounding box center [362, 57] width 40 height 20
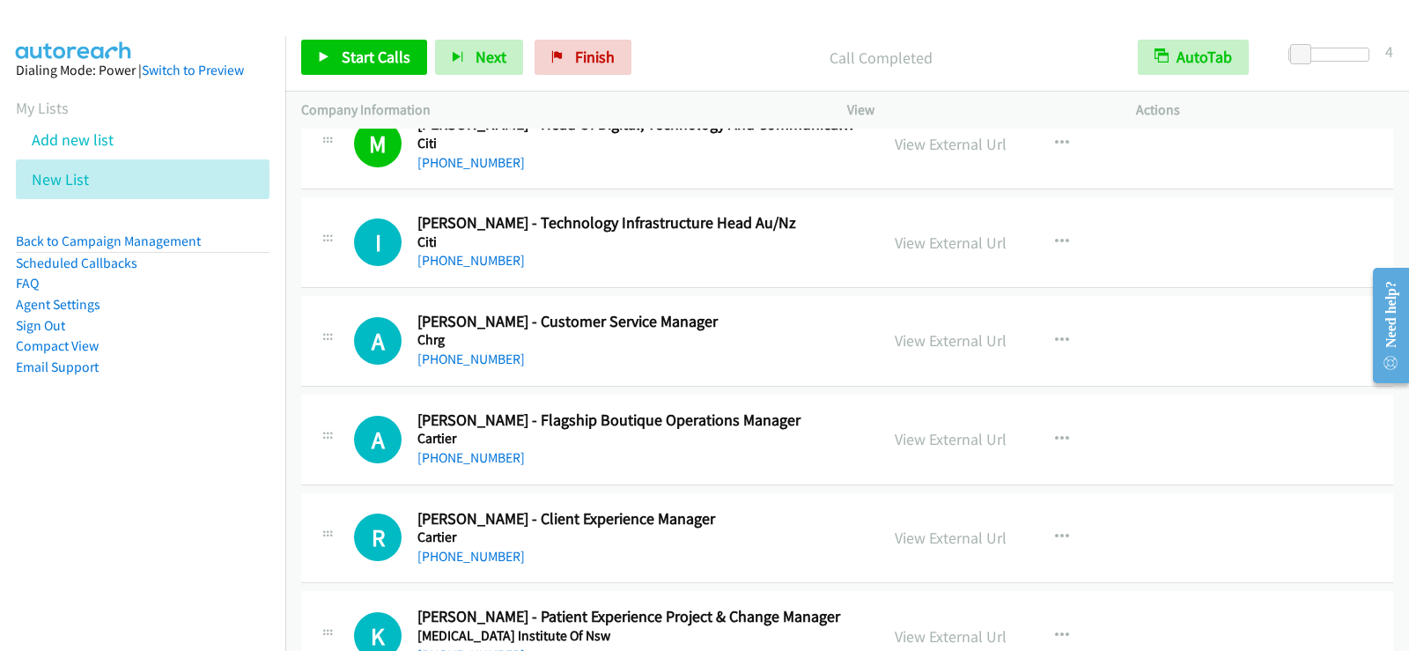
scroll to position [6518, 0]
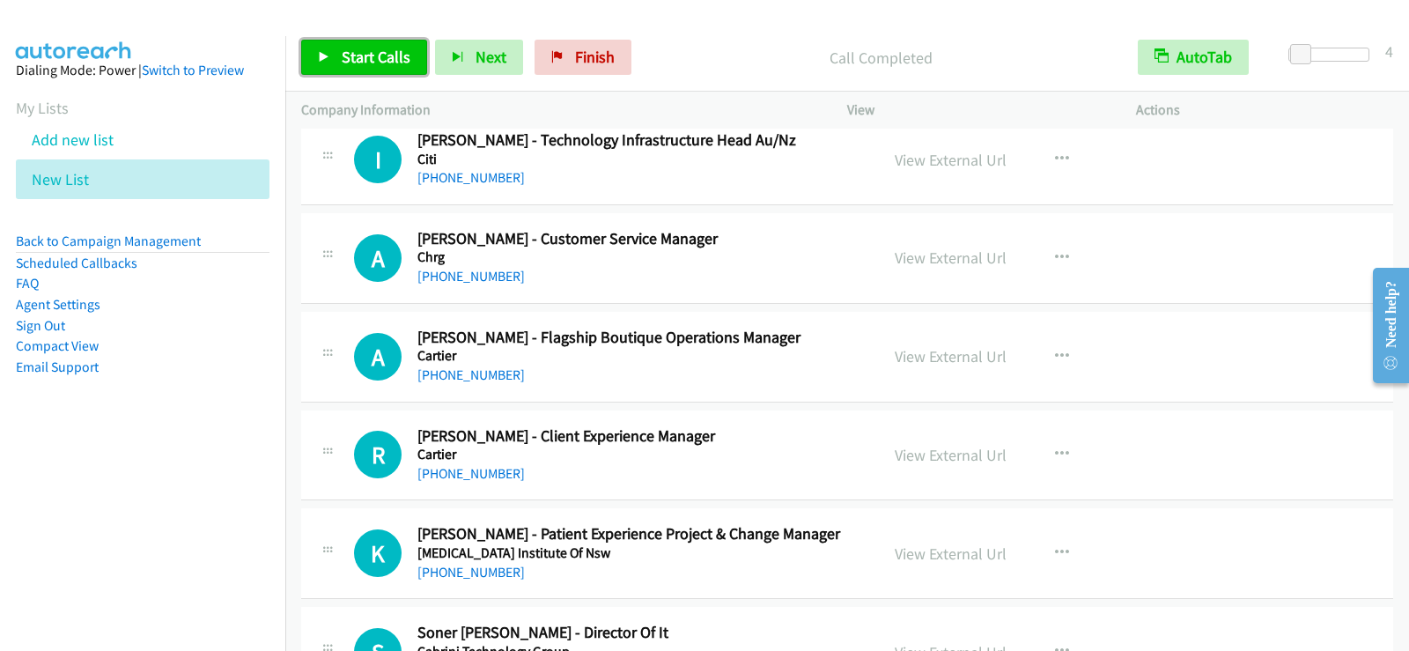
click at [372, 70] on link "Start Calls" at bounding box center [364, 57] width 126 height 35
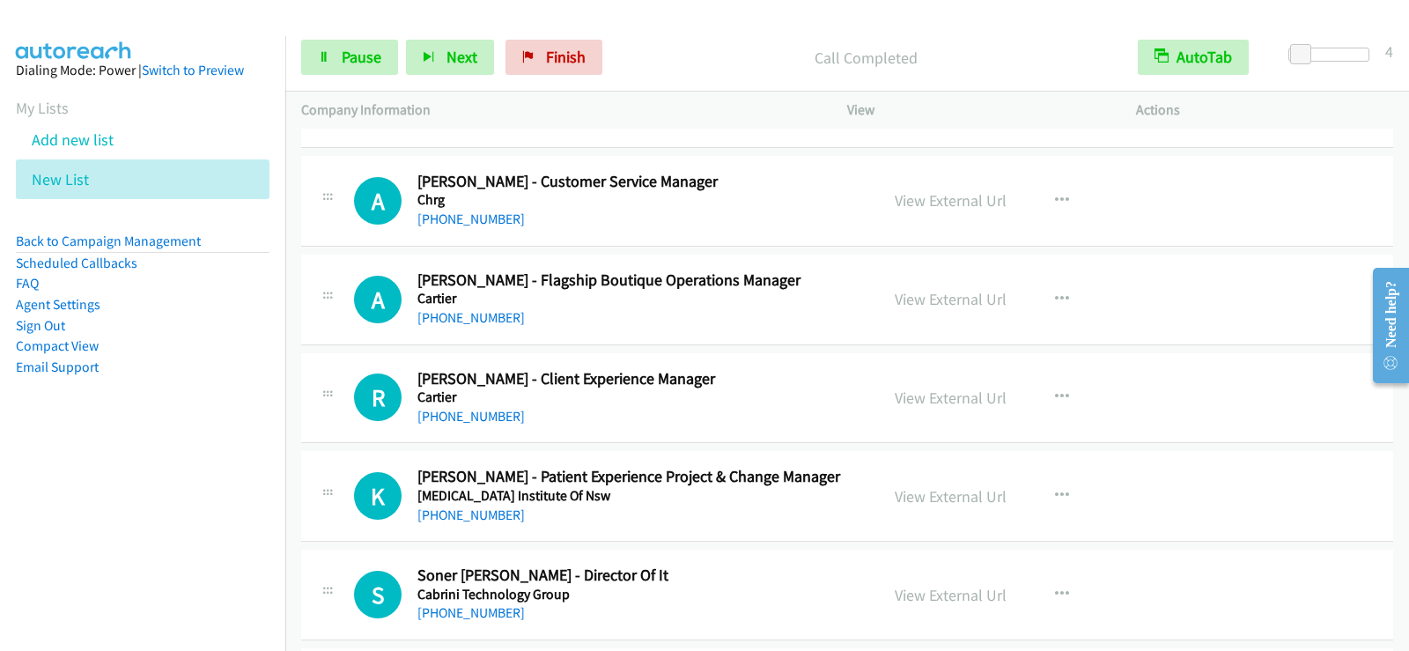
scroll to position [6606, 0]
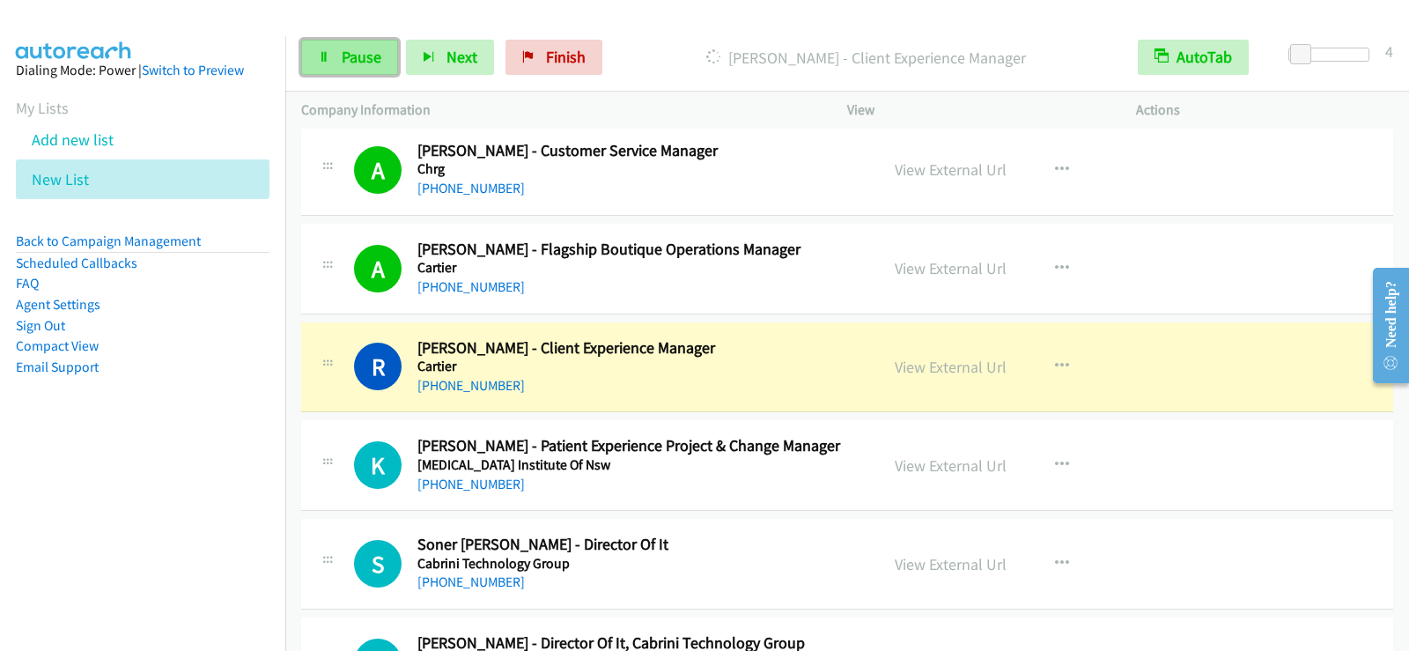
click at [371, 55] on span "Pause" at bounding box center [362, 57] width 40 height 20
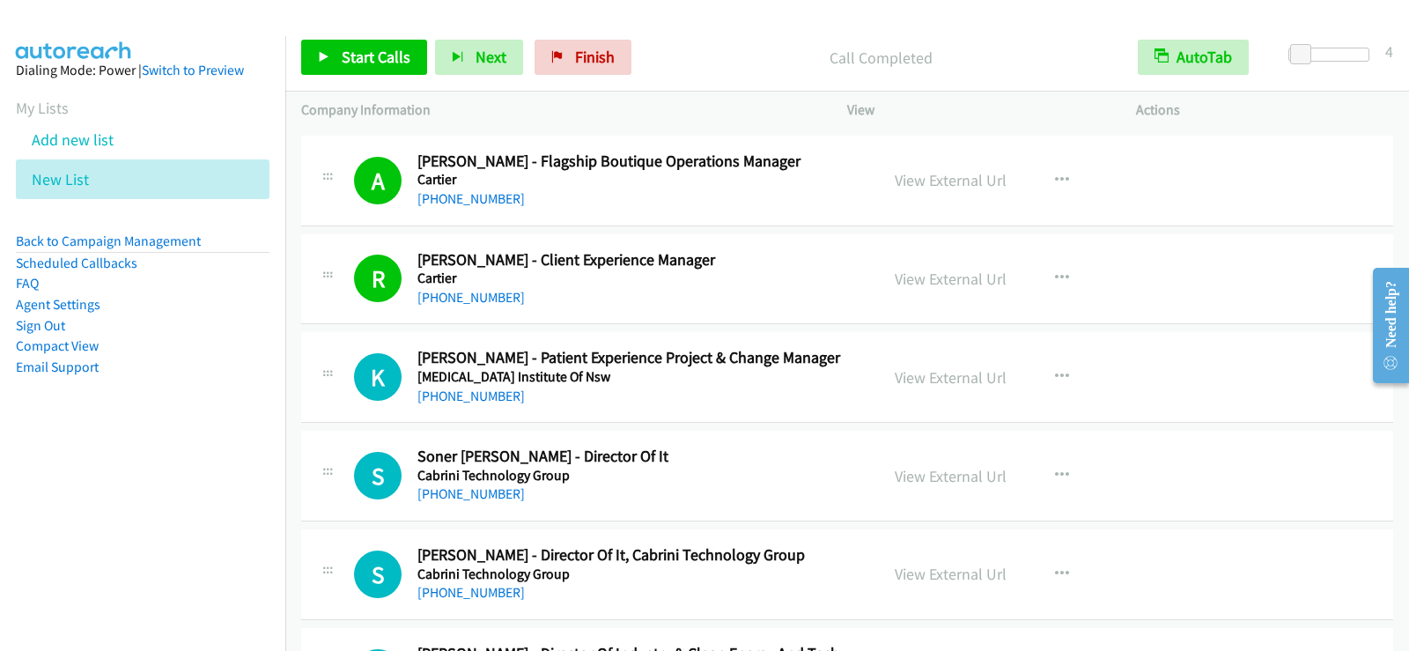
scroll to position [6782, 0]
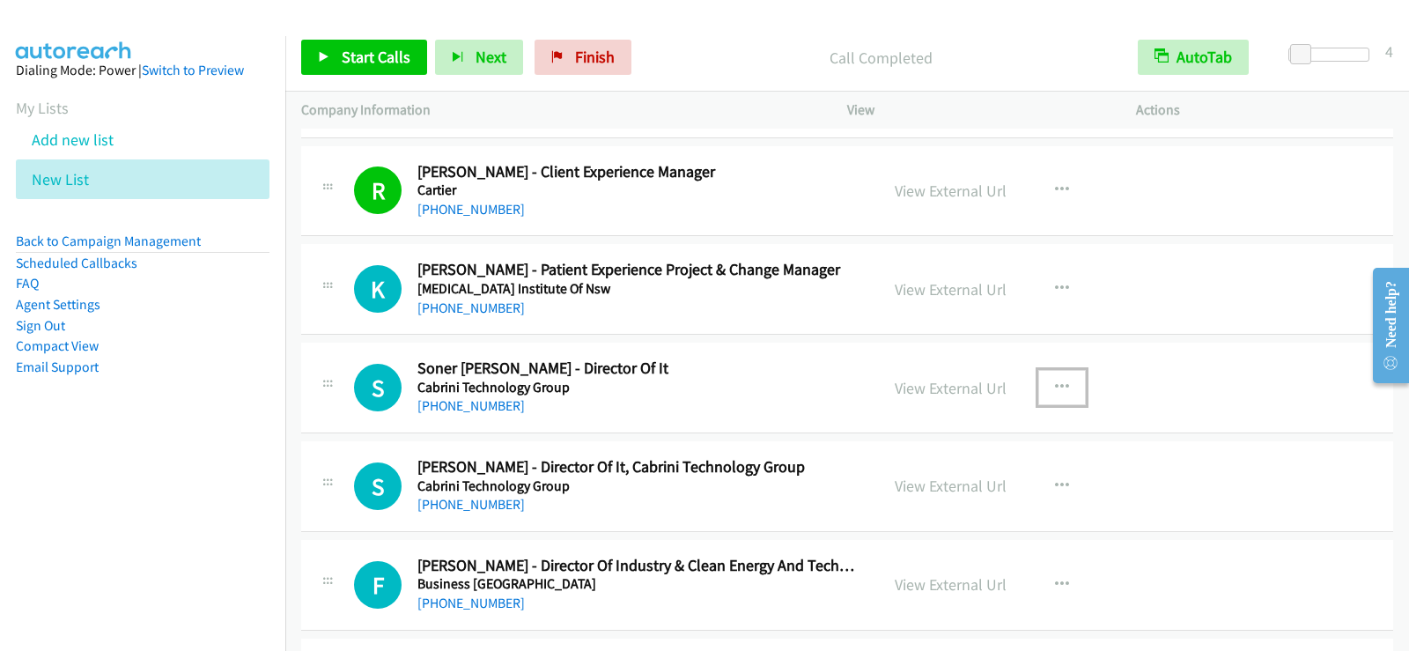
click at [1043, 384] on button "button" at bounding box center [1062, 387] width 48 height 35
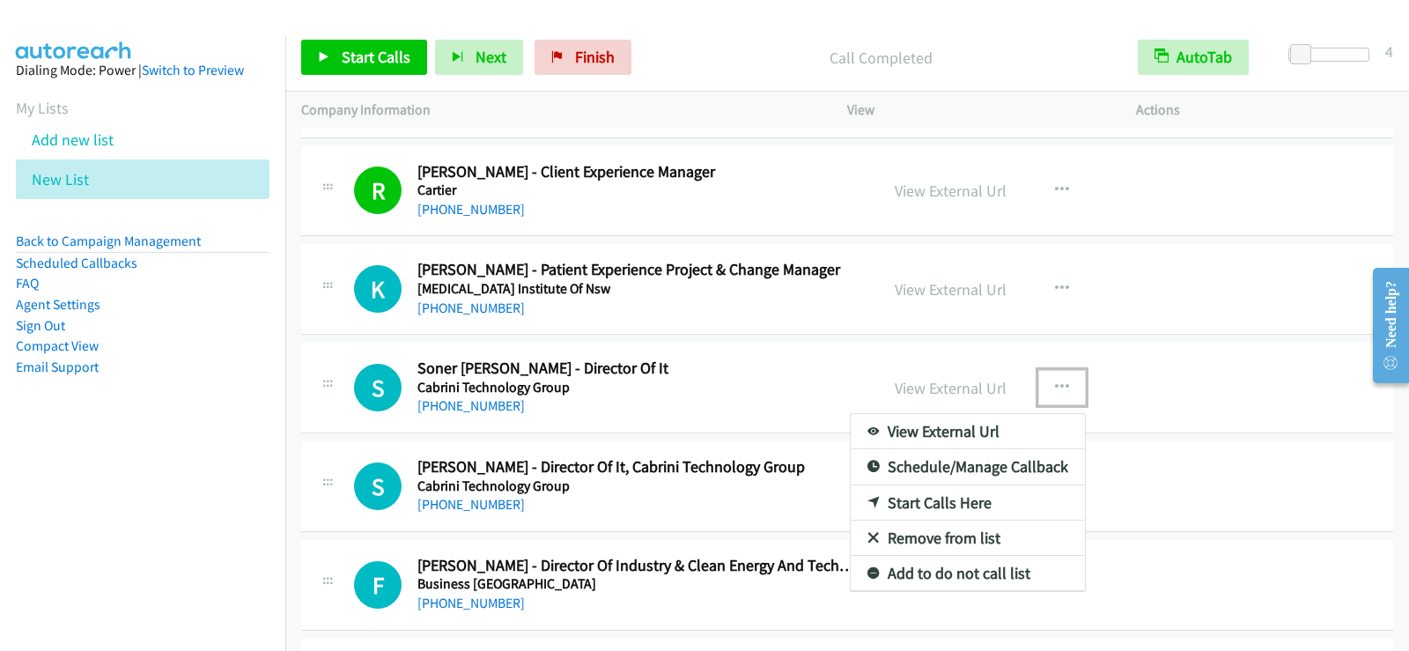
click at [900, 503] on link "Start Calls Here" at bounding box center [968, 502] width 234 height 35
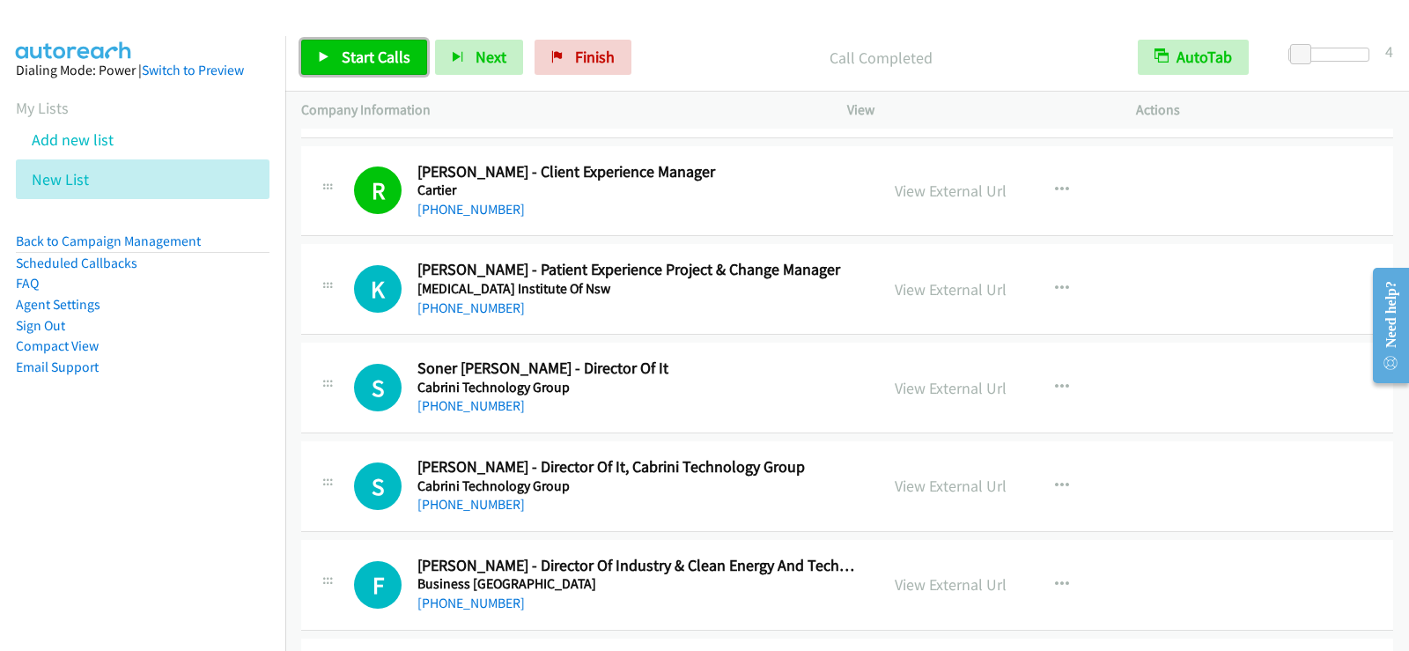
click at [375, 50] on span "Start Calls" at bounding box center [376, 57] width 69 height 20
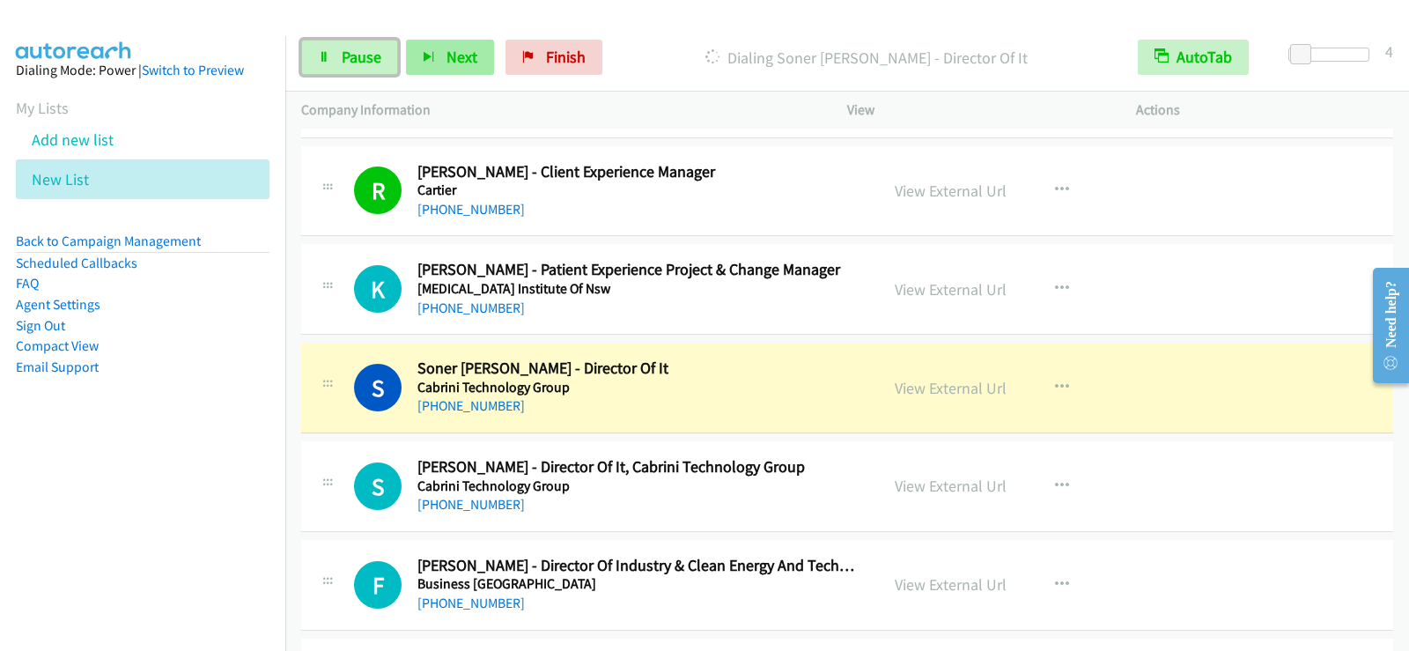
drag, startPoint x: 358, startPoint y: 51, endPoint x: 447, endPoint y: 52, distance: 89.0
click at [358, 52] on span "Pause" at bounding box center [362, 57] width 40 height 20
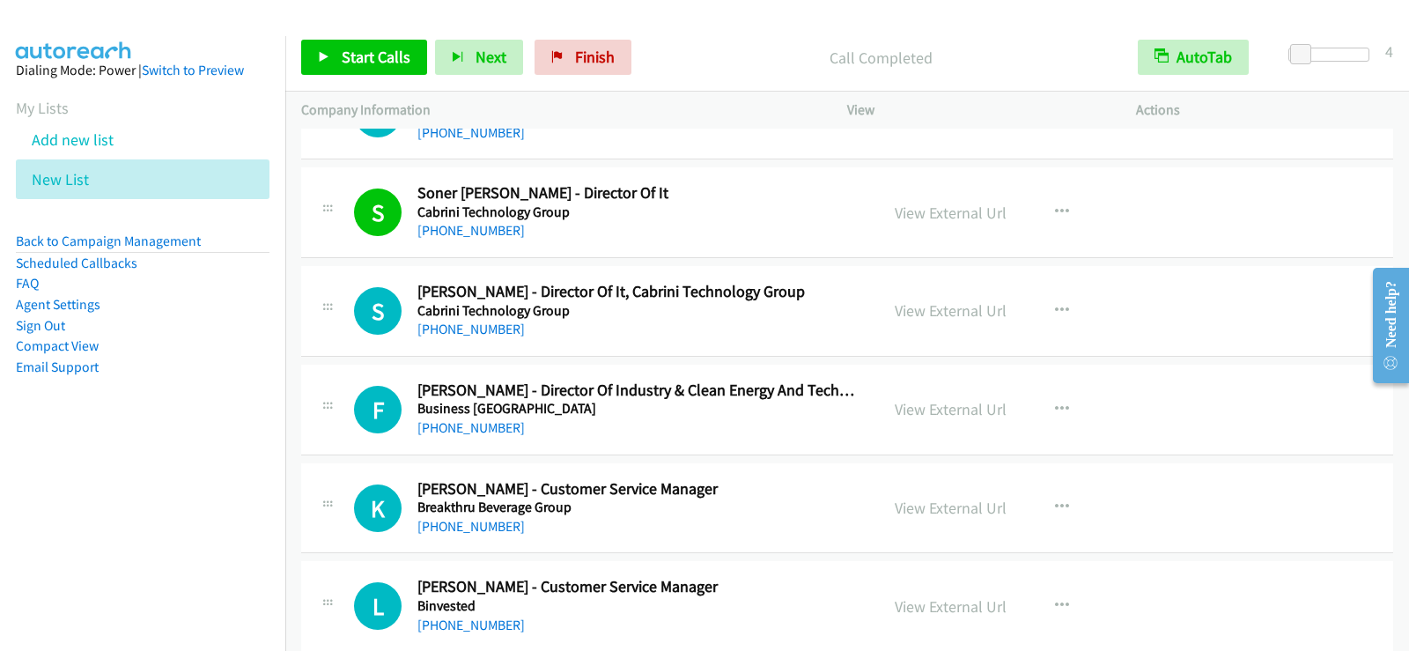
scroll to position [6958, 0]
click at [1061, 509] on icon "button" at bounding box center [1062, 506] width 14 height 14
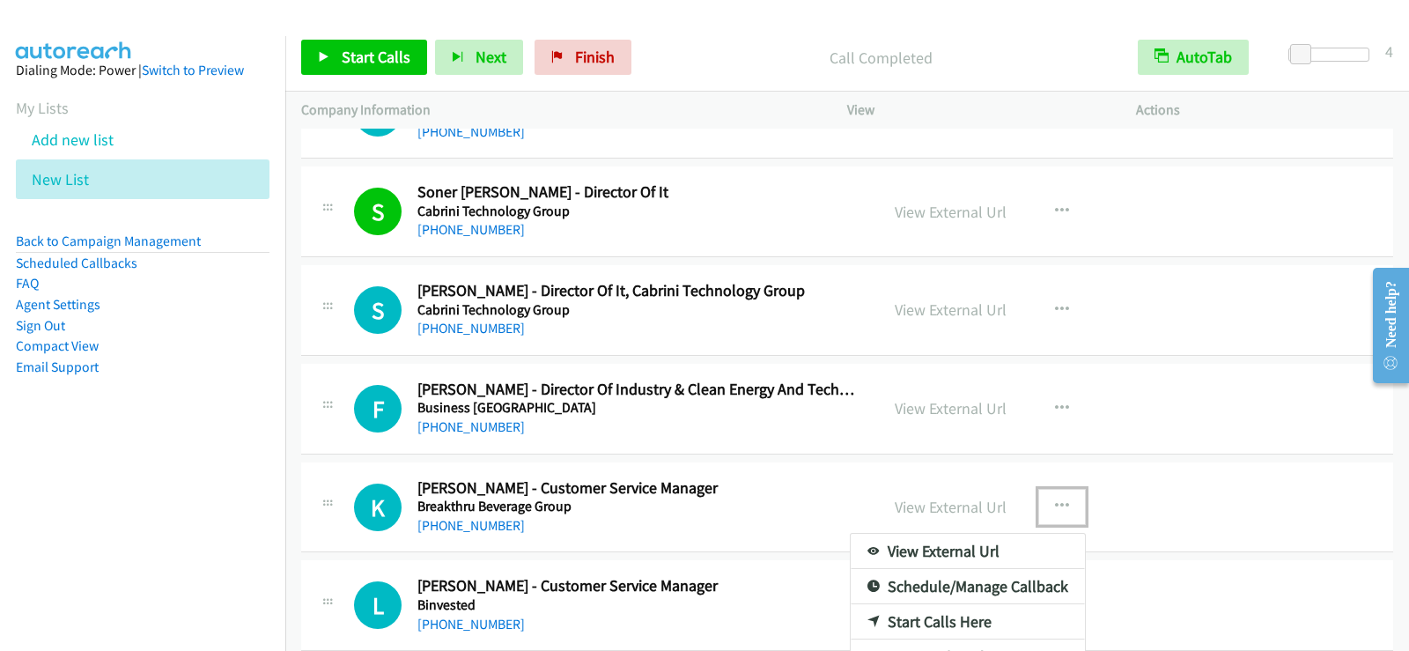
click at [912, 619] on link "Start Calls Here" at bounding box center [968, 621] width 234 height 35
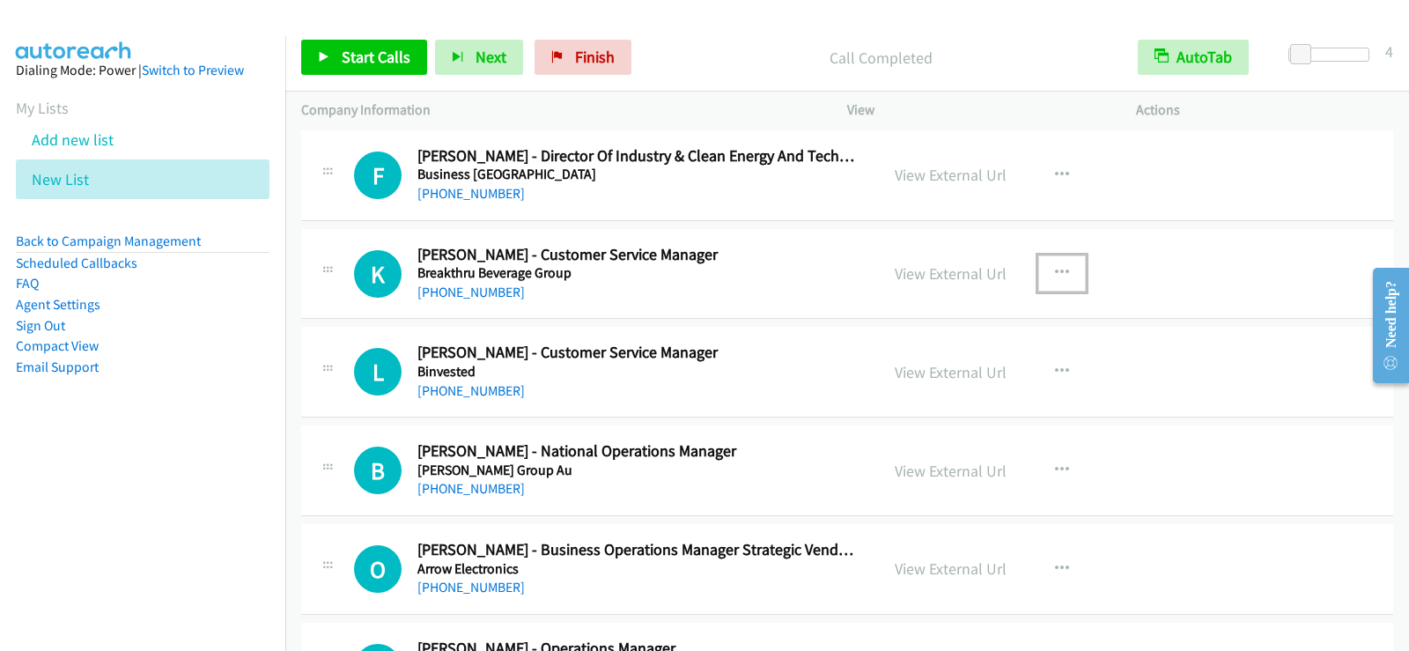
scroll to position [7222, 0]
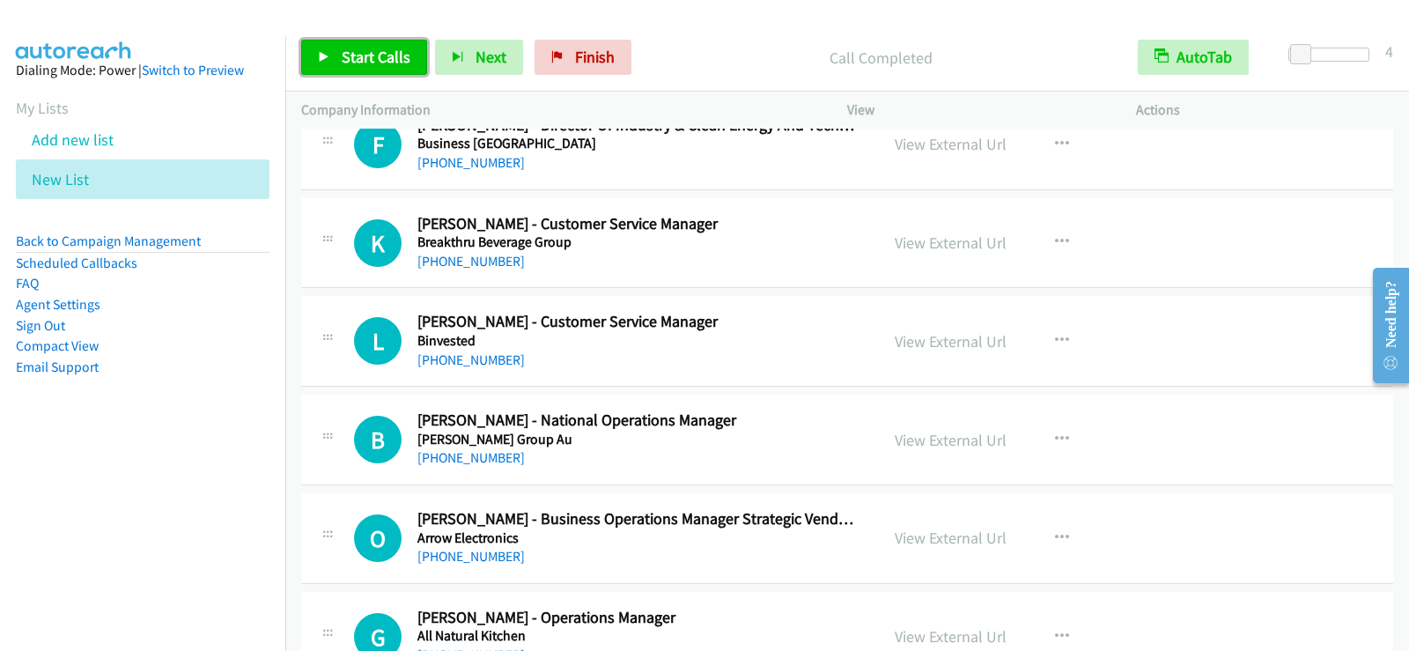
click at [411, 60] on link "Start Calls" at bounding box center [364, 57] width 126 height 35
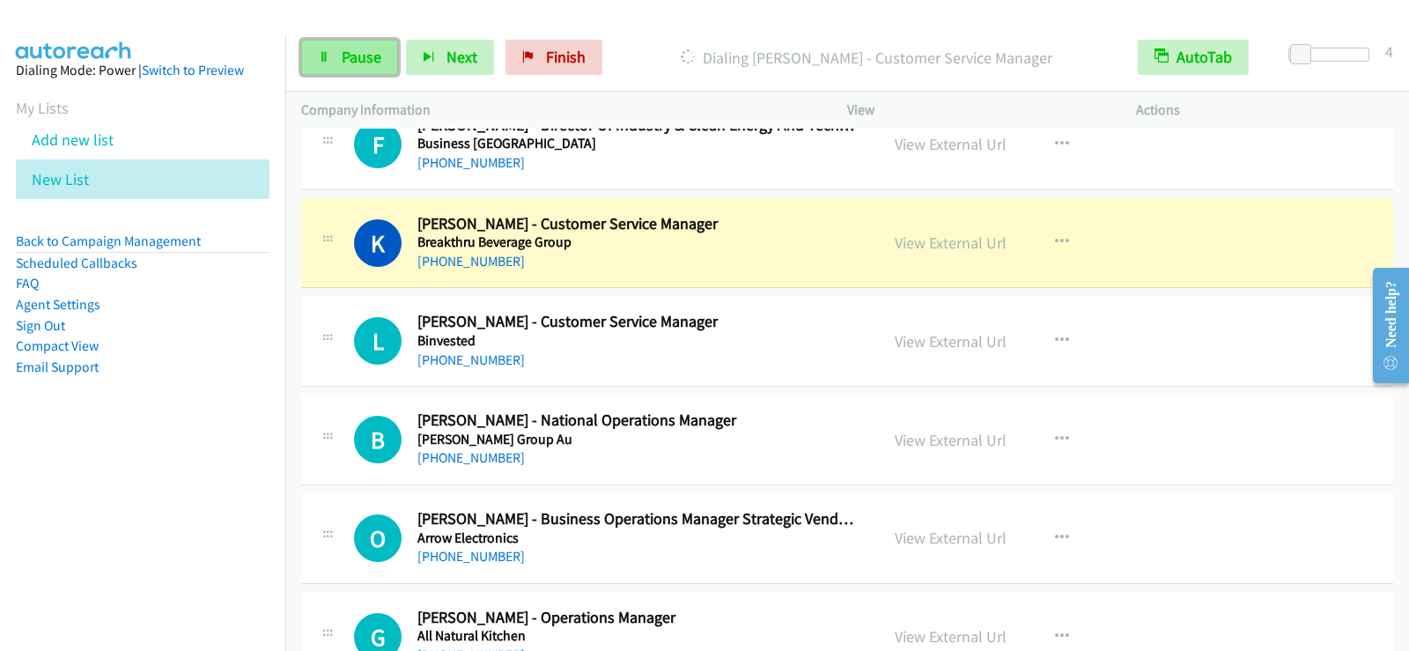
click at [383, 63] on link "Pause" at bounding box center [349, 57] width 97 height 35
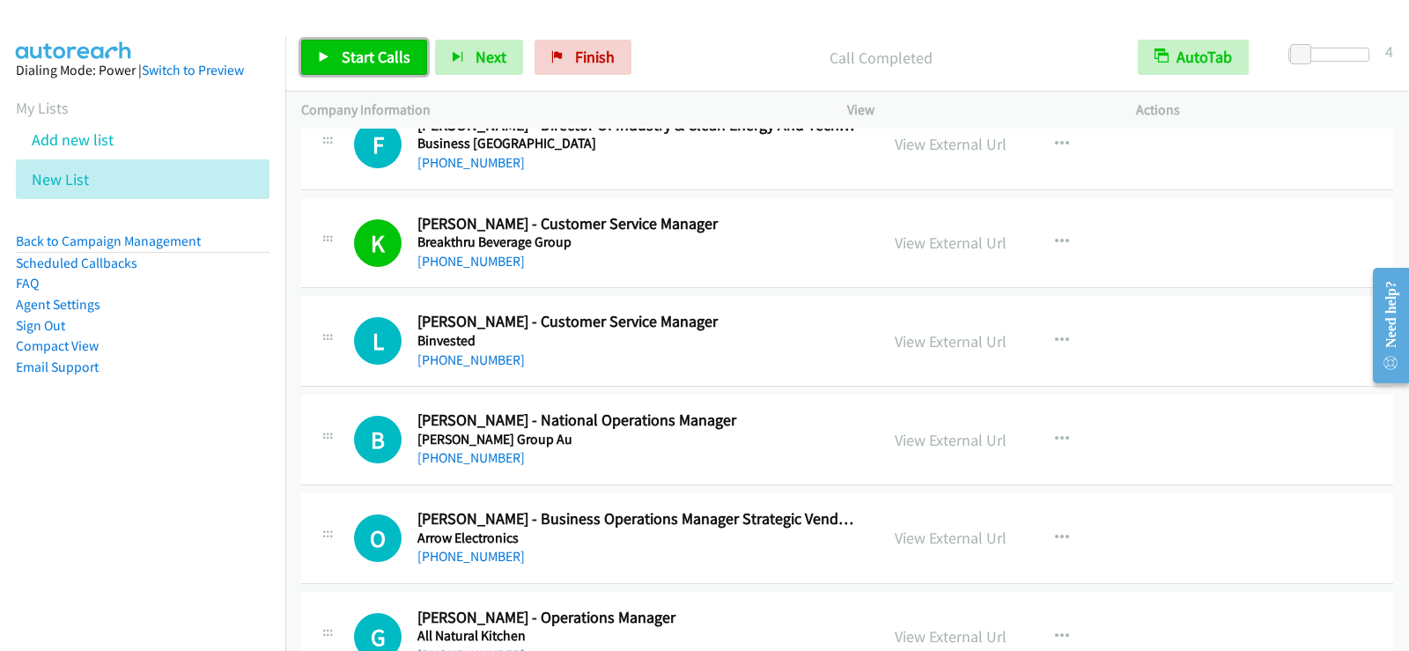
click at [346, 70] on link "Start Calls" at bounding box center [364, 57] width 126 height 35
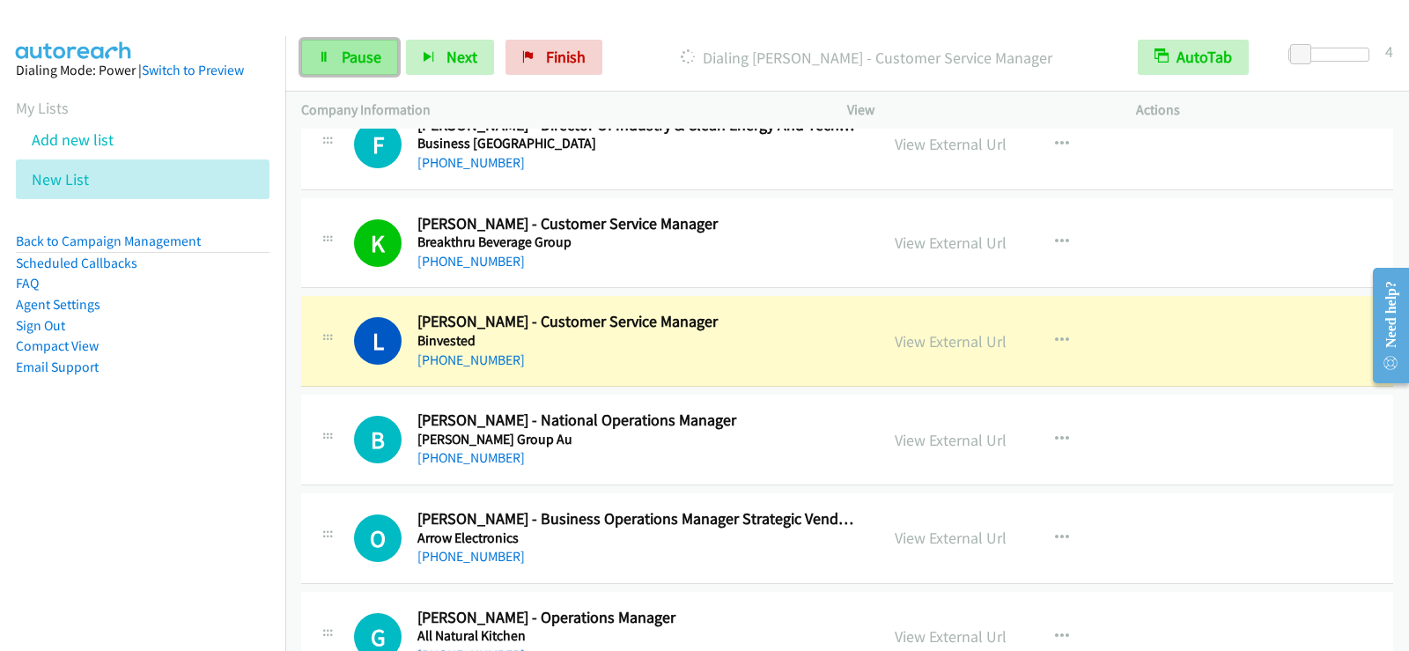
click at [352, 67] on link "Pause" at bounding box center [349, 57] width 97 height 35
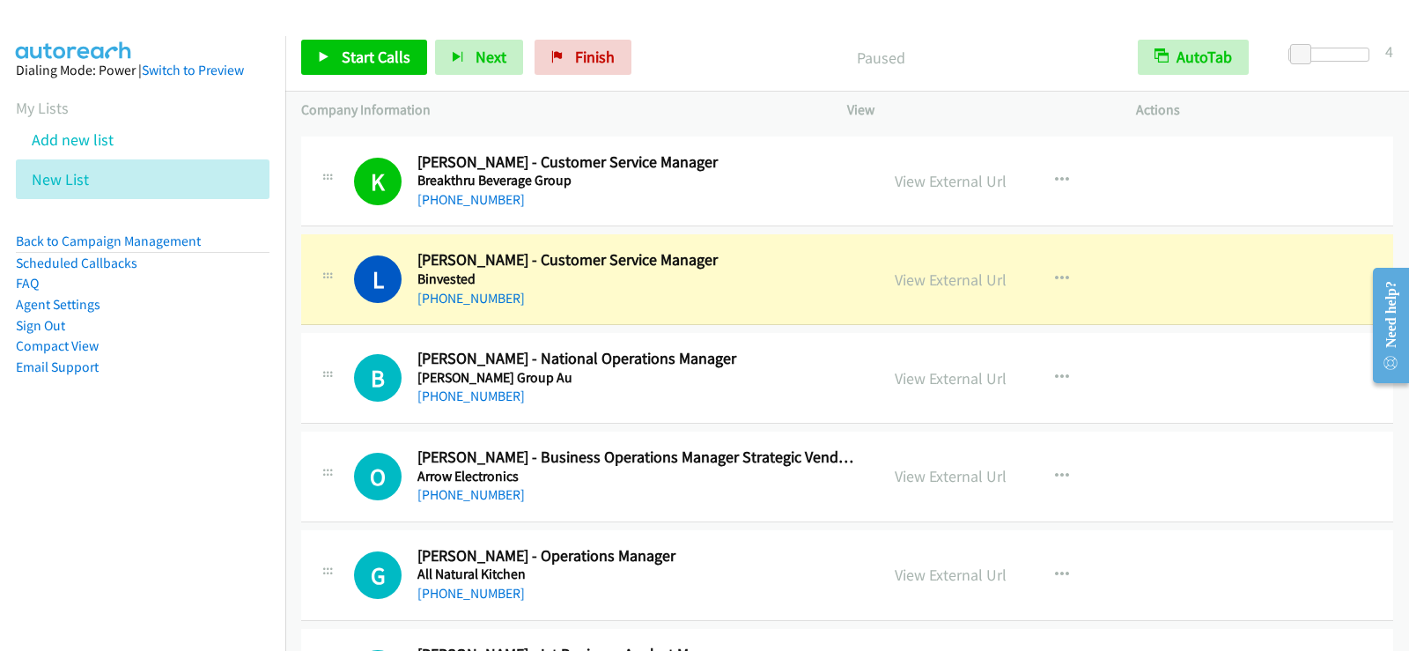
scroll to position [7378, 0]
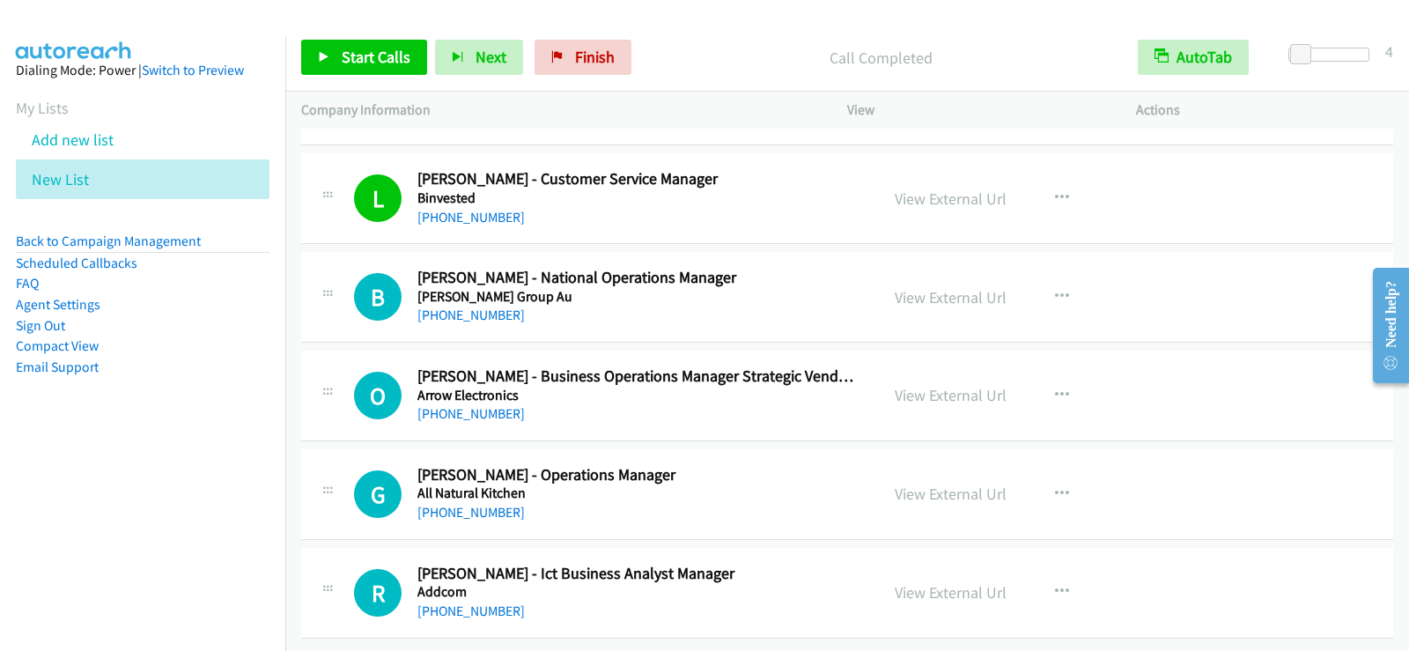
click at [738, 601] on div "+61 405 922 669" at bounding box center [637, 611] width 440 height 21
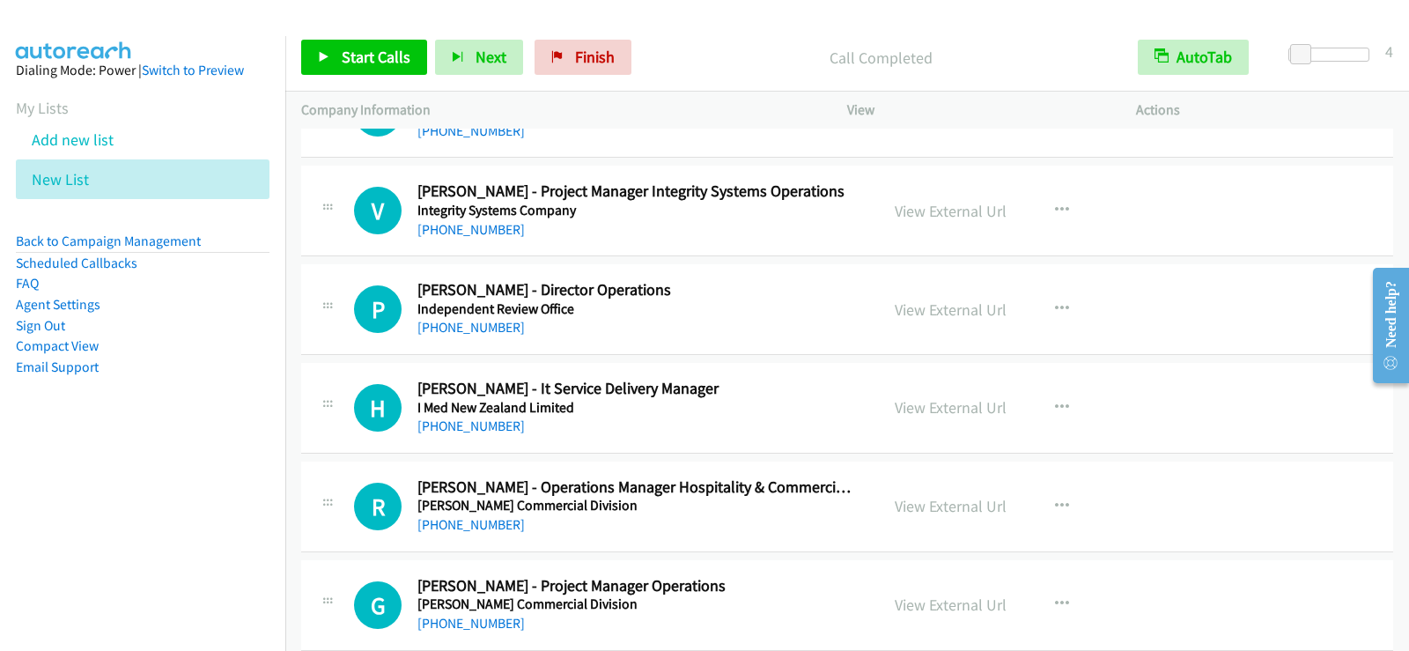
scroll to position [4228, 0]
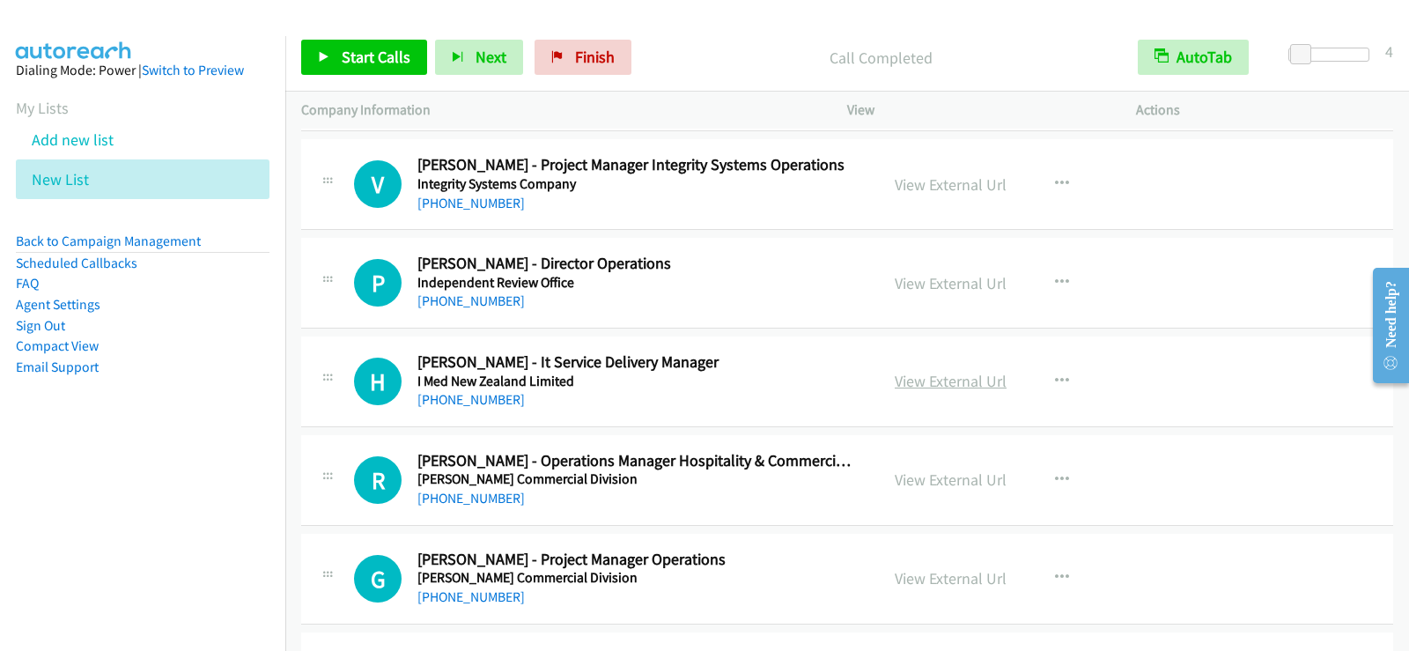
click at [963, 388] on link "View External Url" at bounding box center [951, 381] width 112 height 20
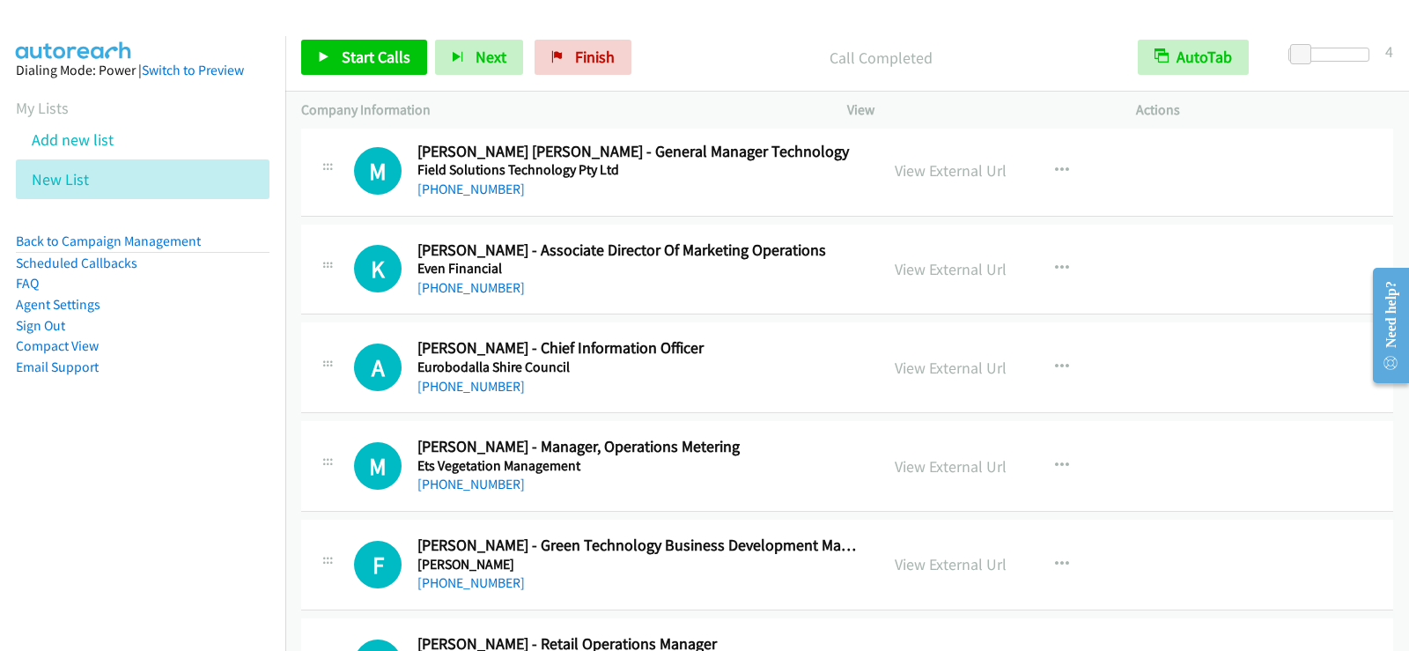
scroll to position [5197, 0]
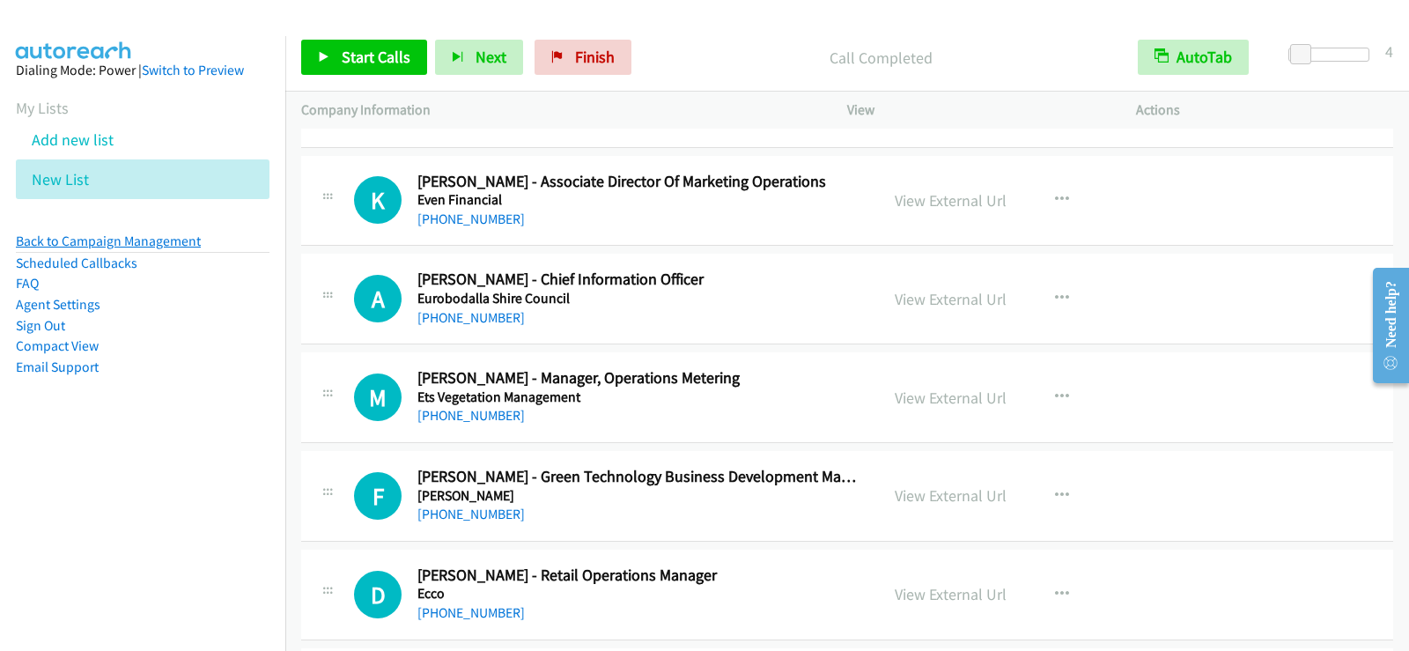
click at [139, 241] on link "Back to Campaign Management" at bounding box center [108, 241] width 185 height 17
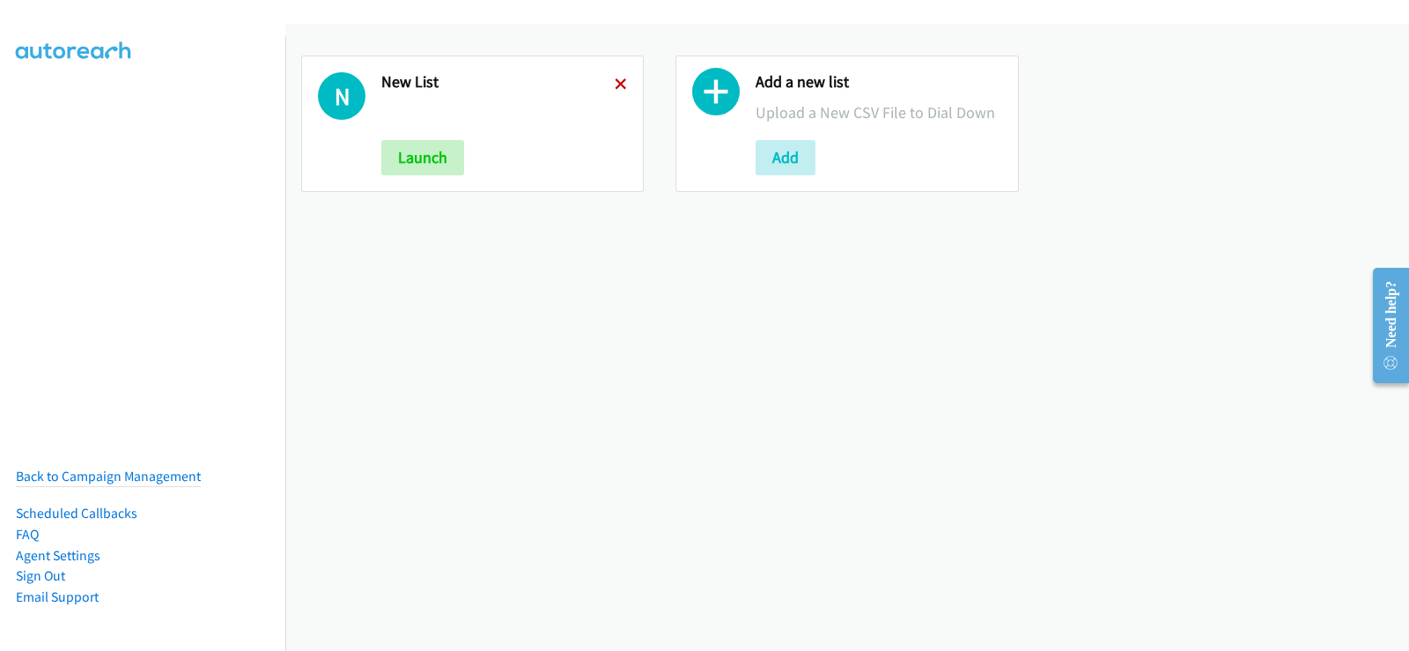
click at [623, 89] on icon at bounding box center [621, 85] width 12 height 12
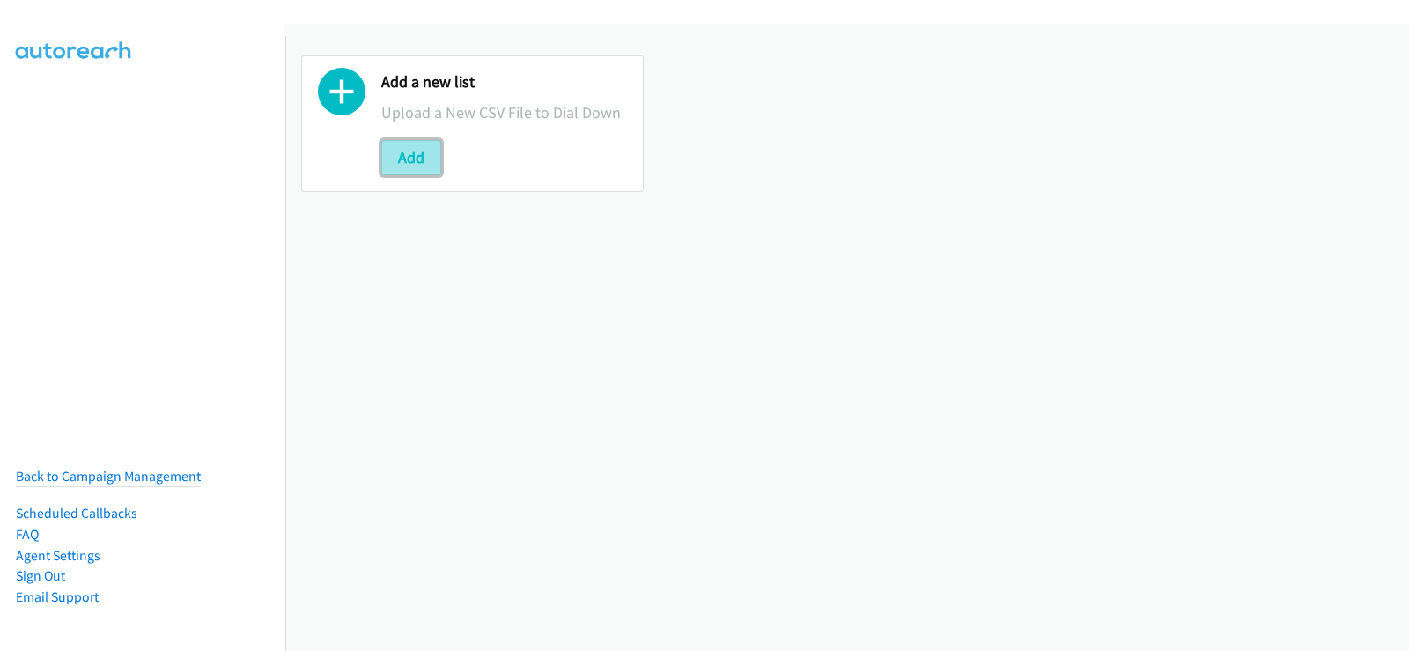
click at [414, 158] on button "Add" at bounding box center [411, 157] width 60 height 35
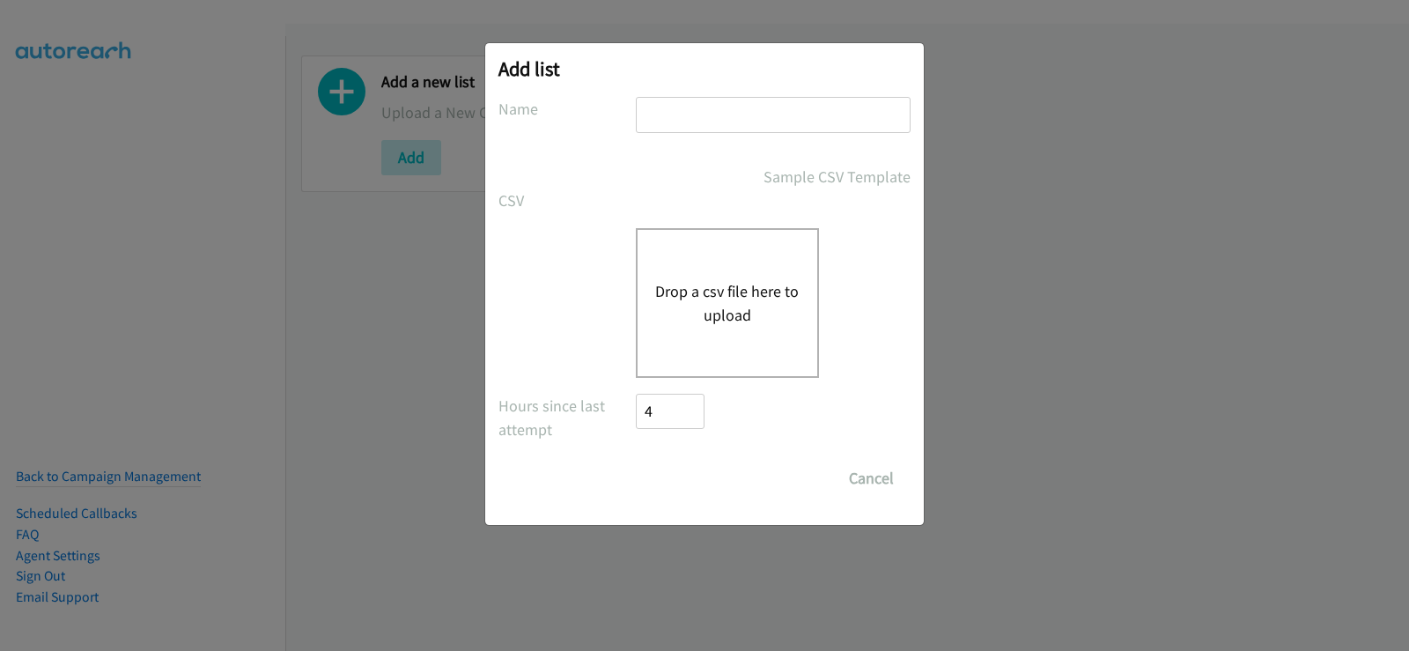
click at [713, 126] on input "text" at bounding box center [773, 115] width 275 height 36
type input "new list"
click at [724, 307] on button "Drop a csv file here to upload" at bounding box center [727, 303] width 144 height 48
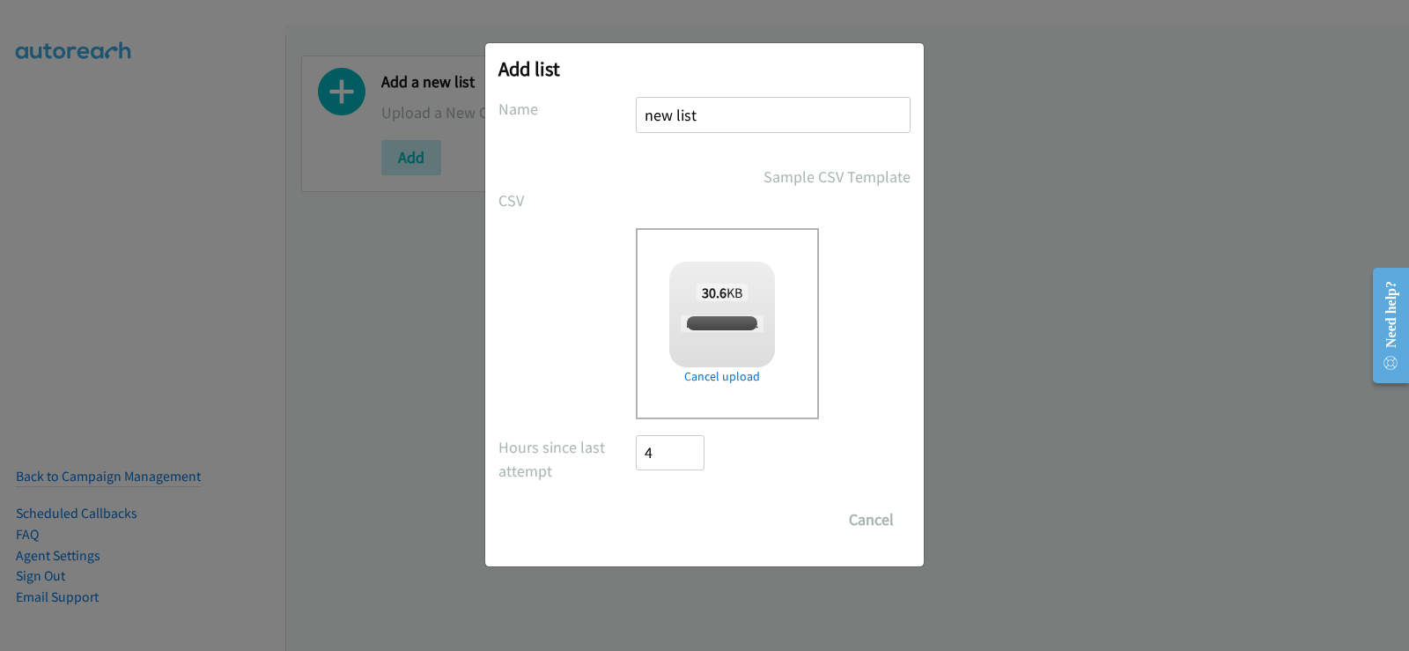
checkbox input "true"
click at [693, 521] on input "Save List" at bounding box center [682, 519] width 92 height 35
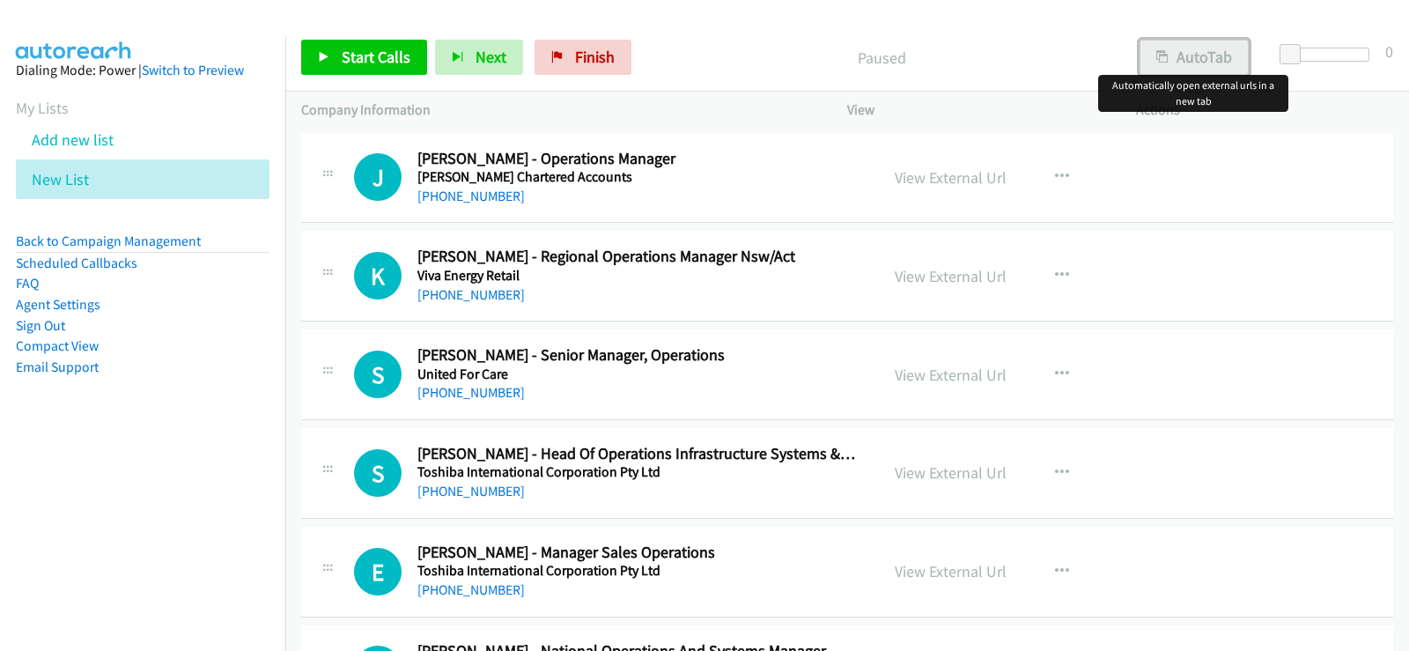
click at [1223, 58] on button "AutoTab" at bounding box center [1194, 57] width 109 height 35
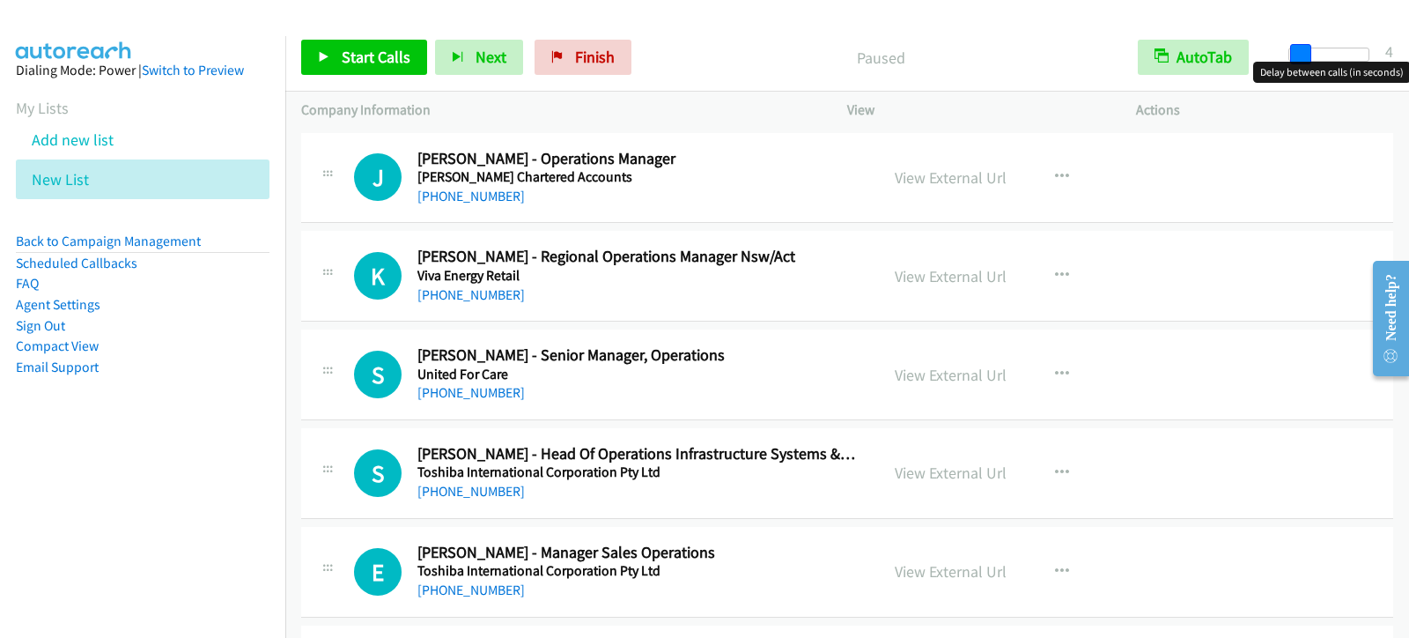
drag, startPoint x: 1295, startPoint y: 56, endPoint x: 1305, endPoint y: 51, distance: 11.8
click at [1305, 51] on span at bounding box center [1300, 54] width 21 height 21
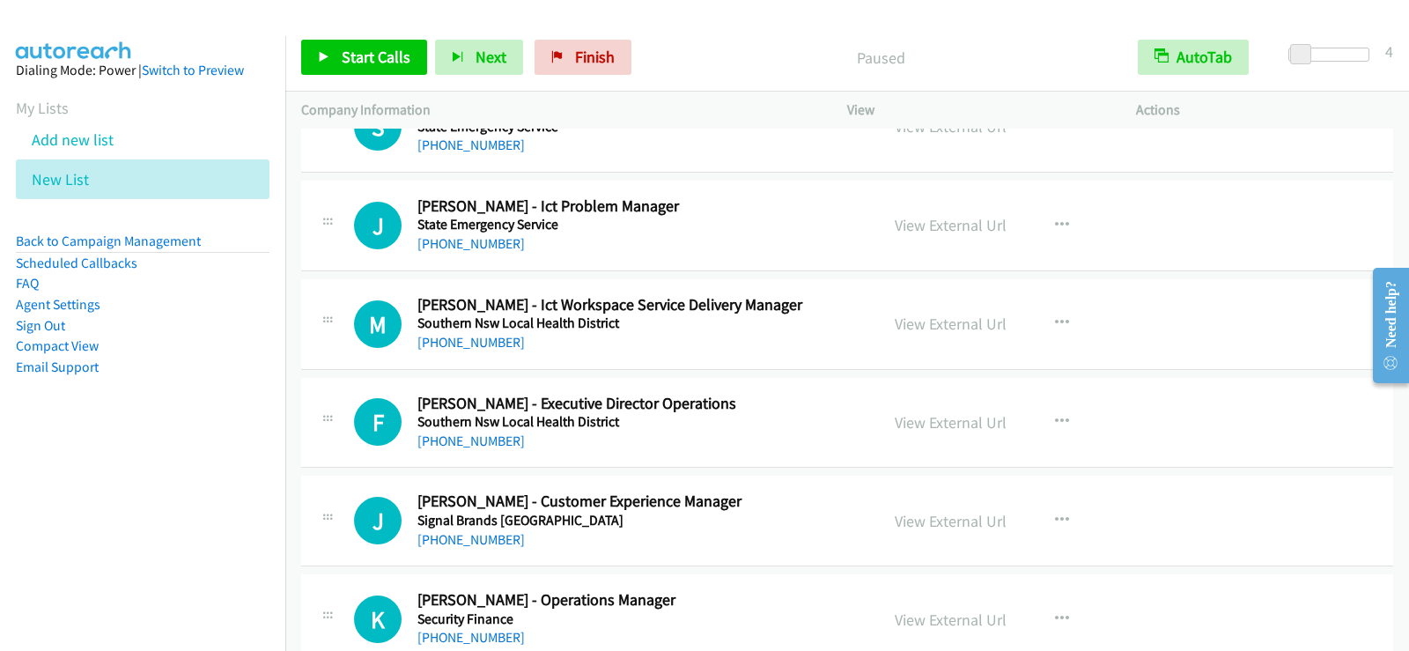
scroll to position [1409, 0]
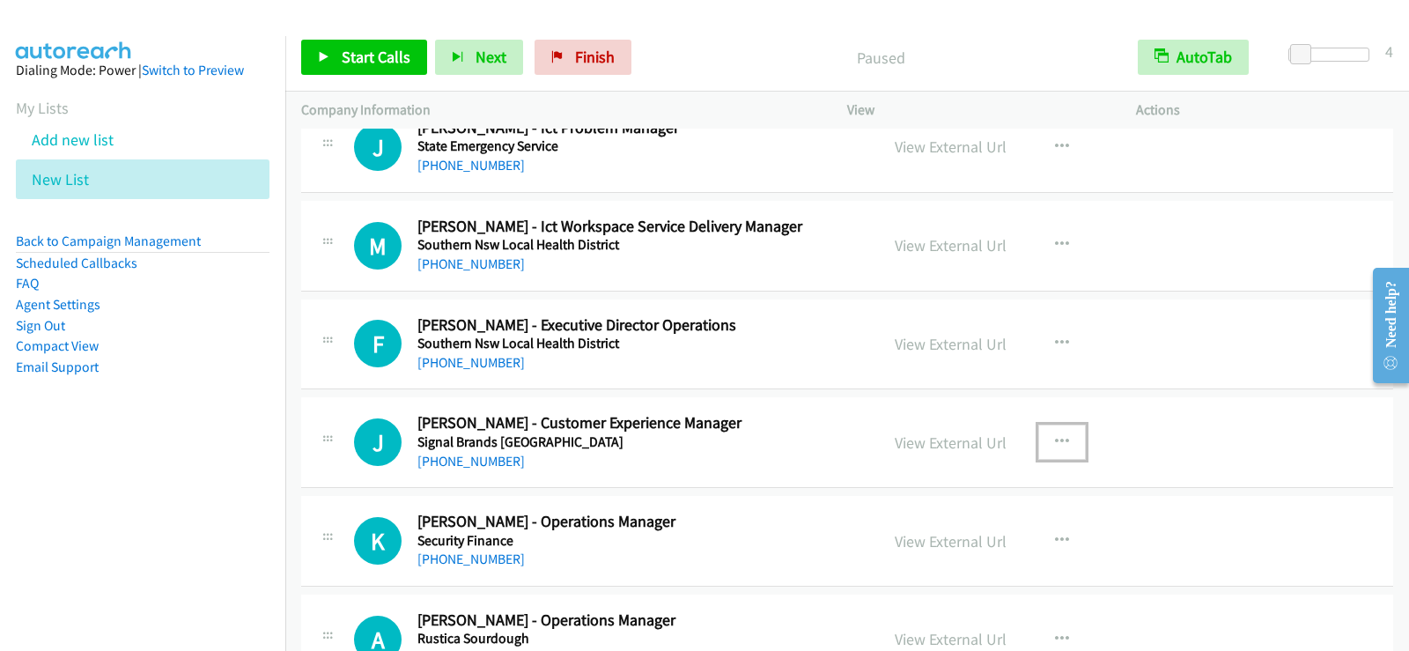
click at [1055, 440] on icon "button" at bounding box center [1062, 442] width 14 height 14
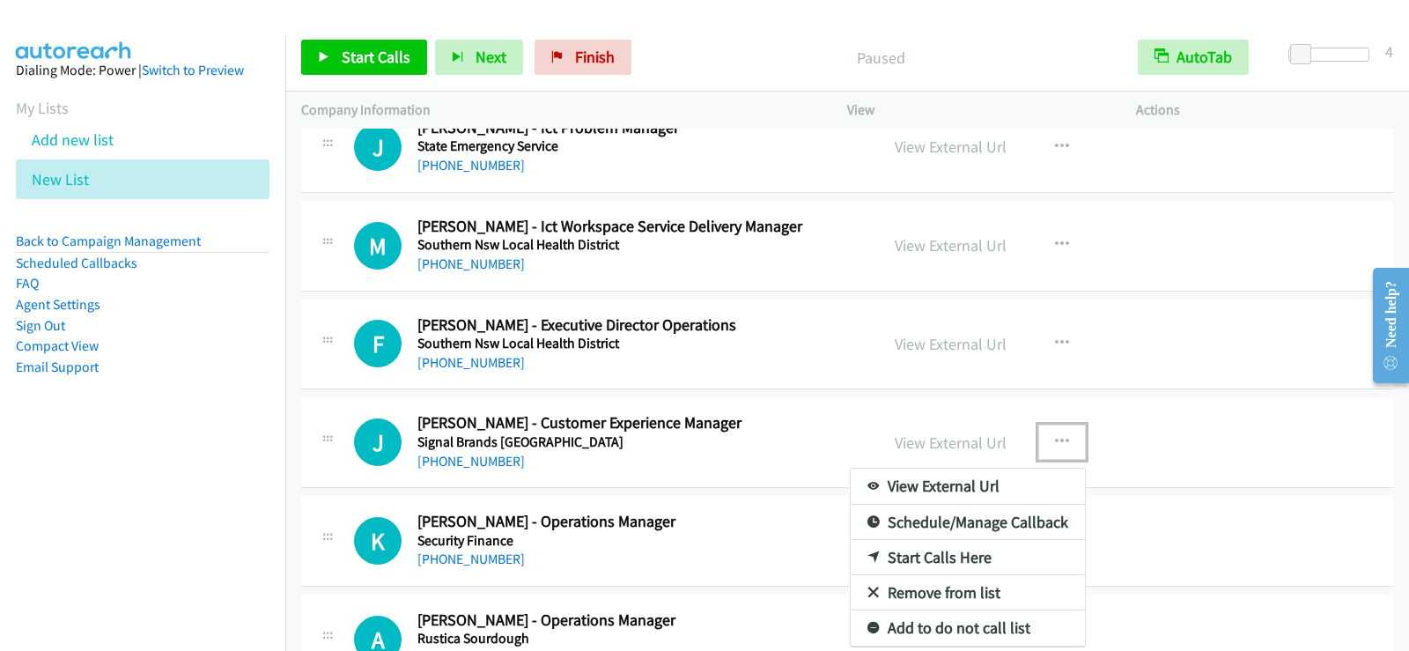
click at [944, 558] on link "Start Calls Here" at bounding box center [968, 557] width 234 height 35
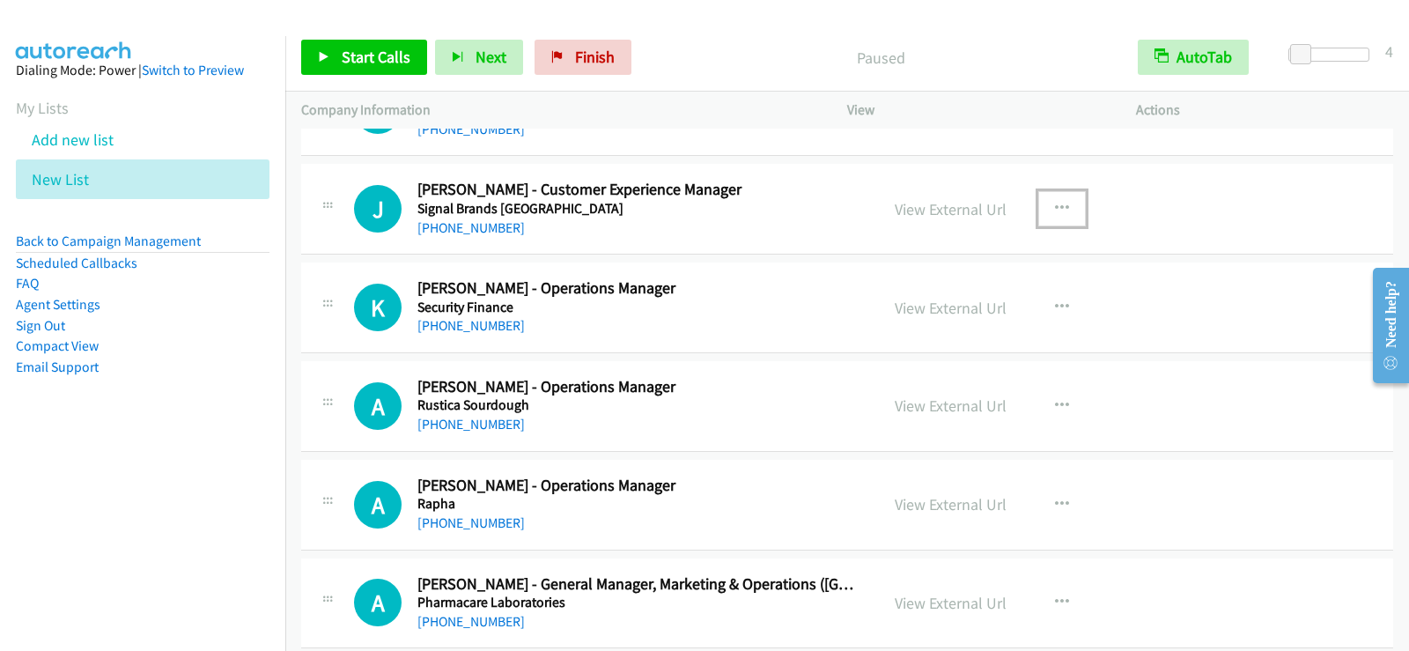
scroll to position [1673, 0]
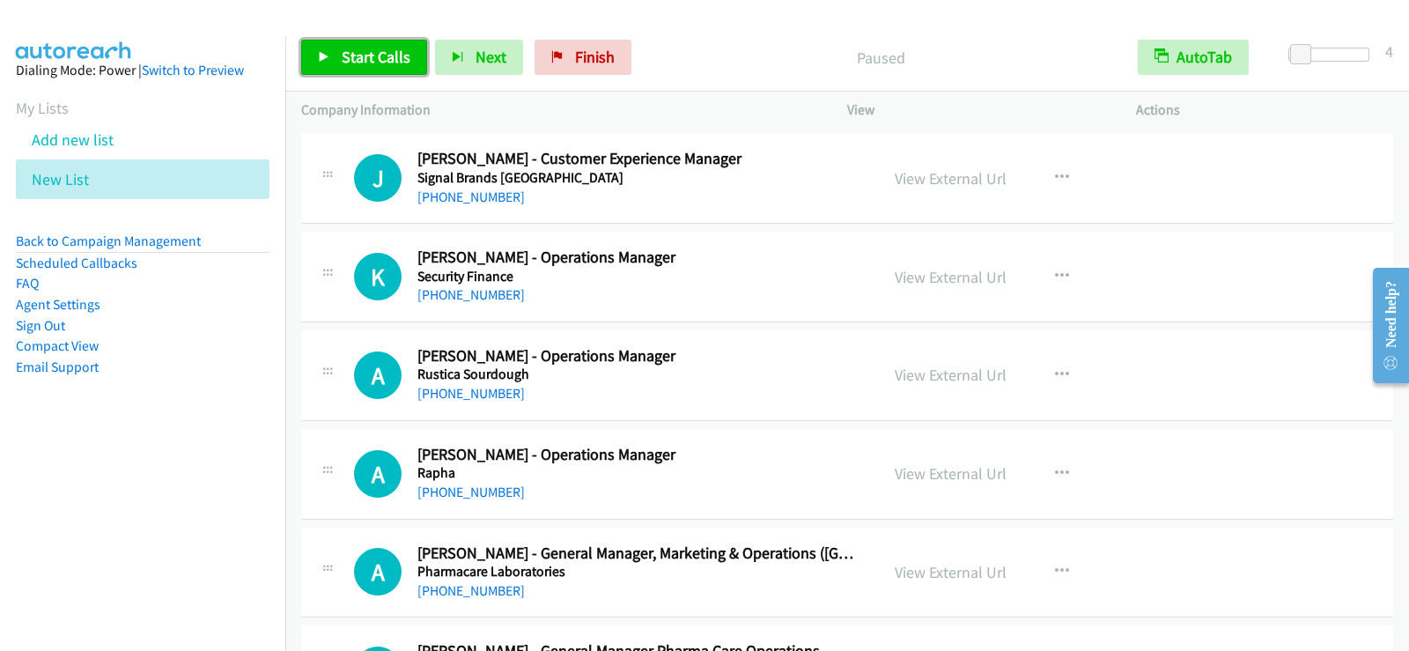
click at [393, 63] on span "Start Calls" at bounding box center [376, 57] width 69 height 20
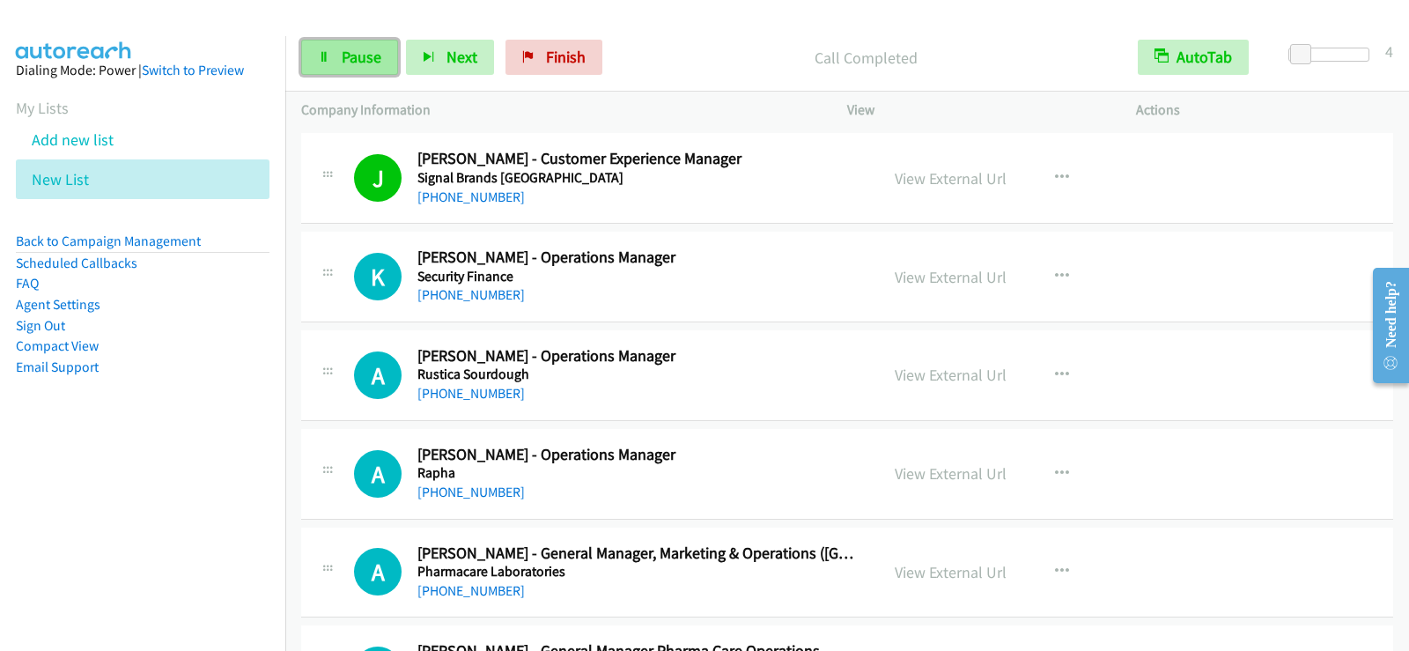
click at [374, 72] on link "Pause" at bounding box center [349, 57] width 97 height 35
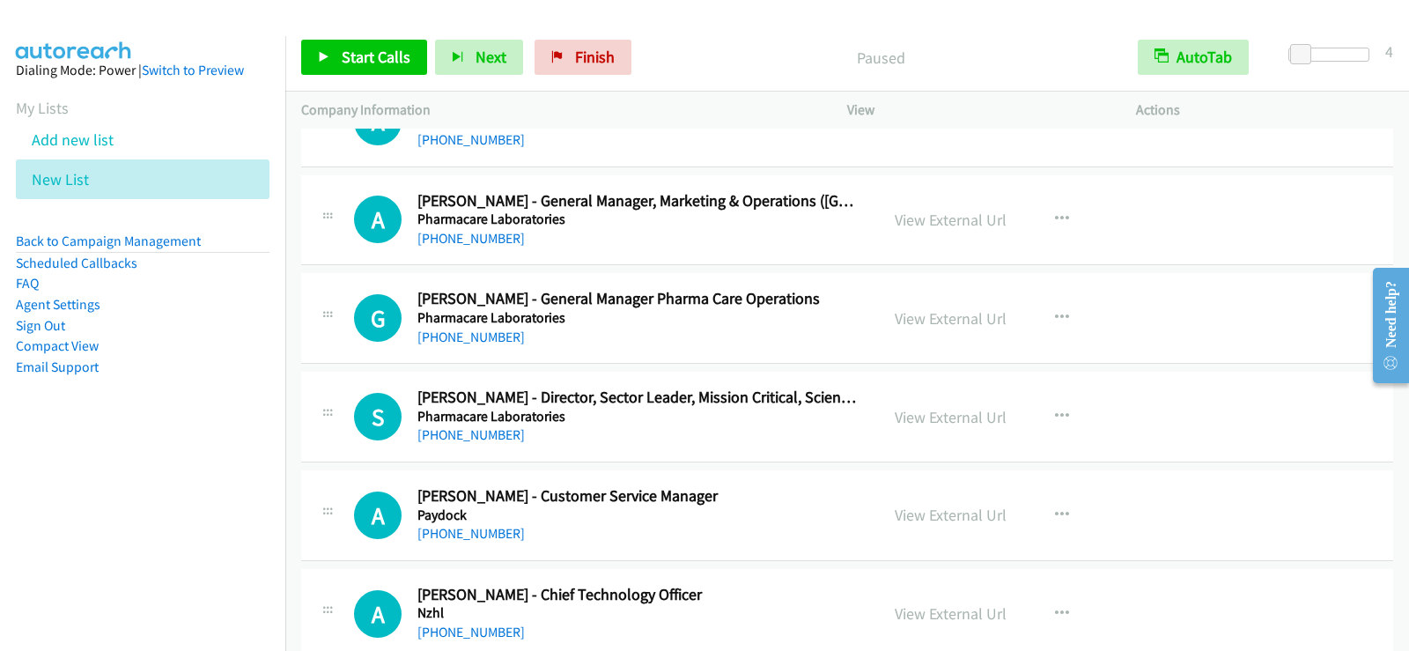
scroll to position [2114, 0]
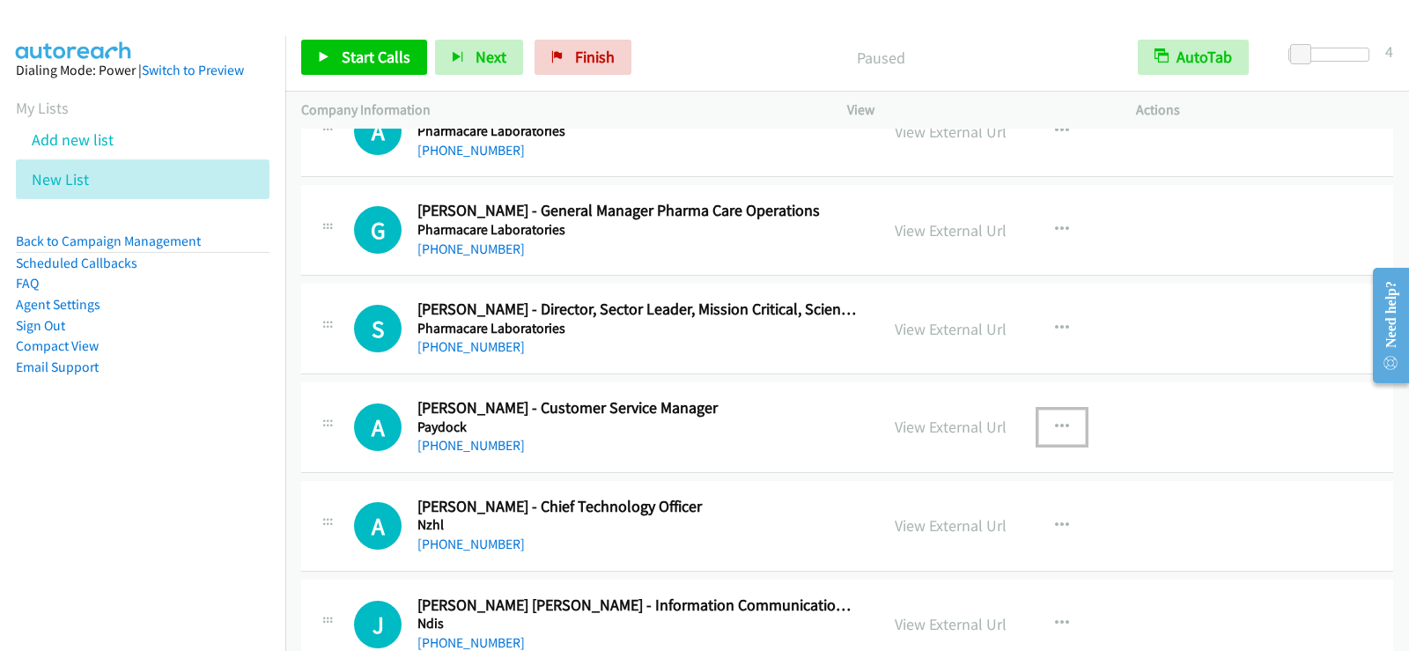
click at [1055, 424] on icon "button" at bounding box center [1062, 427] width 14 height 14
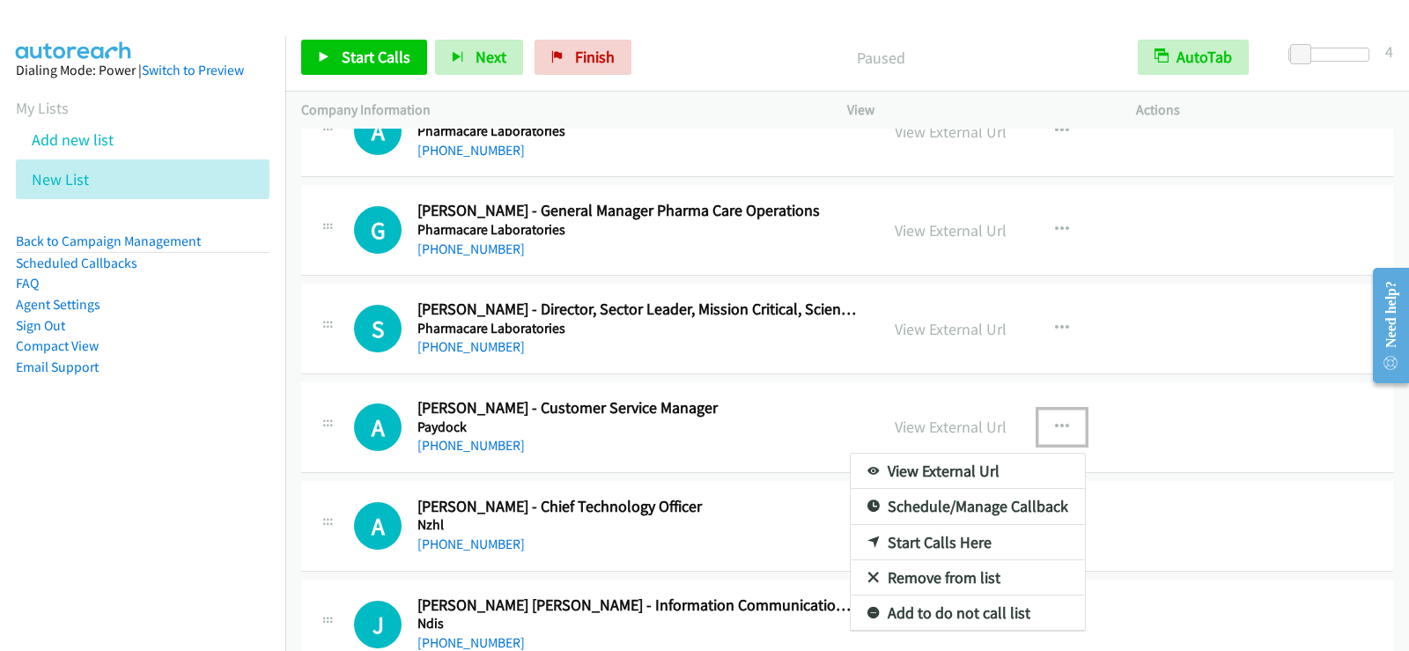
click at [922, 549] on link "Start Calls Here" at bounding box center [968, 542] width 234 height 35
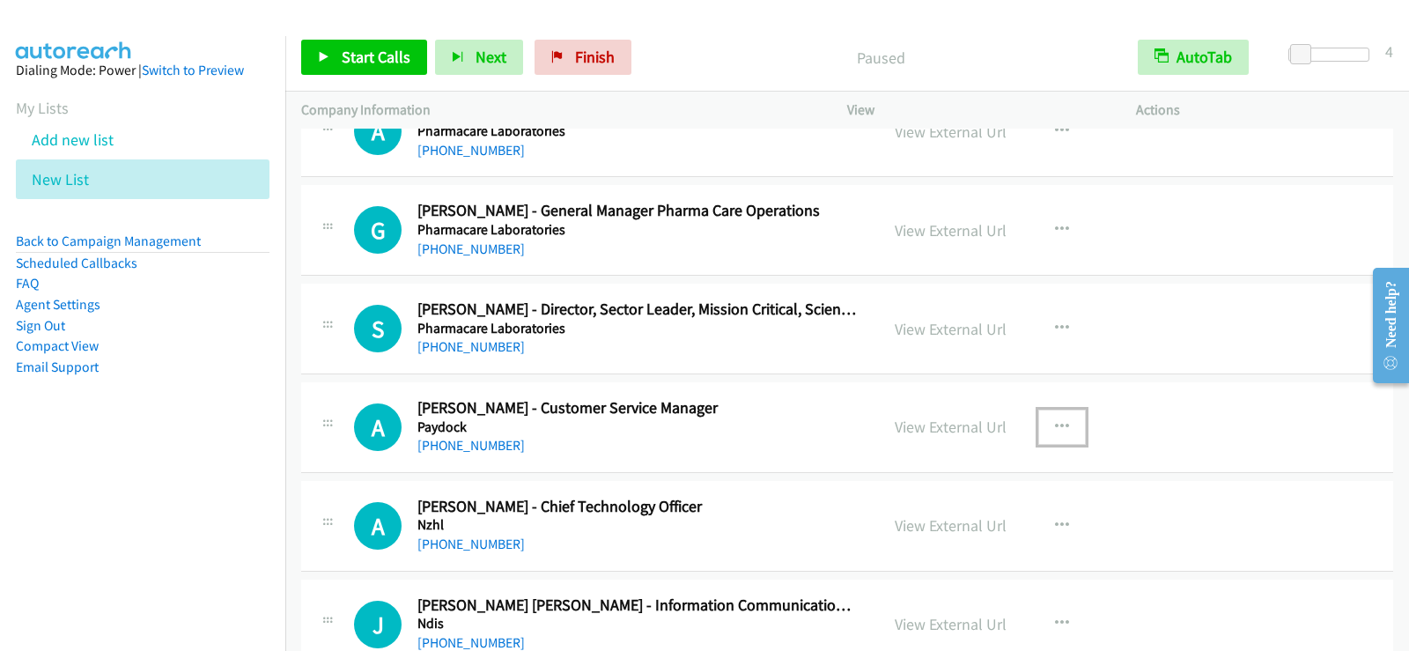
click at [1043, 423] on button "button" at bounding box center [1062, 427] width 48 height 35
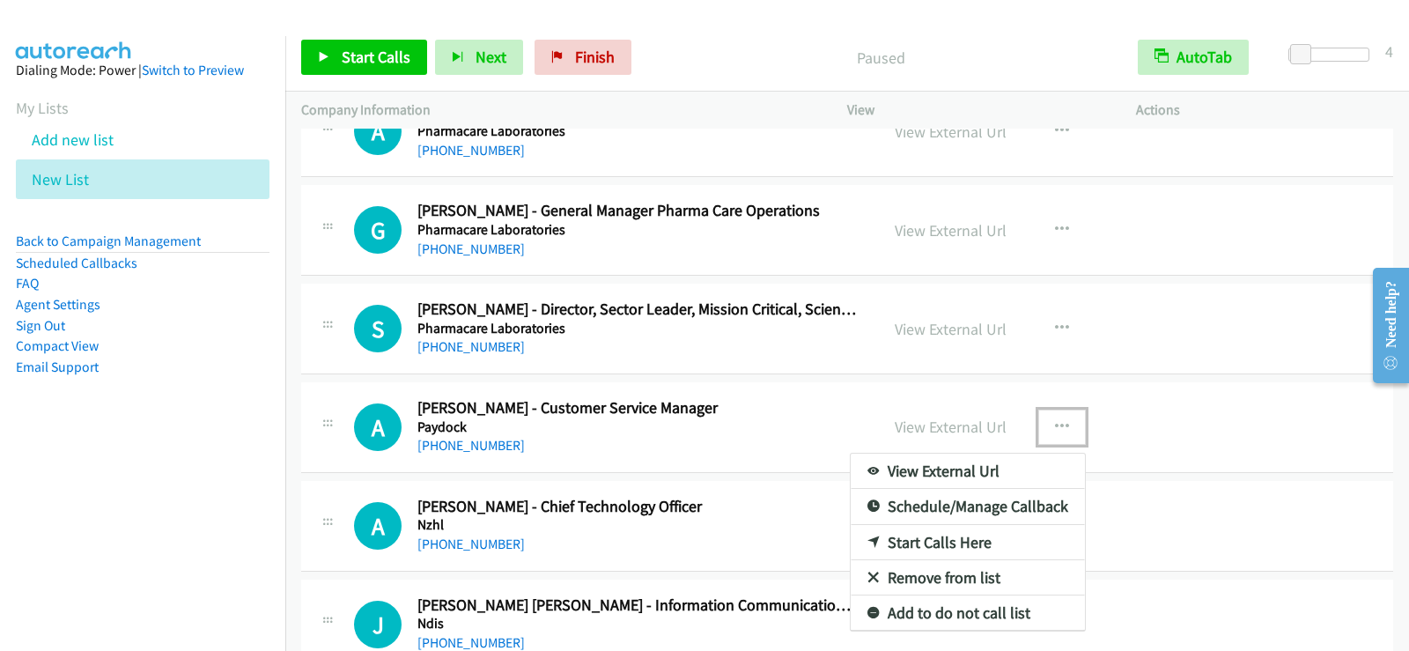
click at [920, 538] on link "Start Calls Here" at bounding box center [968, 542] width 234 height 35
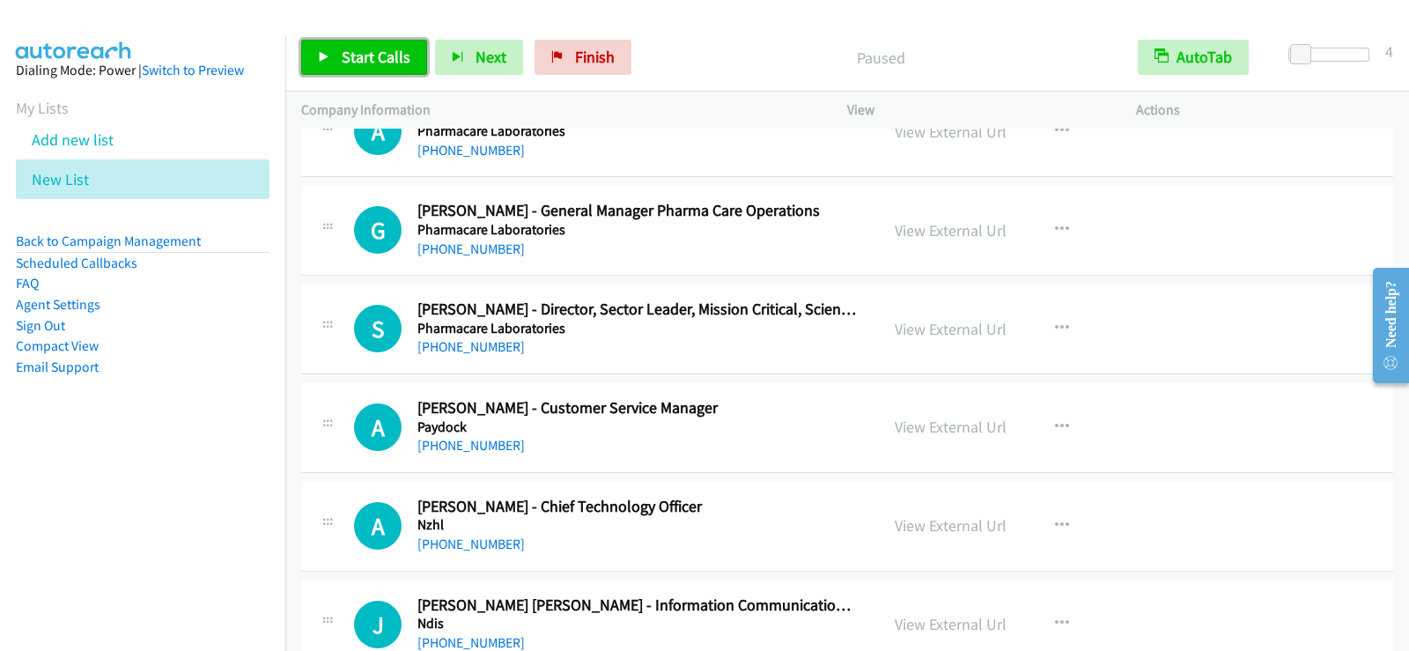
click at [340, 59] on link "Start Calls" at bounding box center [364, 57] width 126 height 35
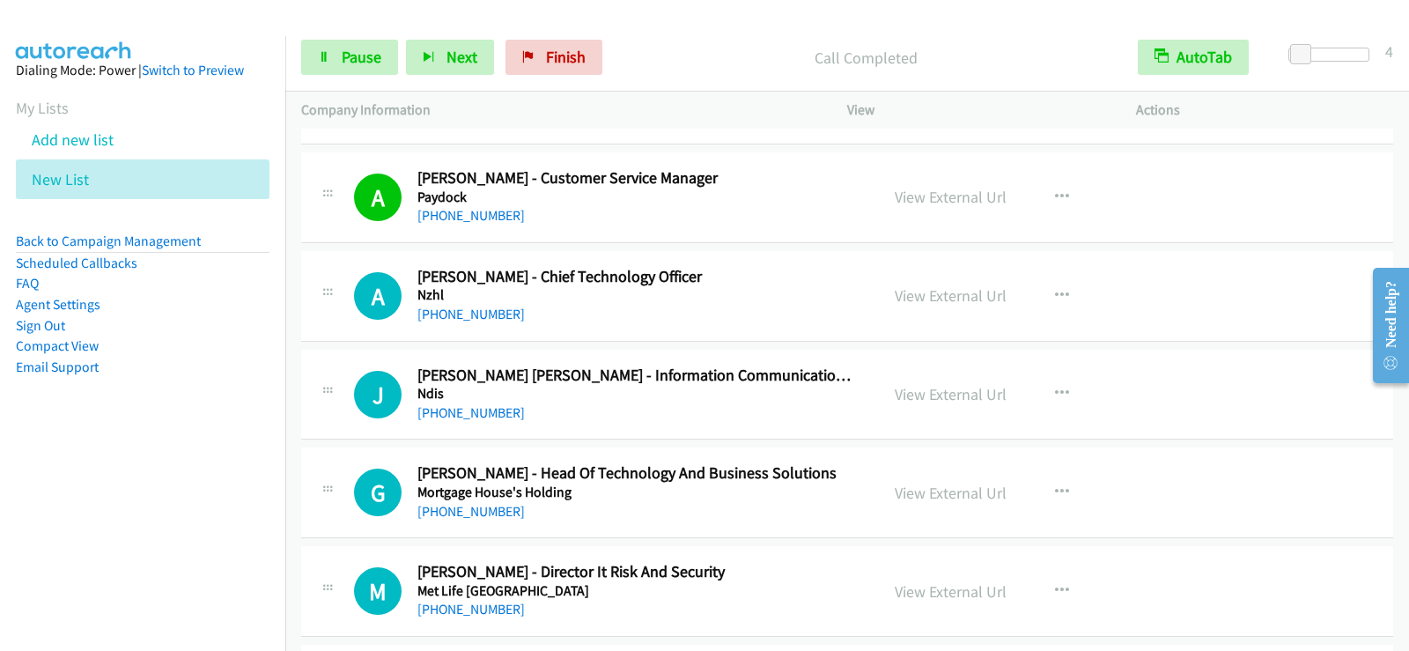
scroll to position [2378, 0]
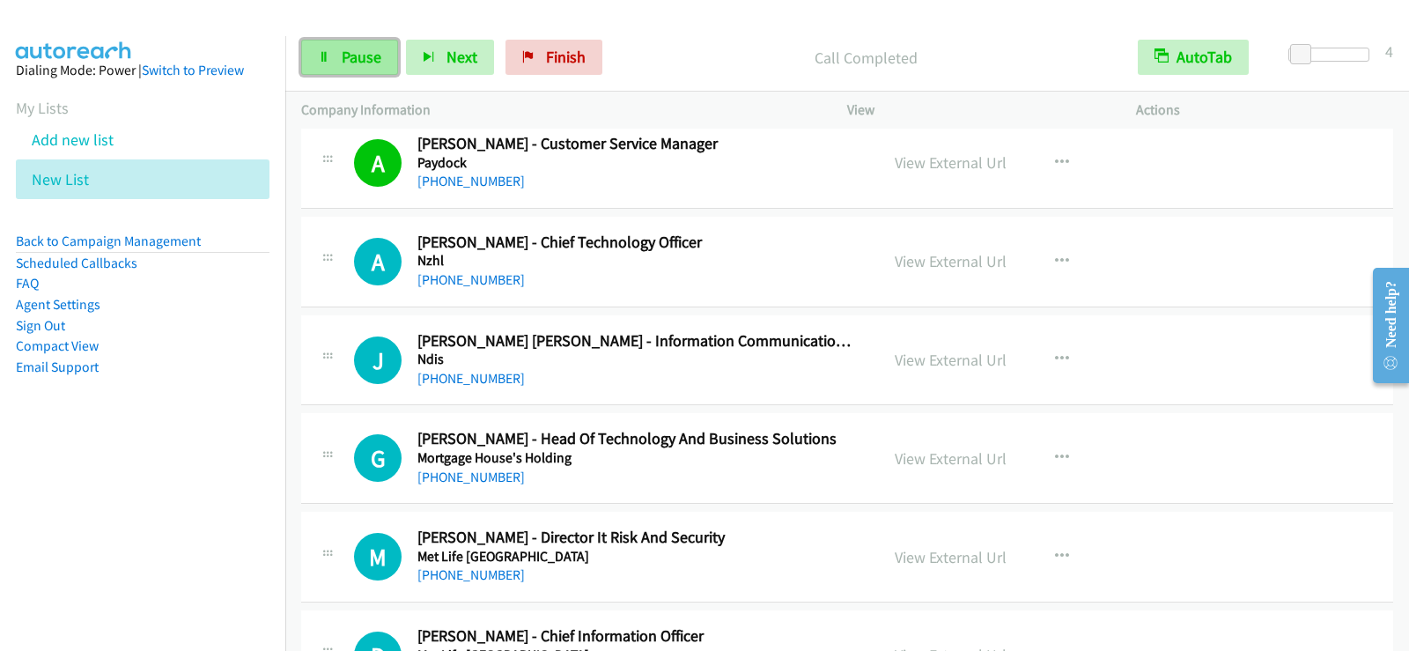
click at [367, 54] on span "Pause" at bounding box center [362, 57] width 40 height 20
click at [330, 67] on link "Start Calls" at bounding box center [364, 57] width 126 height 35
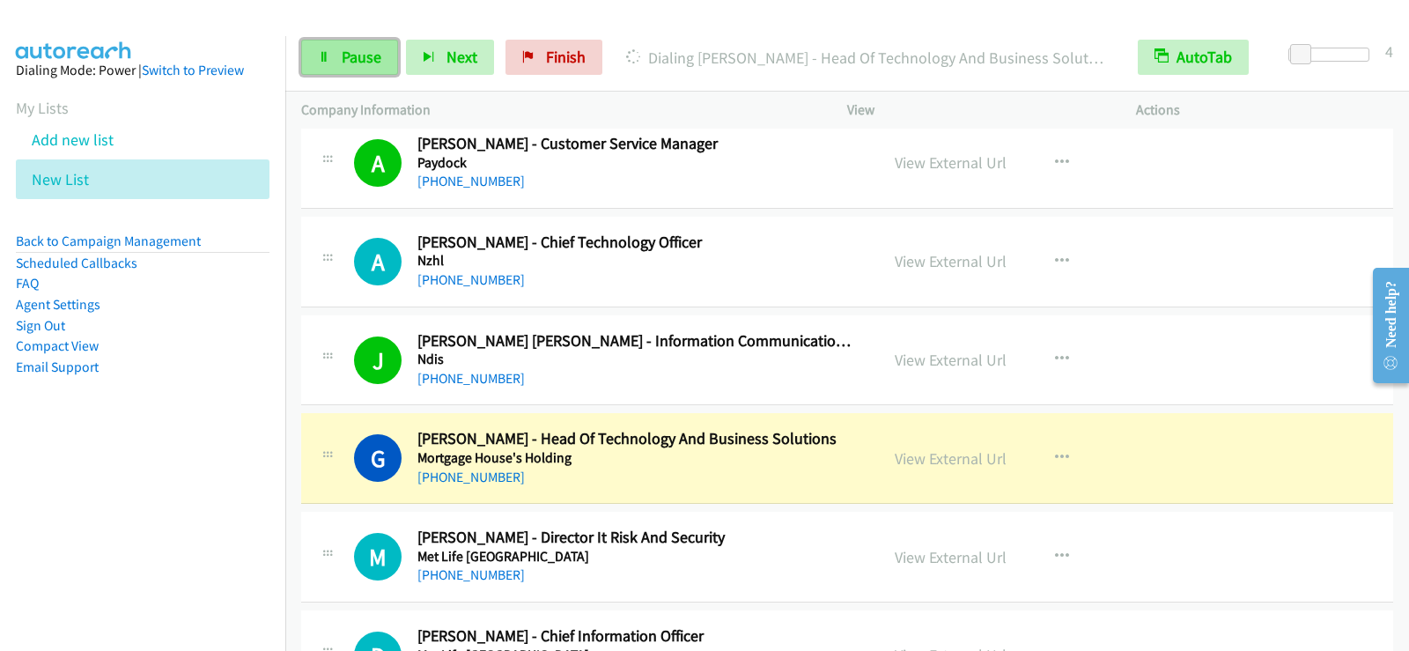
click at [369, 44] on link "Pause" at bounding box center [349, 57] width 97 height 35
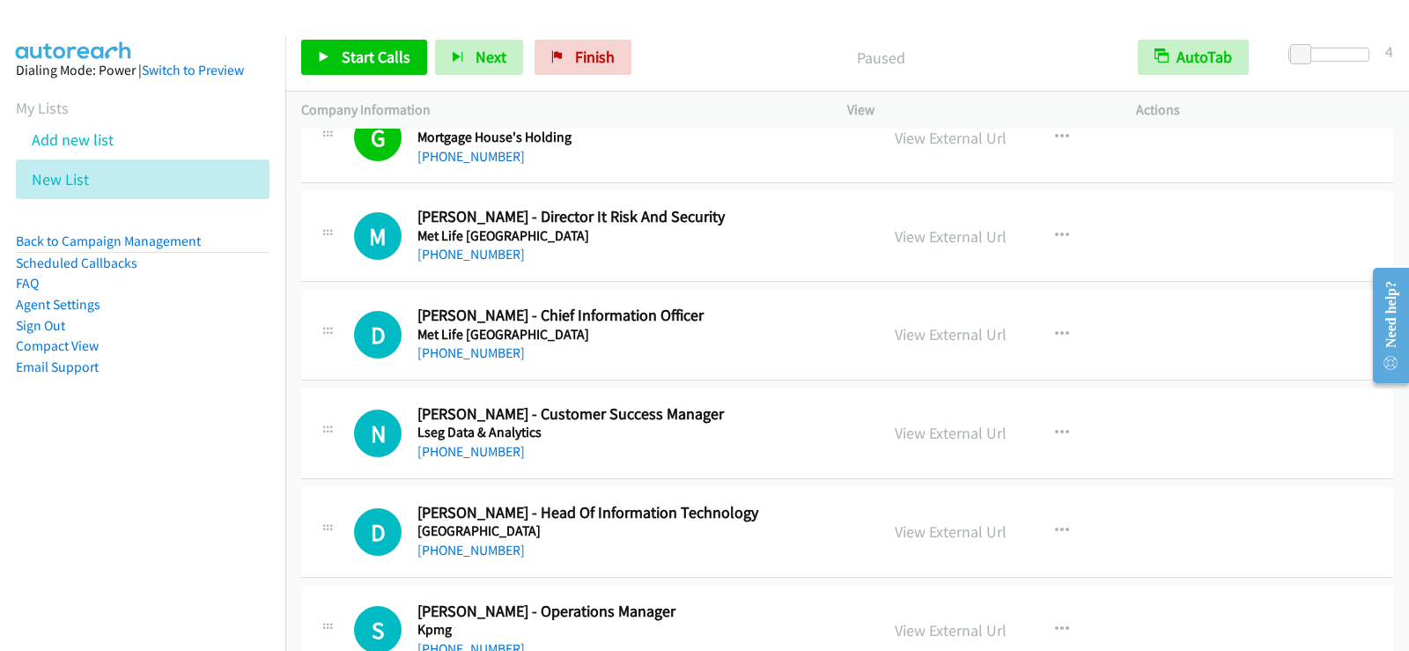
scroll to position [2730, 0]
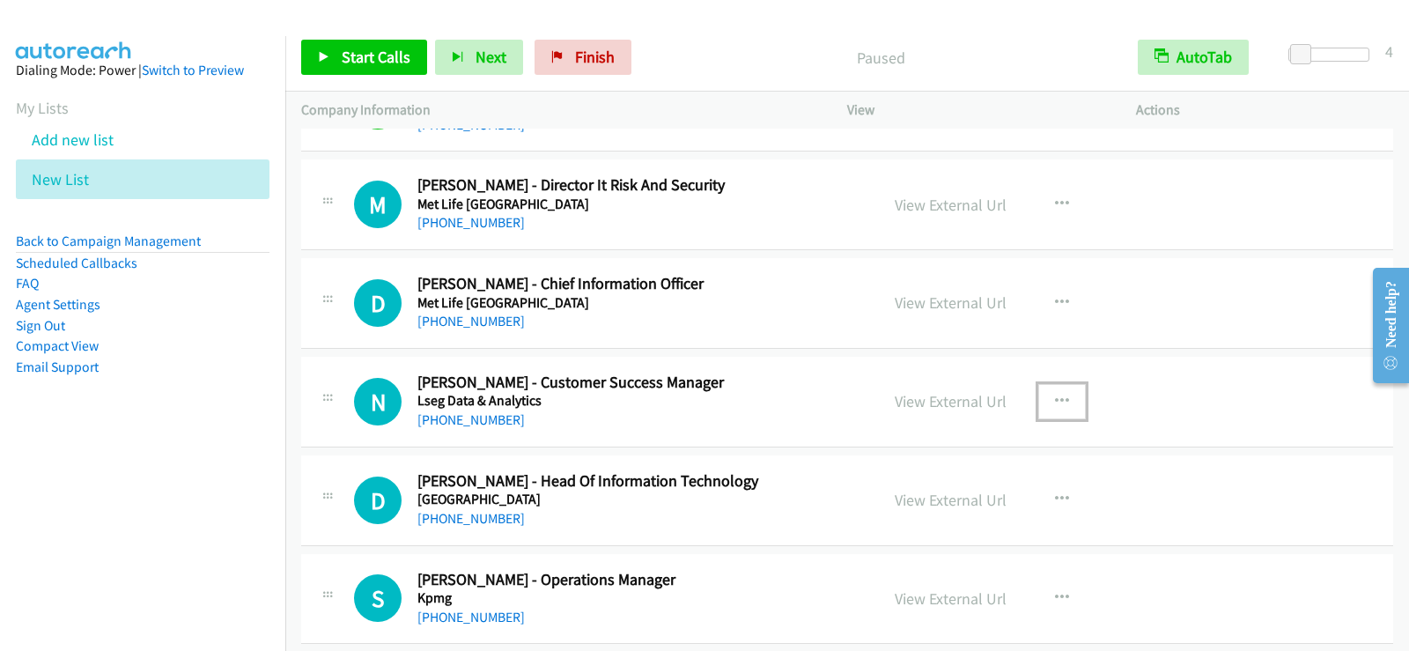
click at [1055, 396] on icon "button" at bounding box center [1062, 402] width 14 height 14
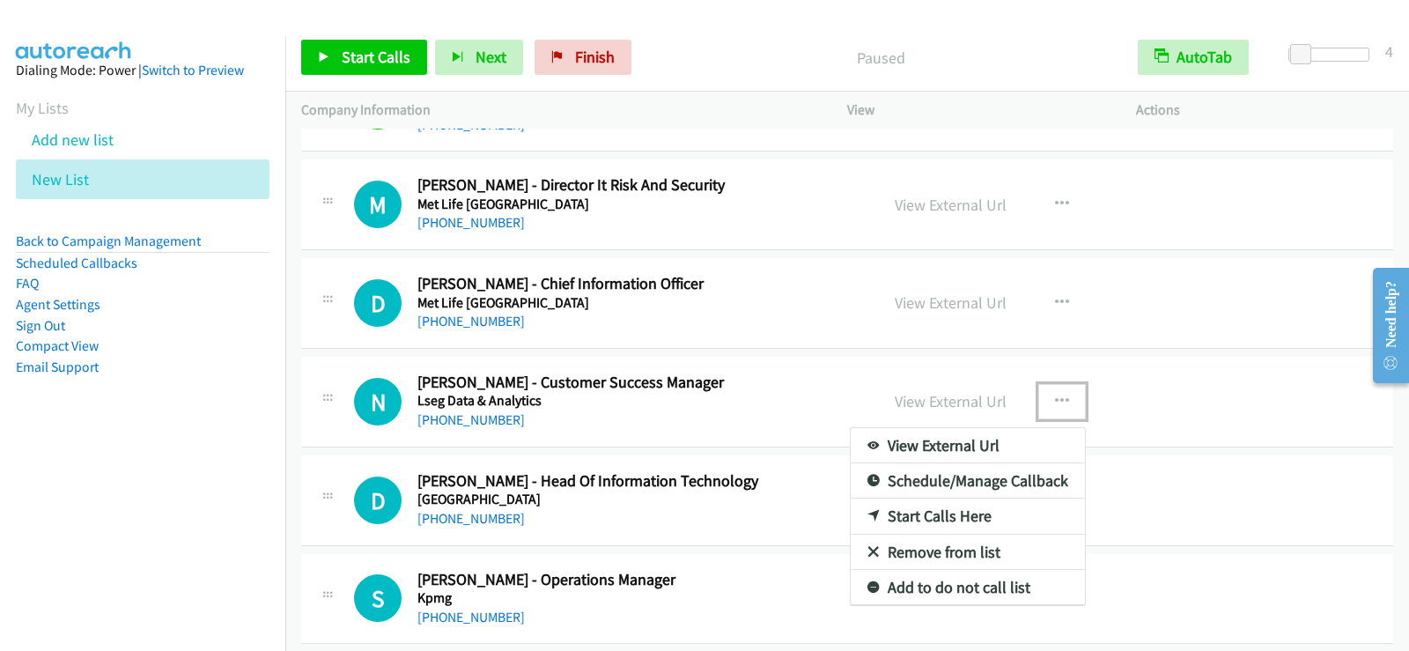
click at [962, 515] on link "Start Calls Here" at bounding box center [968, 516] width 234 height 35
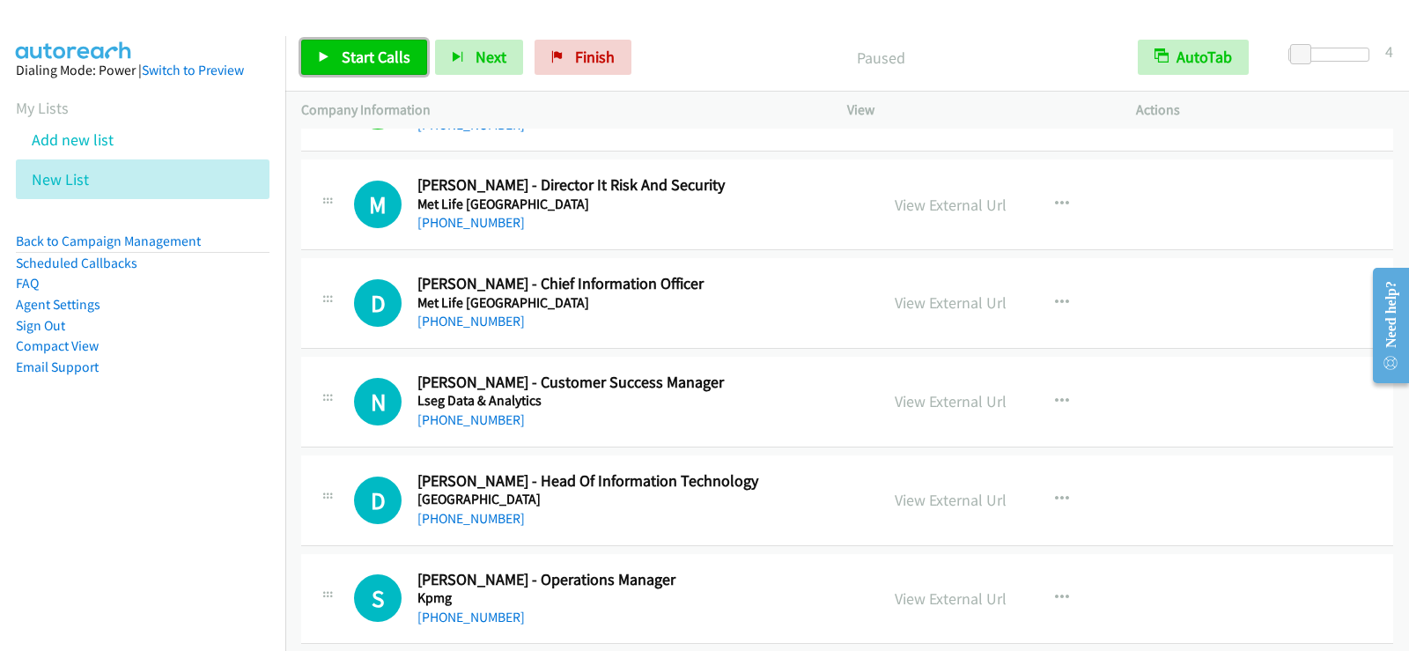
click at [338, 63] on link "Start Calls" at bounding box center [364, 57] width 126 height 35
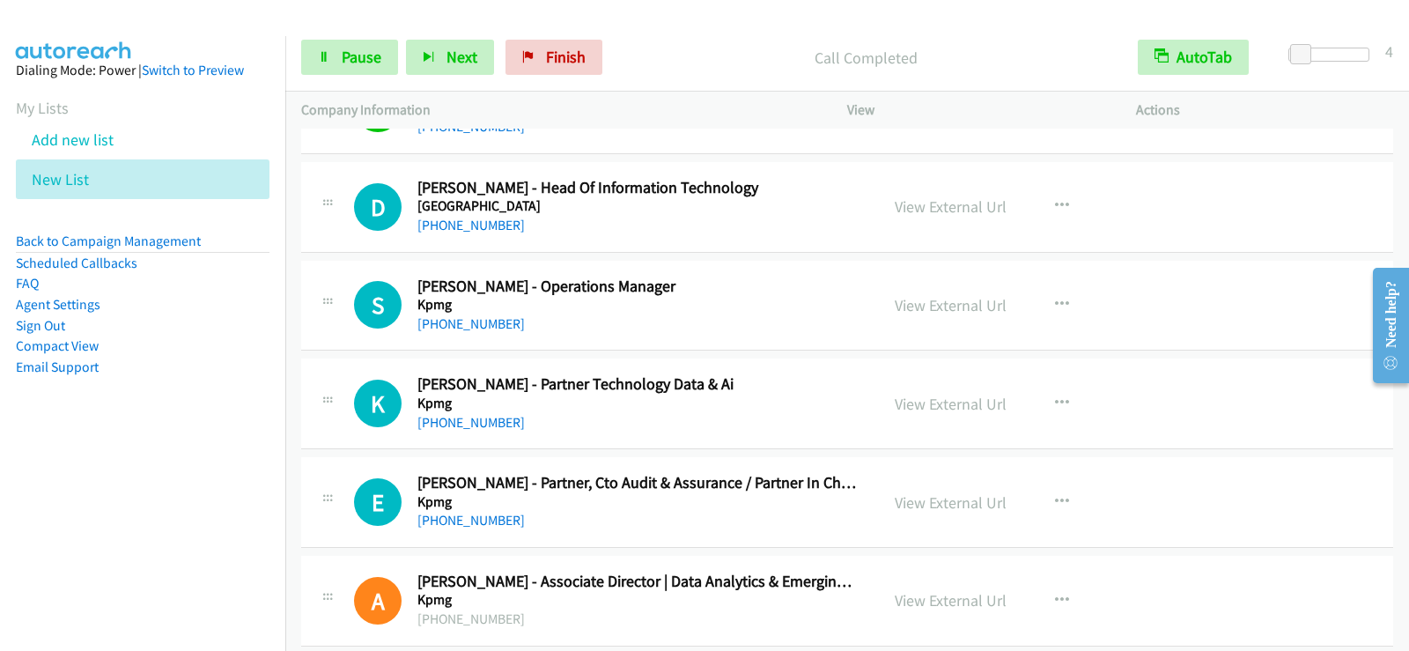
scroll to position [2995, 0]
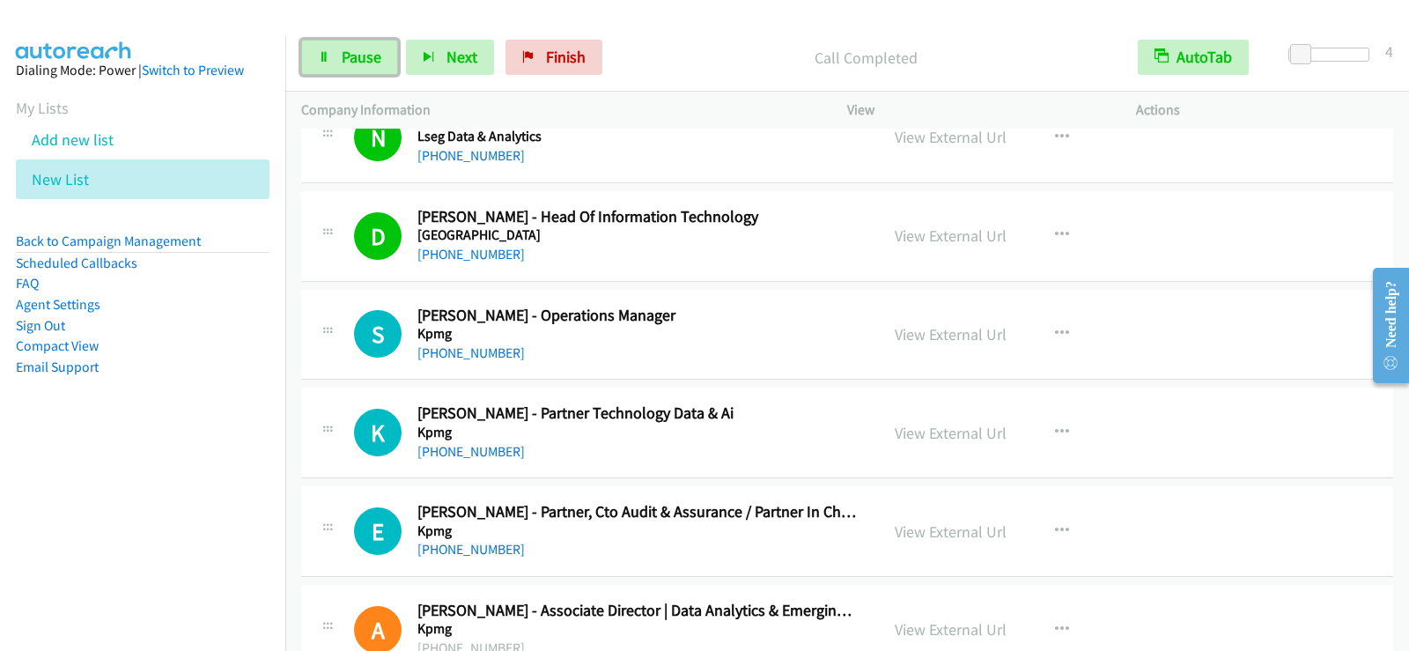
drag, startPoint x: 387, startPoint y: 61, endPoint x: 448, endPoint y: 168, distance: 123.9
click at [387, 61] on link "Pause" at bounding box center [349, 57] width 97 height 35
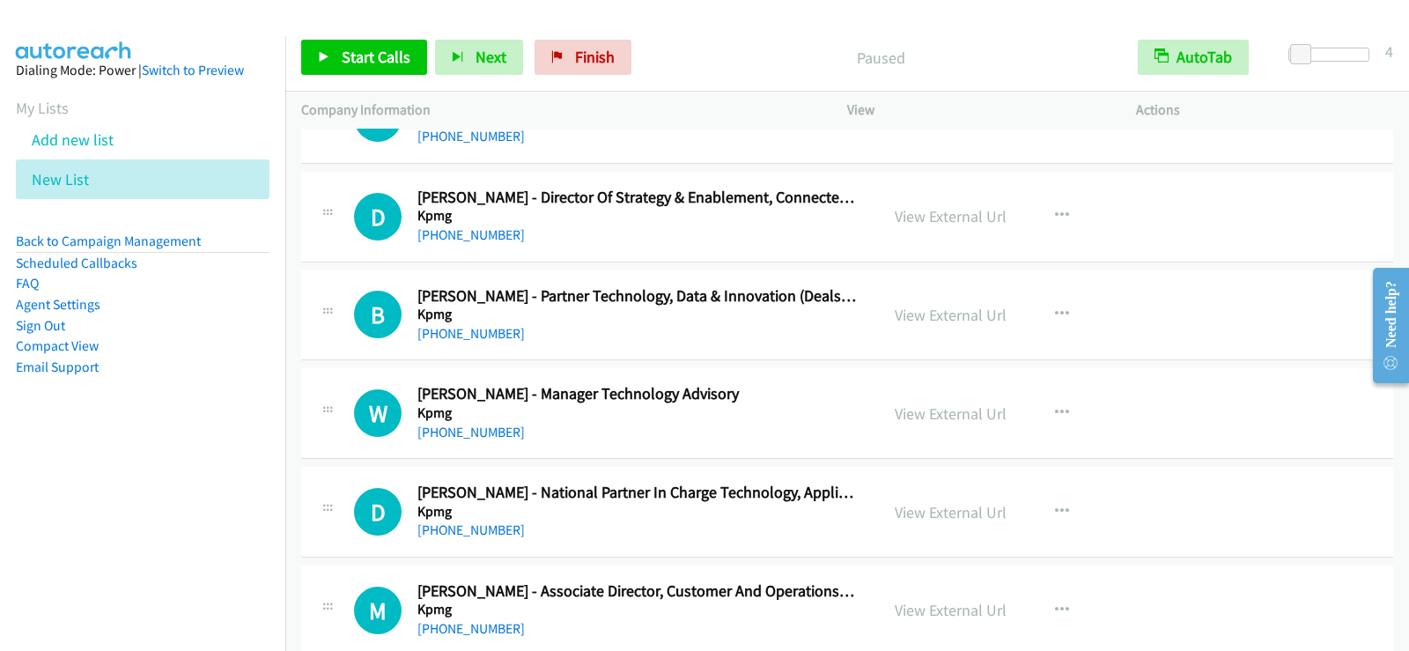
scroll to position [6254, 0]
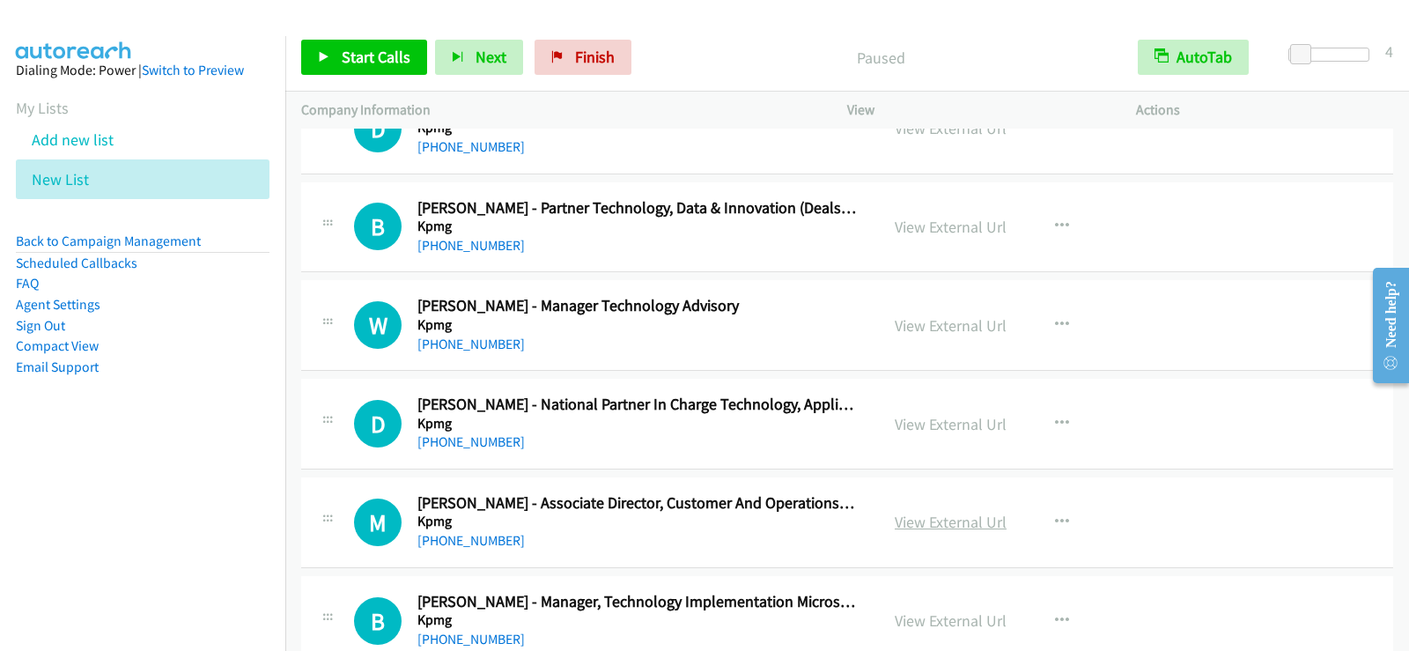
click at [958, 520] on link "View External Url" at bounding box center [951, 522] width 112 height 20
click at [912, 529] on link "View External Url" at bounding box center [951, 522] width 112 height 20
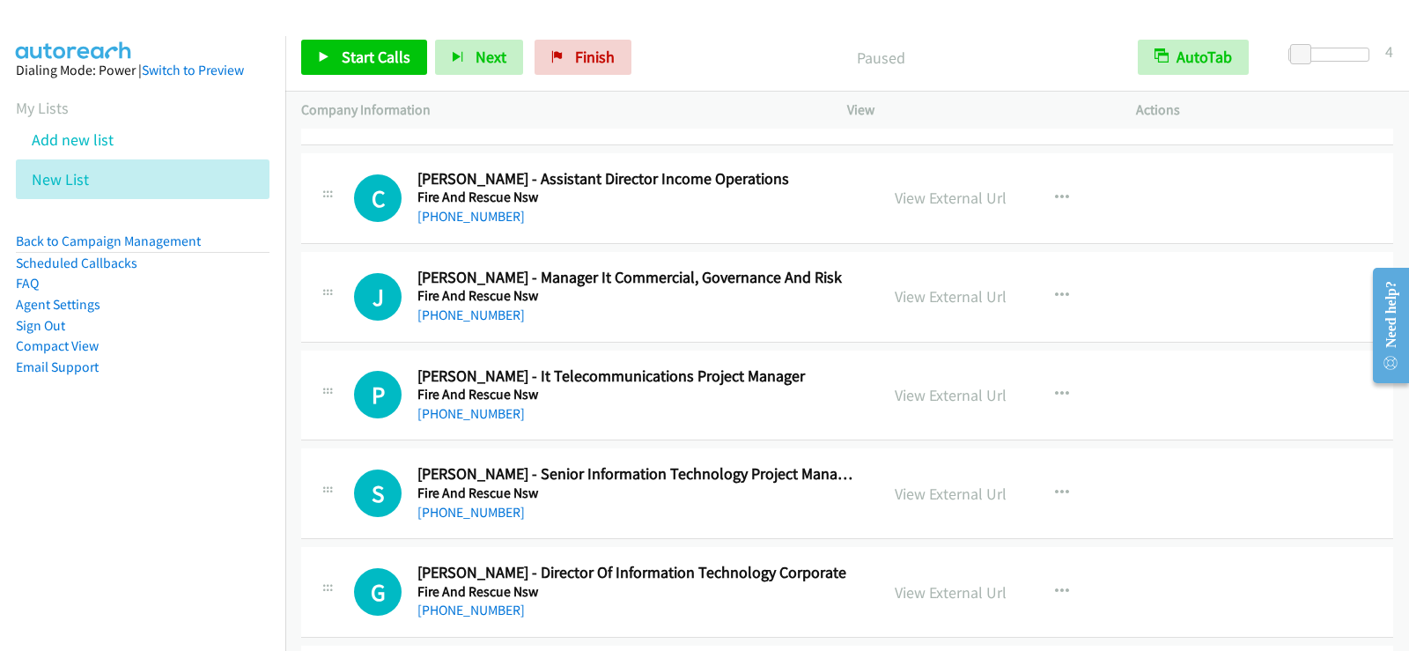
scroll to position [10834, 0]
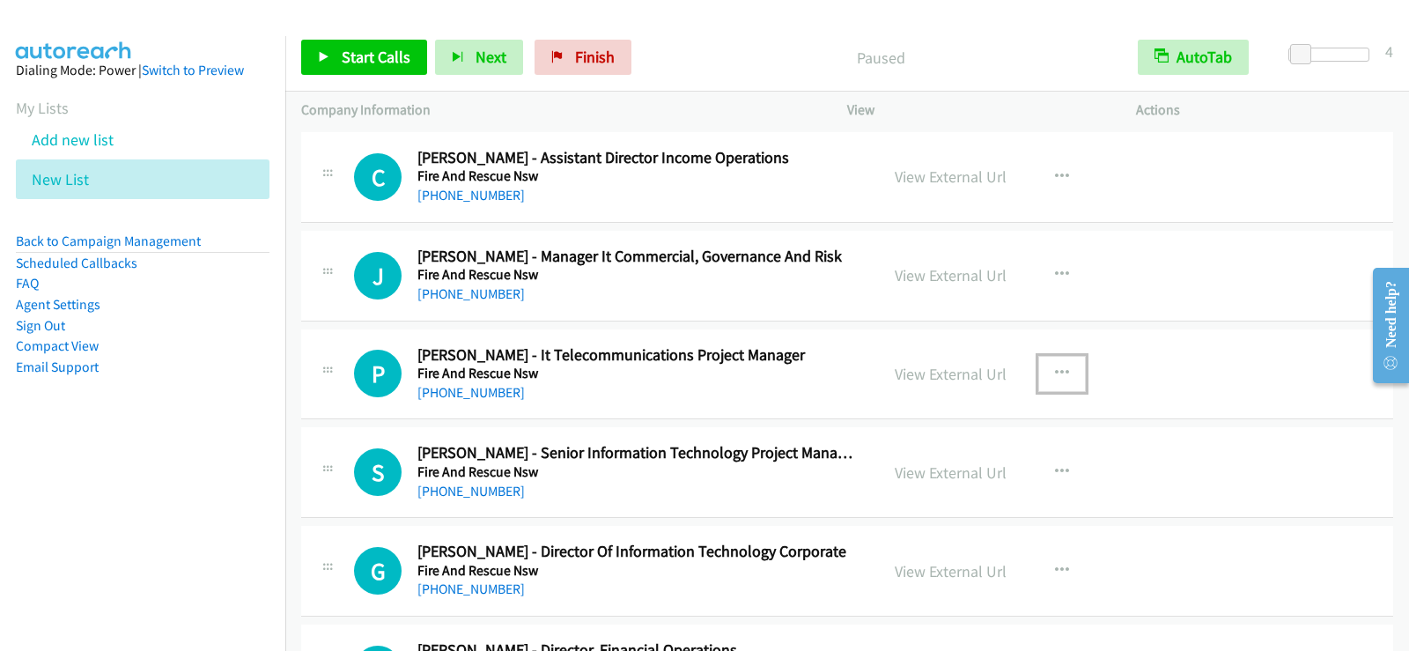
click at [1045, 373] on button "button" at bounding box center [1062, 373] width 48 height 35
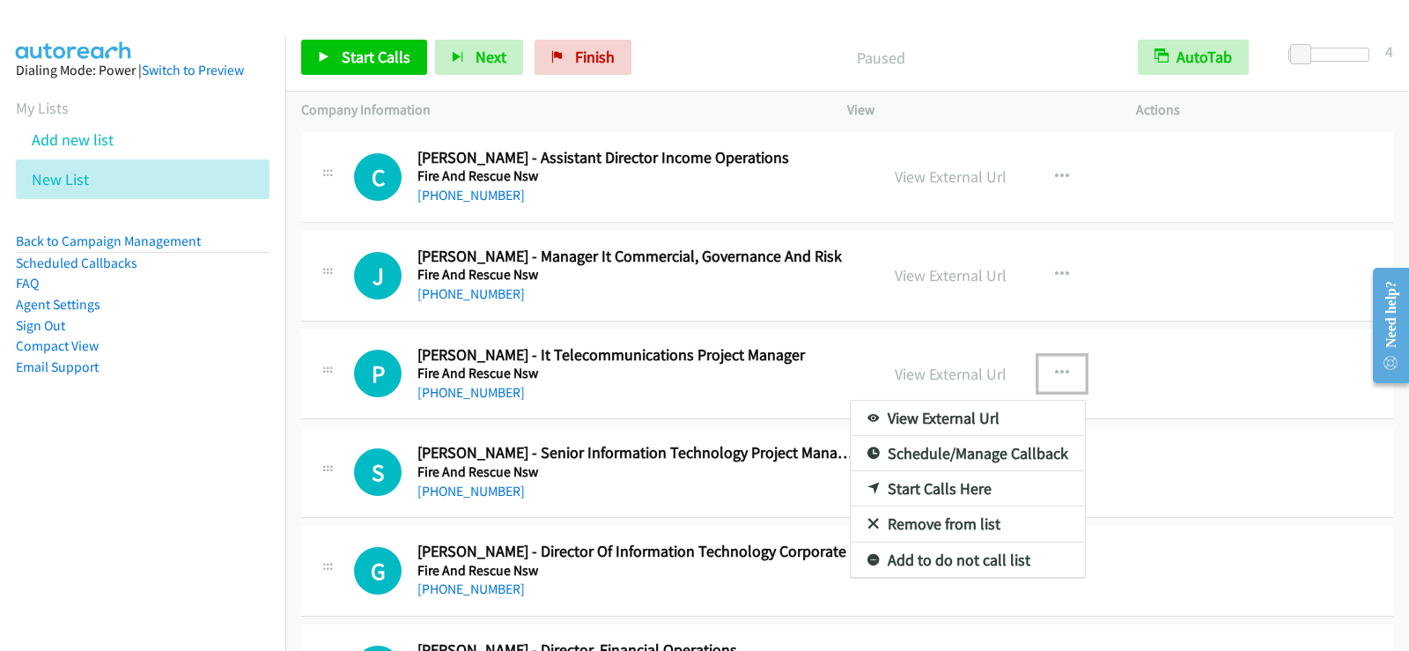
click at [961, 493] on link "Start Calls Here" at bounding box center [968, 488] width 234 height 35
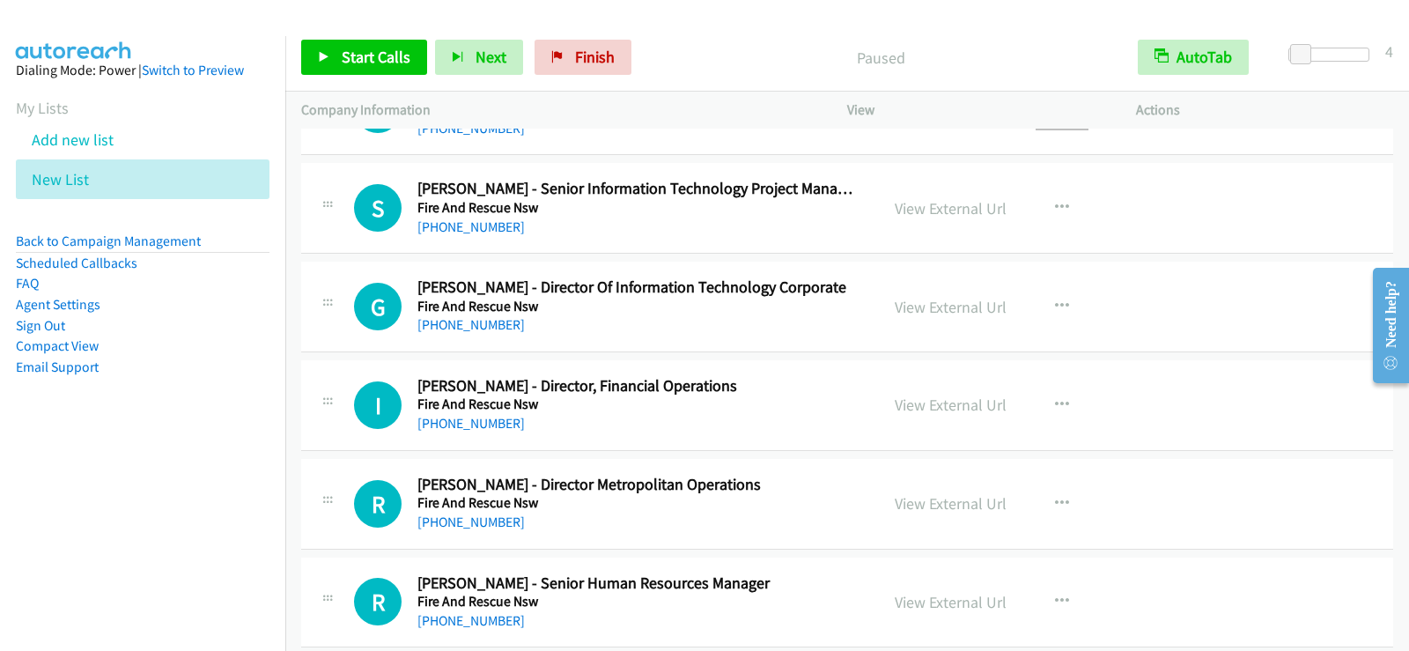
scroll to position [11010, 0]
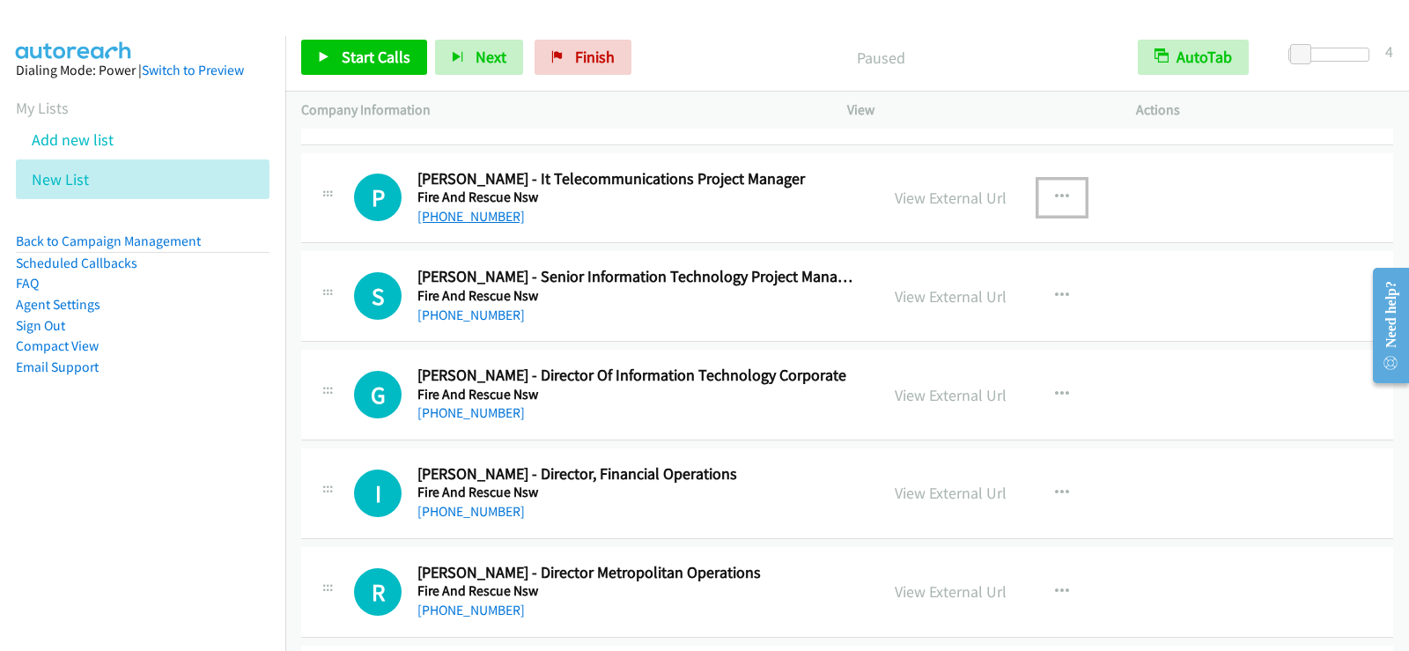
click at [462, 218] on link "[PHONE_NUMBER]" at bounding box center [470, 216] width 107 height 17
drag, startPoint x: 490, startPoint y: 215, endPoint x: 485, endPoint y: 228, distance: 13.9
click at [471, 215] on link "[PHONE_NUMBER]" at bounding box center [470, 216] width 107 height 17
click at [479, 320] on link "[PHONE_NUMBER]" at bounding box center [470, 315] width 107 height 17
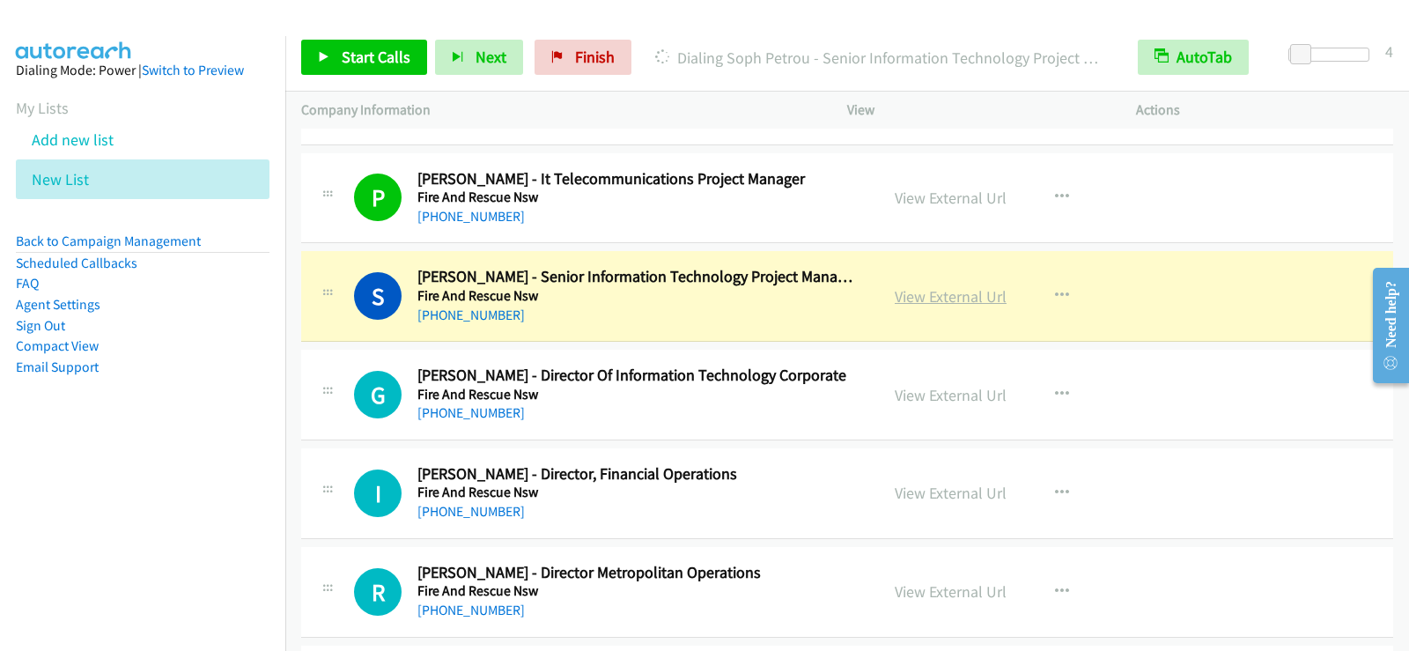
click at [906, 295] on link "View External Url" at bounding box center [951, 296] width 112 height 20
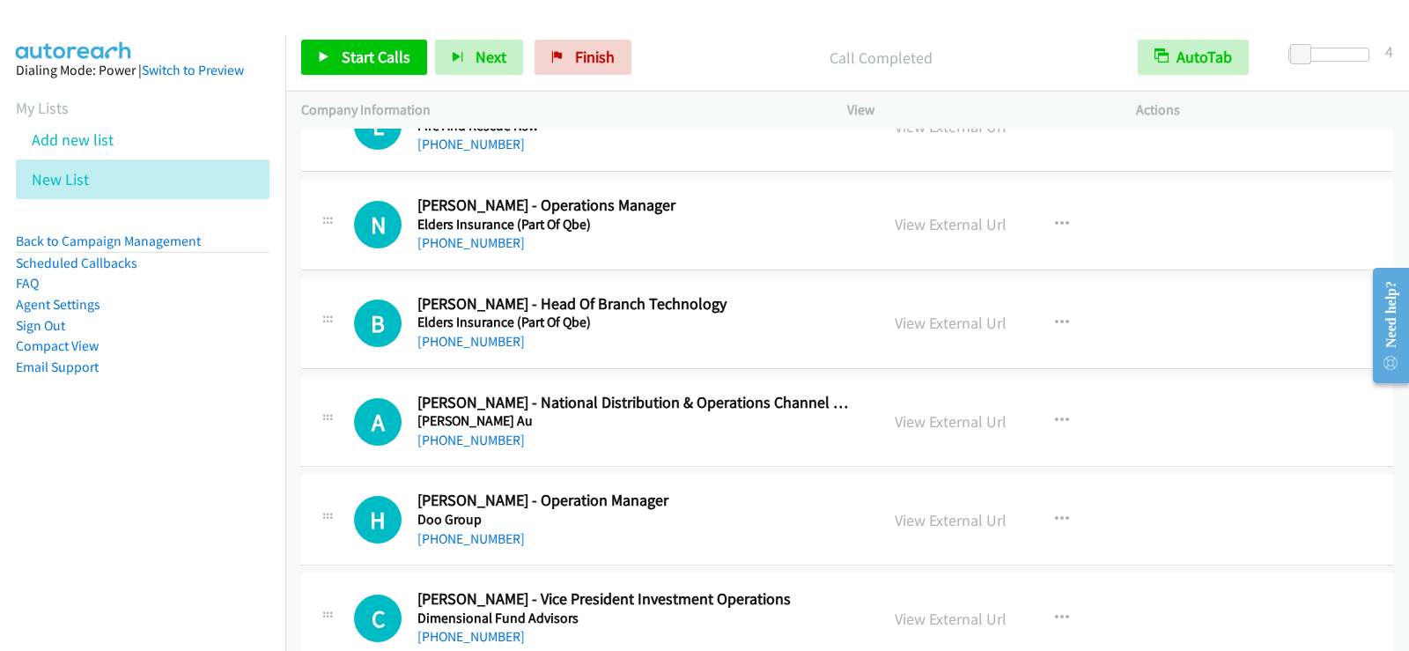
scroll to position [11803, 0]
